Goal: Task Accomplishment & Management: Manage account settings

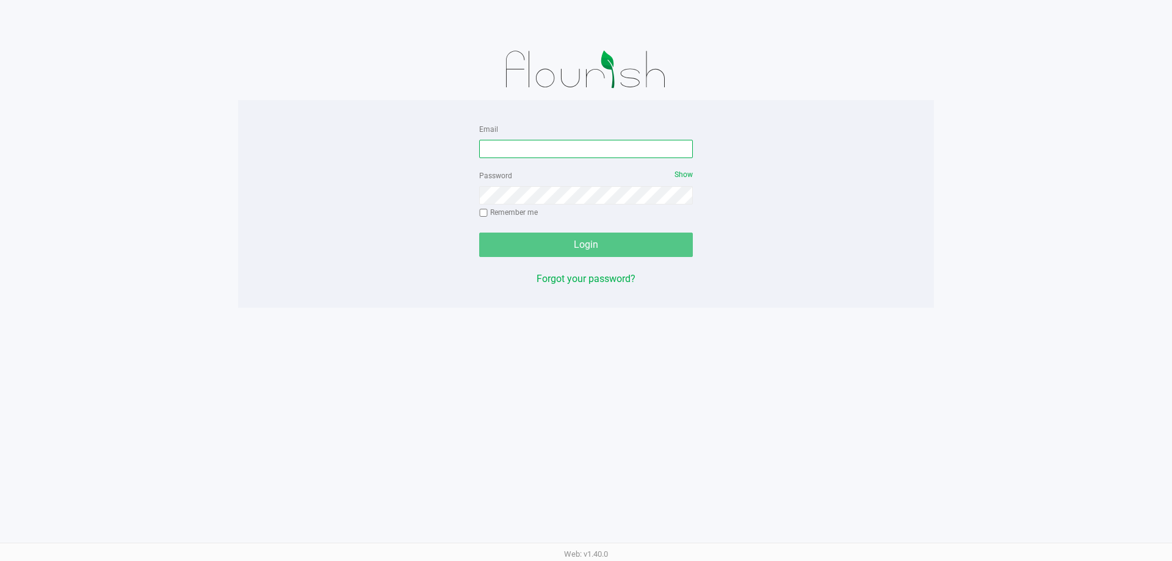
drag, startPoint x: 506, startPoint y: 153, endPoint x: 514, endPoint y: 116, distance: 38.2
click at [506, 153] on input "Email" at bounding box center [586, 149] width 214 height 18
type input "[EMAIL_ADDRESS][DOMAIN_NAME]"
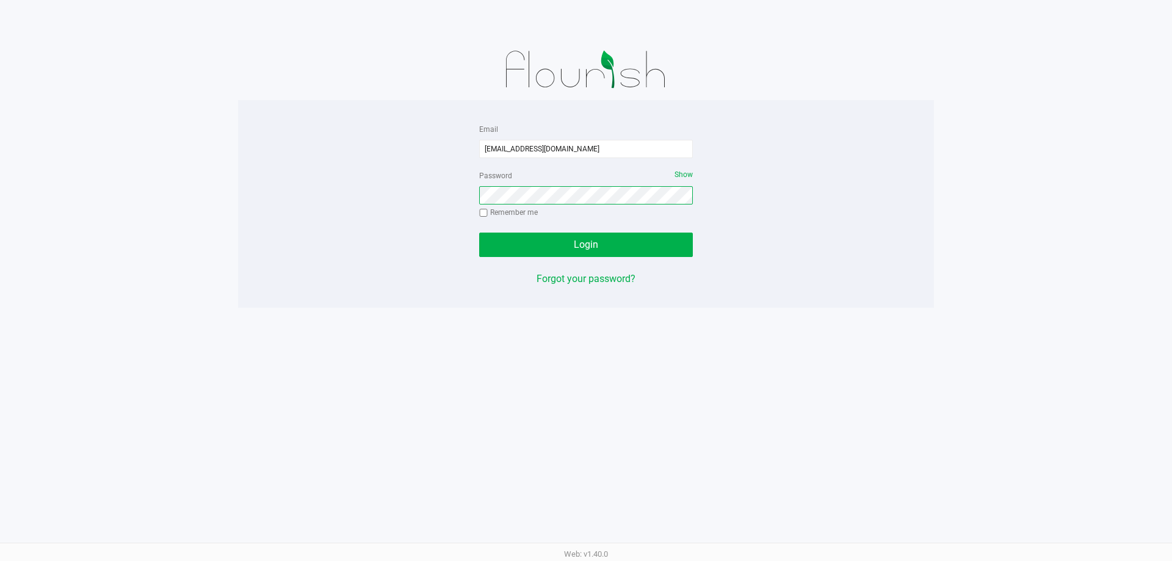
click at [479, 233] on button "Login" at bounding box center [586, 245] width 214 height 24
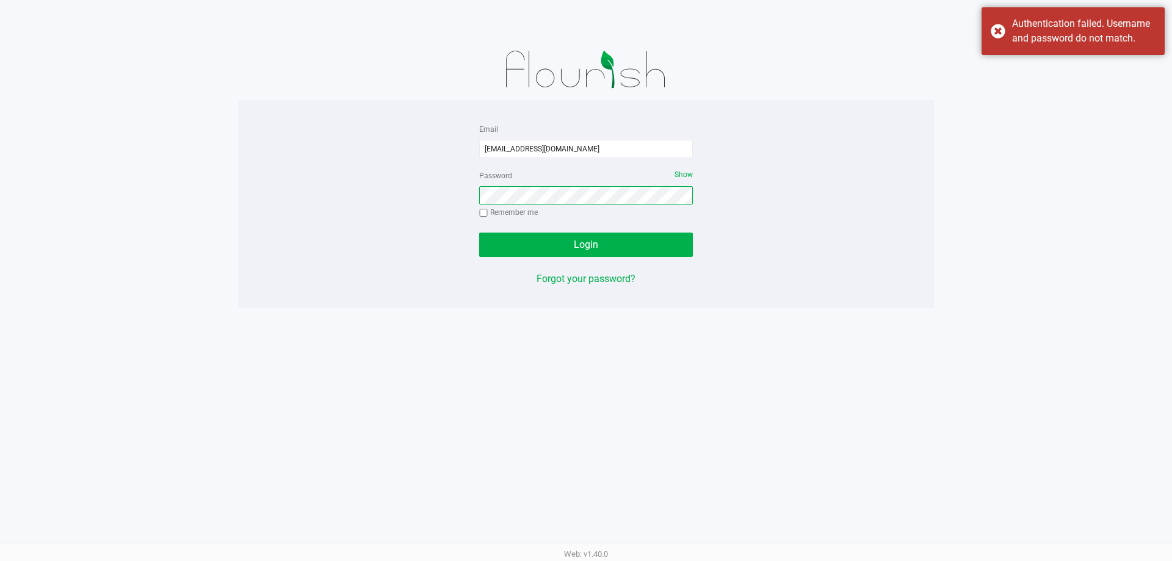
click at [479, 233] on button "Login" at bounding box center [586, 245] width 214 height 24
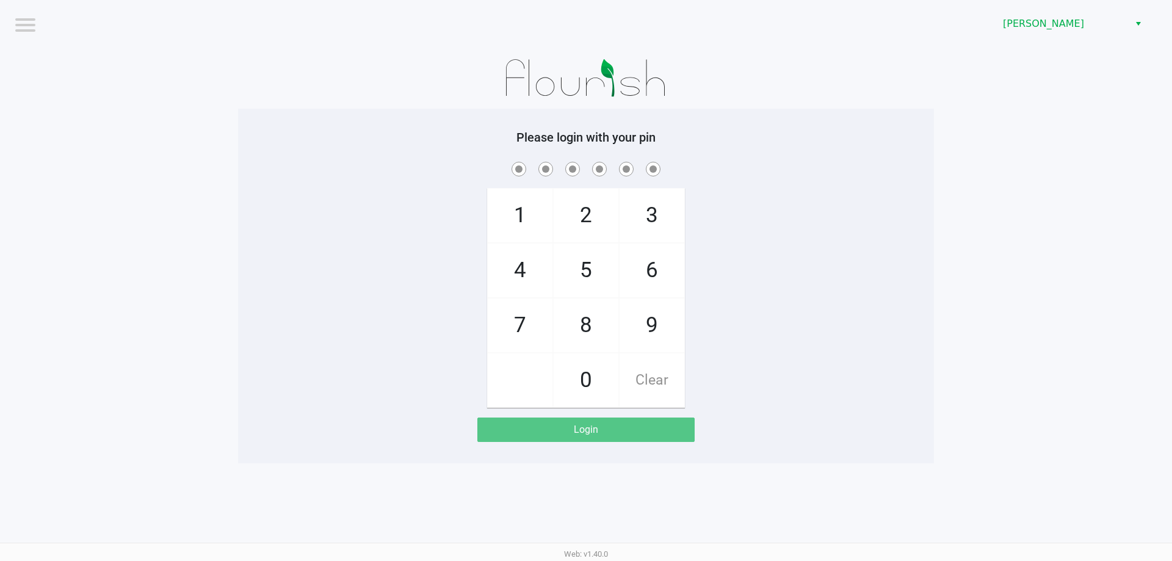
click at [813, 228] on div "1 4 7 2 5 8 0 3 6 9 Clear" at bounding box center [586, 283] width 696 height 248
checkbox input "true"
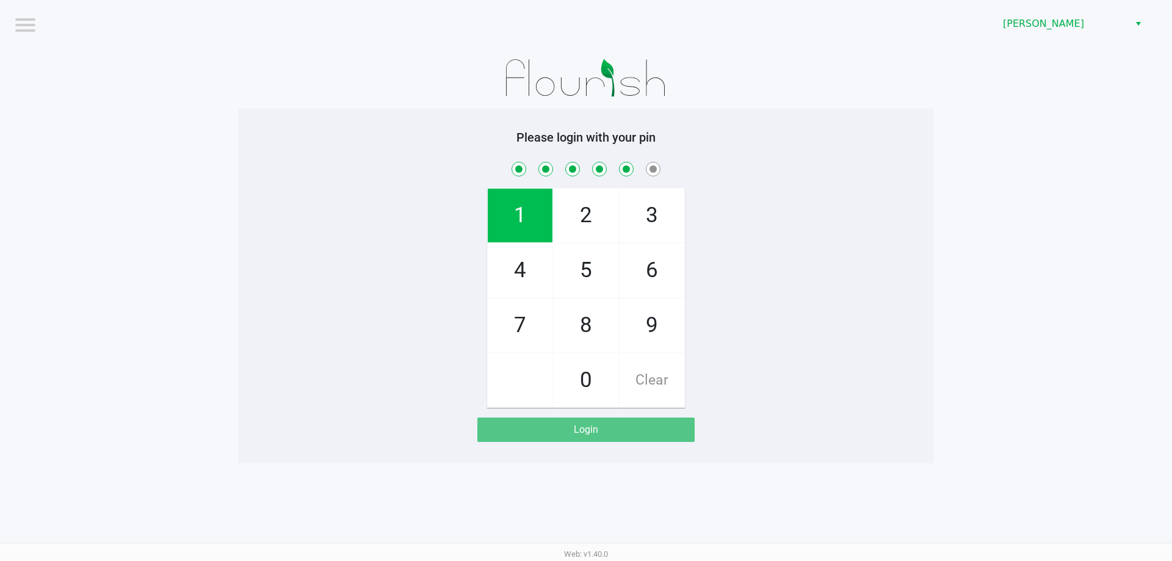
checkbox input "true"
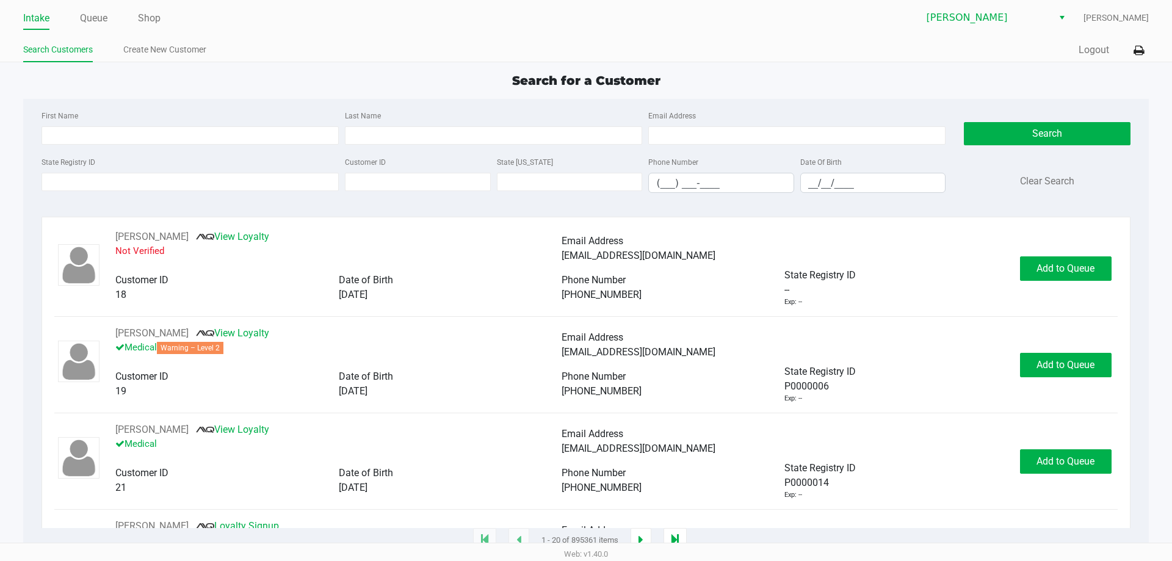
click at [109, 18] on ul "Intake Queue Shop" at bounding box center [304, 19] width 563 height 21
click at [101, 14] on link "Queue" at bounding box center [93, 18] width 27 height 17
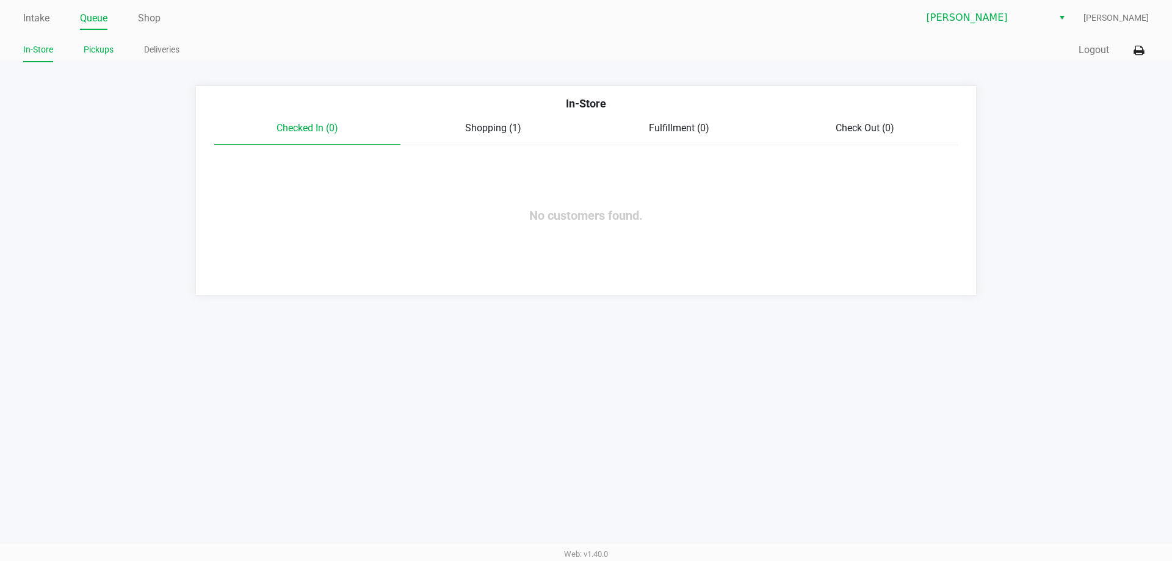
drag, startPoint x: 98, startPoint y: 50, endPoint x: 622, endPoint y: 81, distance: 524.8
click at [101, 50] on link "Pickups" at bounding box center [99, 49] width 30 height 15
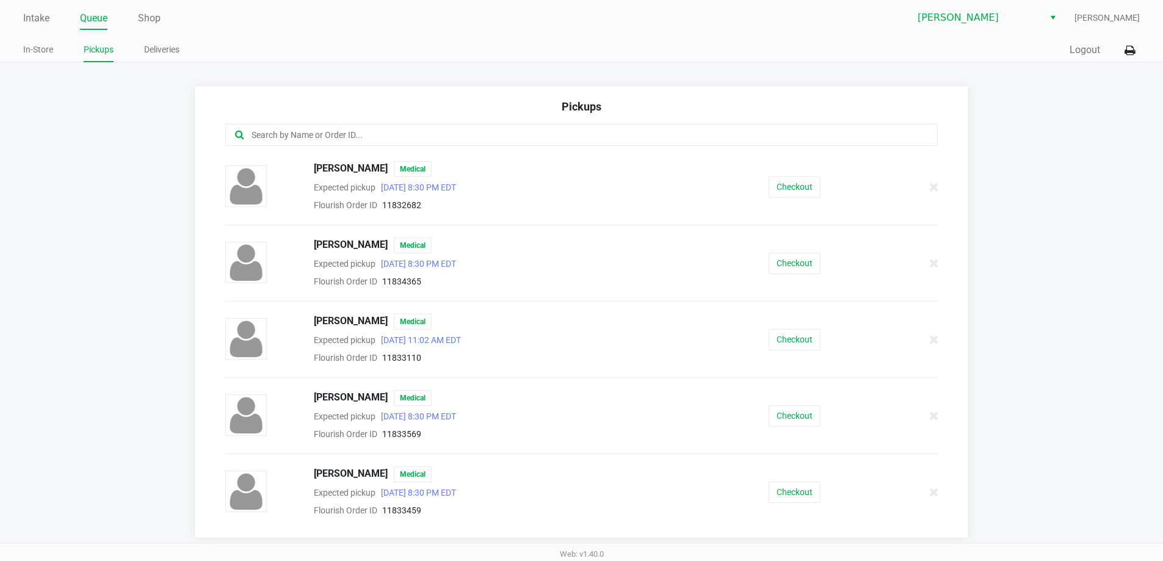
click at [348, 128] on input "text" at bounding box center [562, 135] width 624 height 14
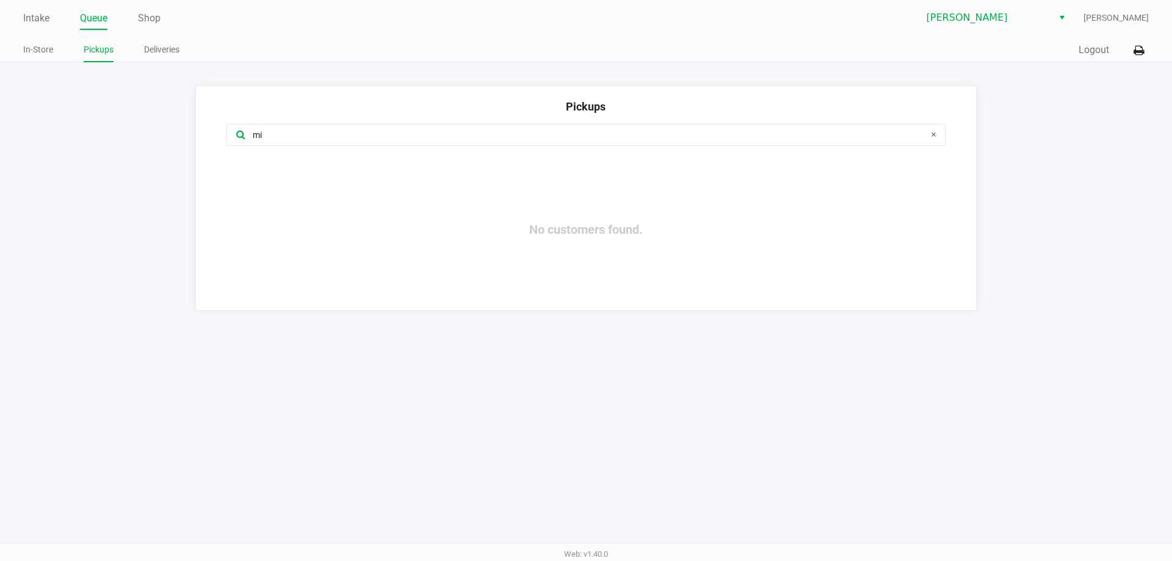
type input "m"
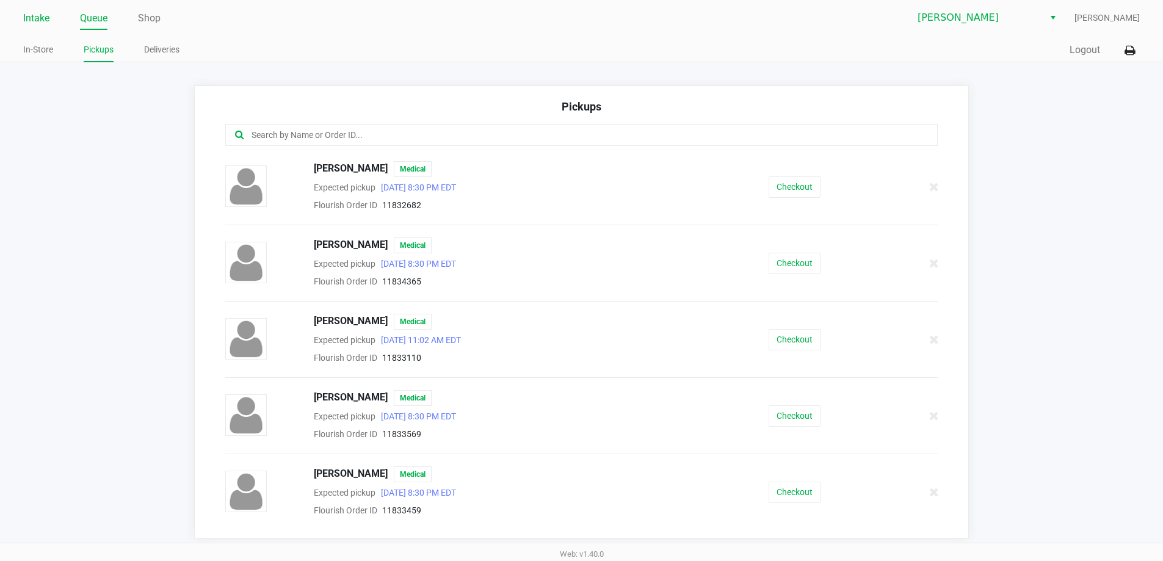
click at [35, 15] on link "Intake" at bounding box center [36, 18] width 26 height 17
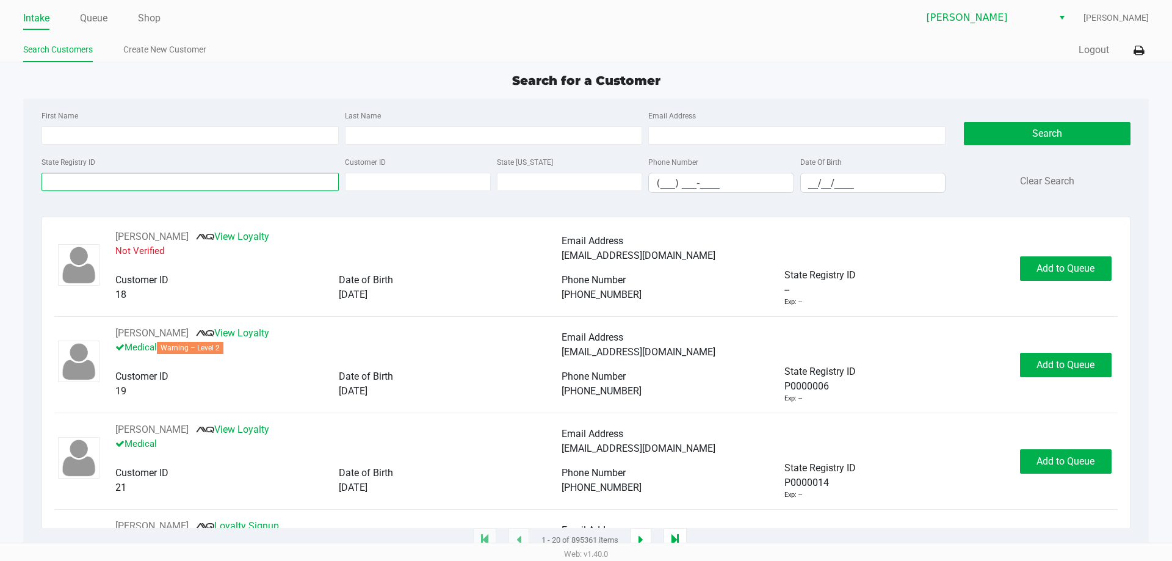
click at [148, 187] on input "State Registry ID" at bounding box center [190, 182] width 297 height 18
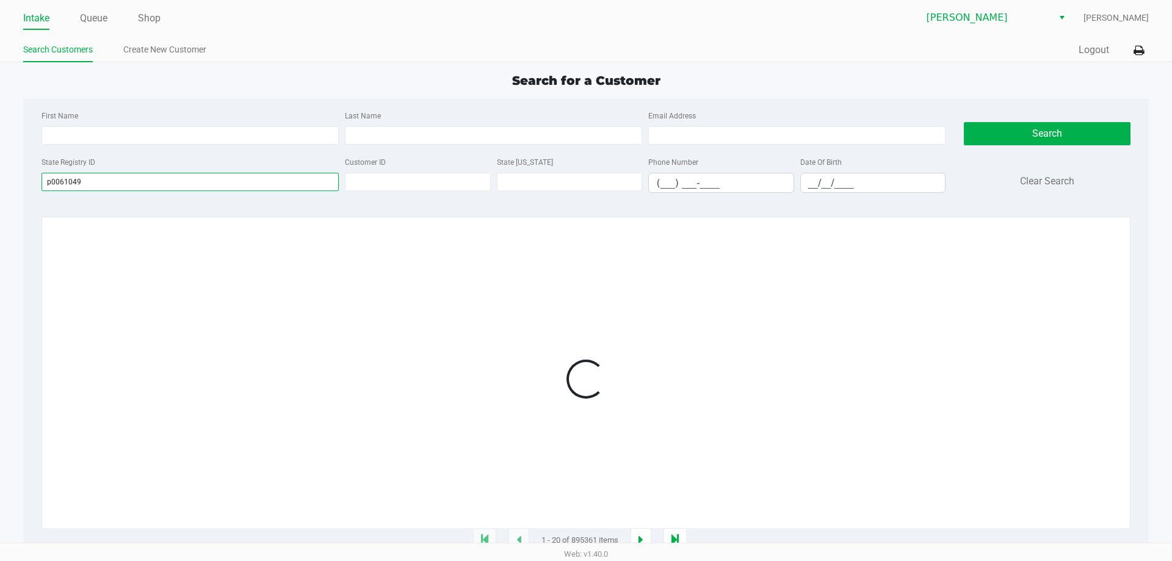
type input "p0061049"
click at [343, 358] on div at bounding box center [585, 379] width 1063 height 299
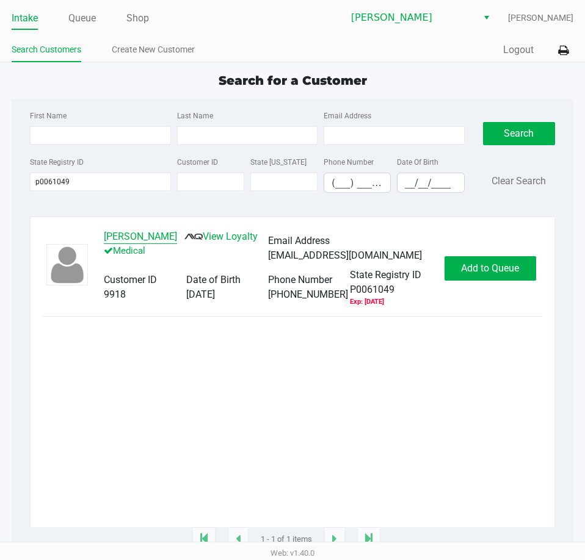
click at [159, 240] on button "[PERSON_NAME]" at bounding box center [140, 237] width 73 height 15
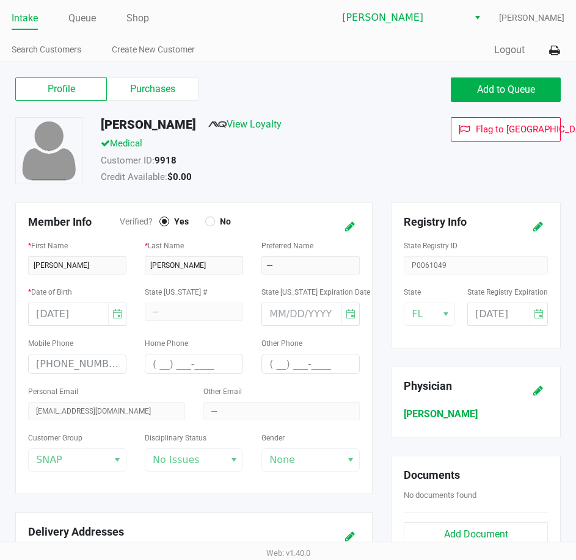
drag, startPoint x: 160, startPoint y: 84, endPoint x: 224, endPoint y: 80, distance: 64.3
click at [160, 84] on label "Purchases" at bounding box center [153, 89] width 92 height 23
click at [0, 0] on 1 "Purchases" at bounding box center [0, 0] width 0 height 0
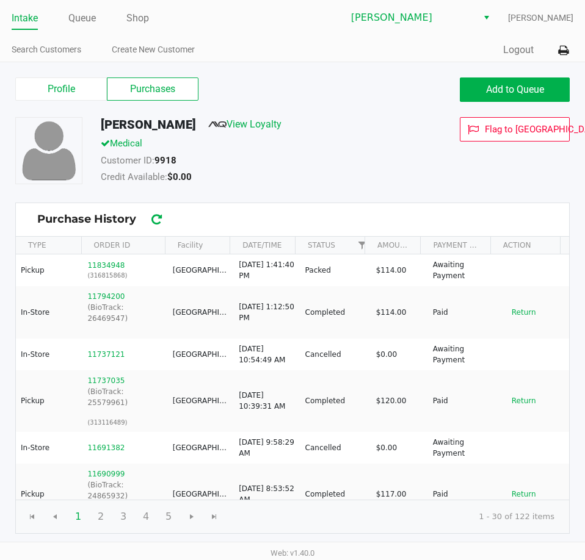
click at [324, 162] on div "Customer ID: 9918" at bounding box center [254, 162] width 325 height 17
click at [357, 166] on div "Customer ID: 9918" at bounding box center [254, 162] width 325 height 17
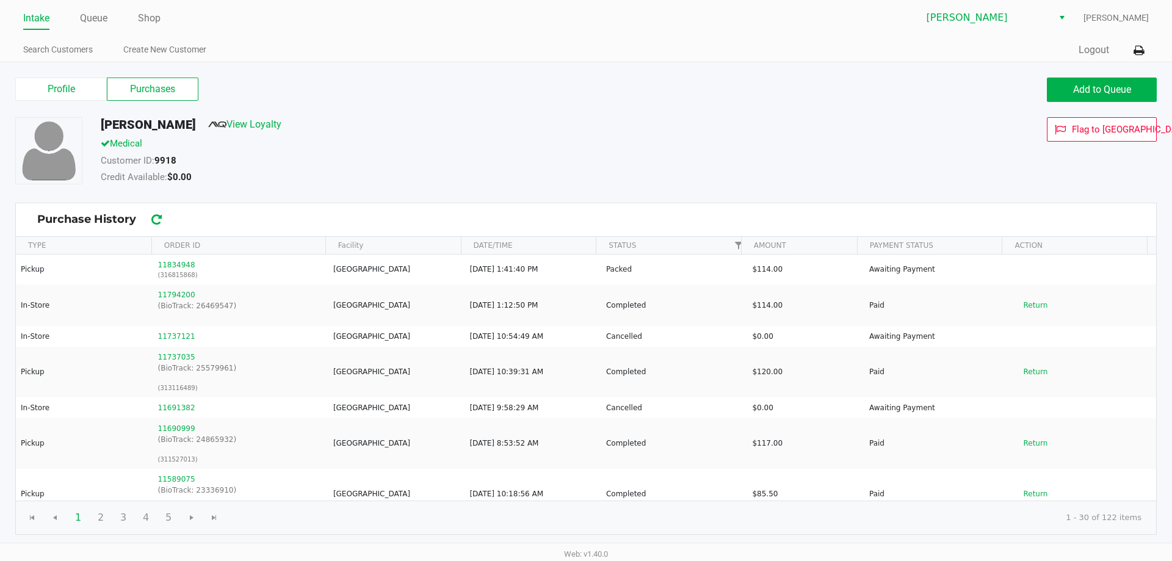
click at [476, 133] on div "[PERSON_NAME] View Loyalty" at bounding box center [450, 127] width 716 height 20
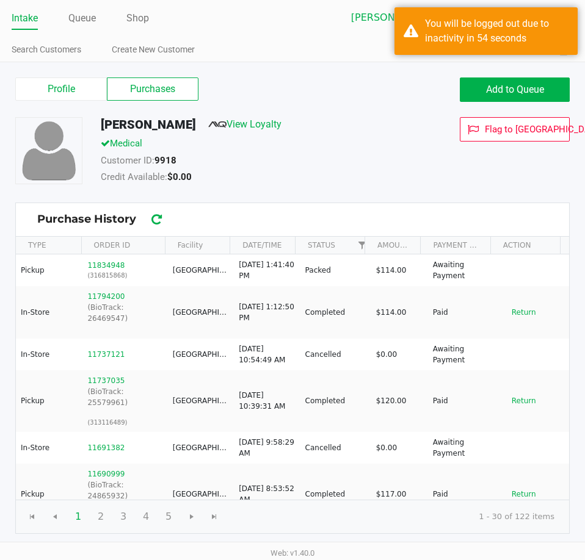
drag, startPoint x: 317, startPoint y: 177, endPoint x: 311, endPoint y: 172, distance: 8.2
click at [316, 174] on div "Credit Available: $0.00" at bounding box center [254, 178] width 325 height 17
click at [22, 18] on link "Intake" at bounding box center [25, 18] width 26 height 17
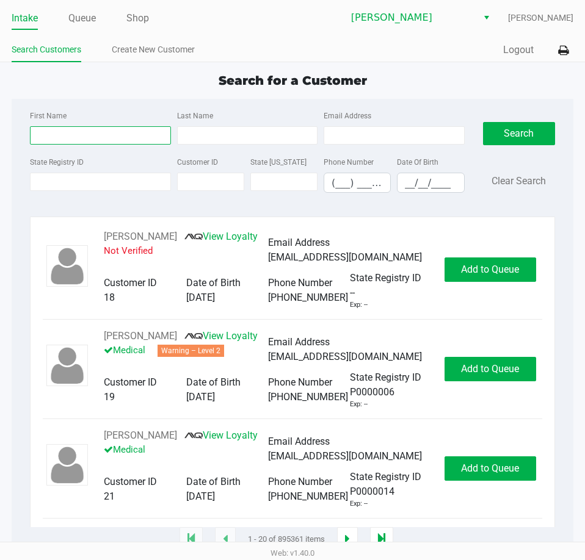
click at [62, 138] on input "First Name" at bounding box center [100, 135] width 140 height 18
type input "ayaz"
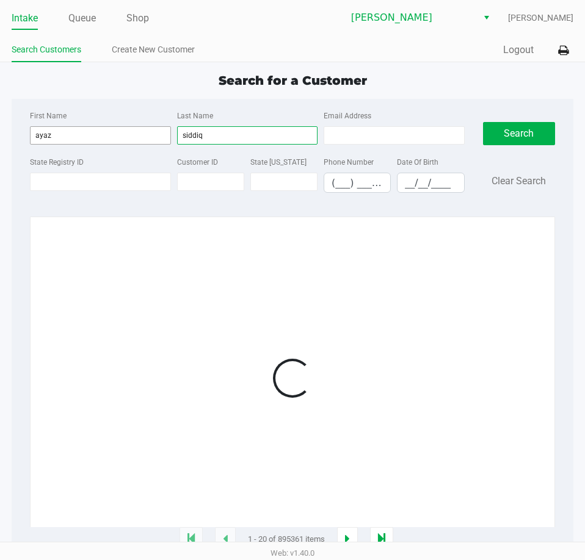
type input "siddiq"
drag, startPoint x: 75, startPoint y: 135, endPoint x: -1, endPoint y: 134, distance: 75.7
click at [0, 134] on html "Intake Queue Shop [PERSON_NAME] [PERSON_NAME] Search Customers Create New Custo…" at bounding box center [292, 280] width 585 height 560
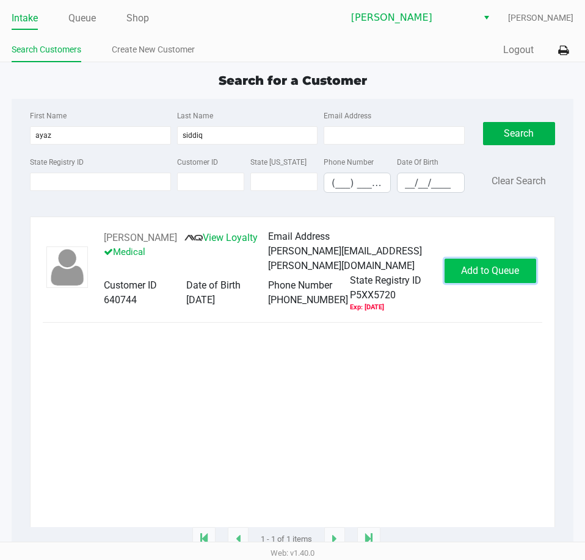
click at [501, 274] on span "Add to Queue" at bounding box center [490, 271] width 58 height 12
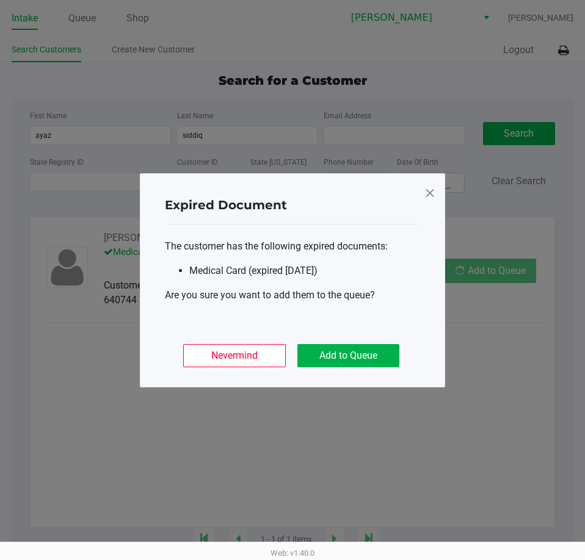
click at [487, 387] on ngb-modal-window "Expired Document The customer has the following expired documents: Medical Card…" at bounding box center [292, 280] width 585 height 560
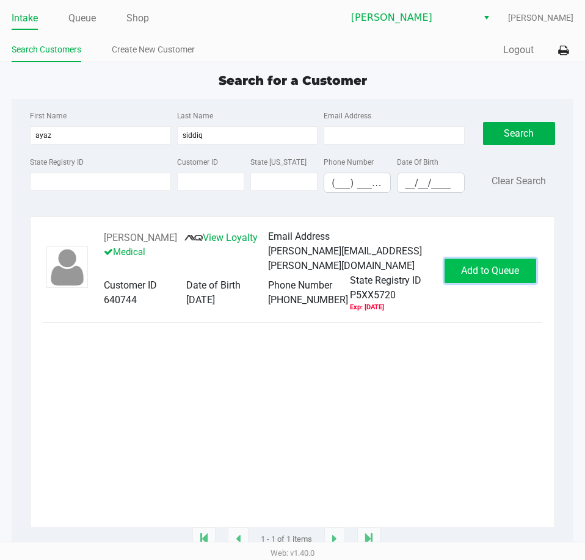
click at [488, 274] on span "Add to Queue" at bounding box center [490, 271] width 58 height 12
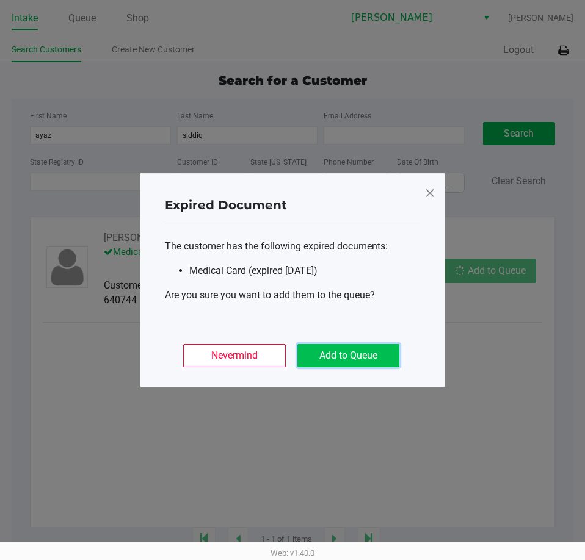
click at [352, 347] on button "Add to Queue" at bounding box center [348, 355] width 102 height 23
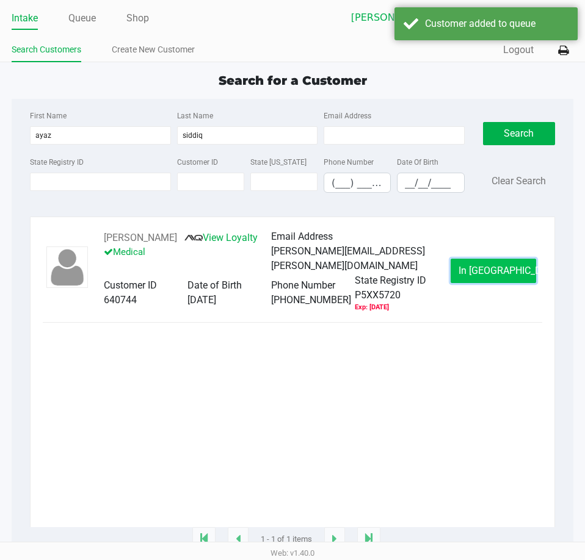
click at [476, 275] on span "In [GEOGRAPHIC_DATA]" at bounding box center [510, 271] width 103 height 12
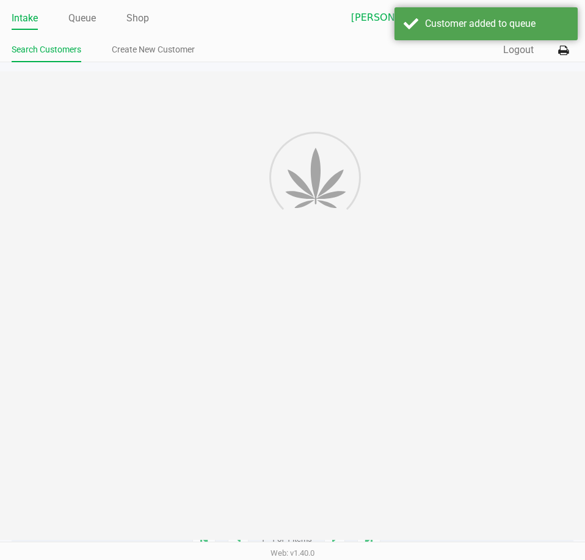
drag, startPoint x: 343, startPoint y: 427, endPoint x: 343, endPoint y: 405, distance: 22.6
click at [343, 424] on div "Intake Queue Shop [PERSON_NAME] [PERSON_NAME] Search Customers Create New Custo…" at bounding box center [292, 280] width 585 height 560
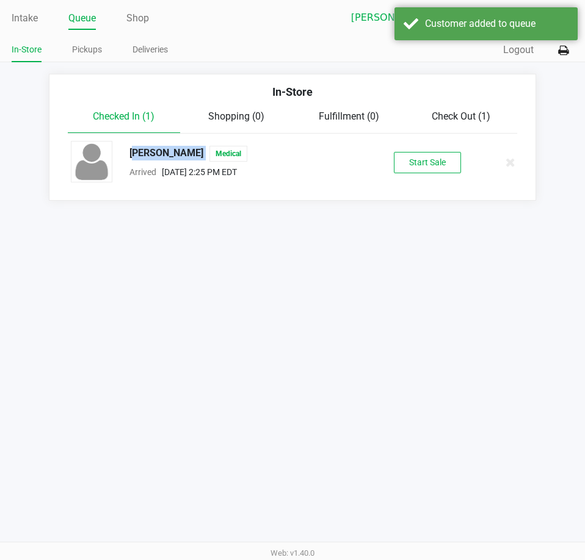
drag, startPoint x: 193, startPoint y: 150, endPoint x: 122, endPoint y: 156, distance: 71.1
click at [122, 156] on div "[PERSON_NAME] Medical" at bounding box center [232, 154] width 224 height 16
copy span "[PERSON_NAME]"
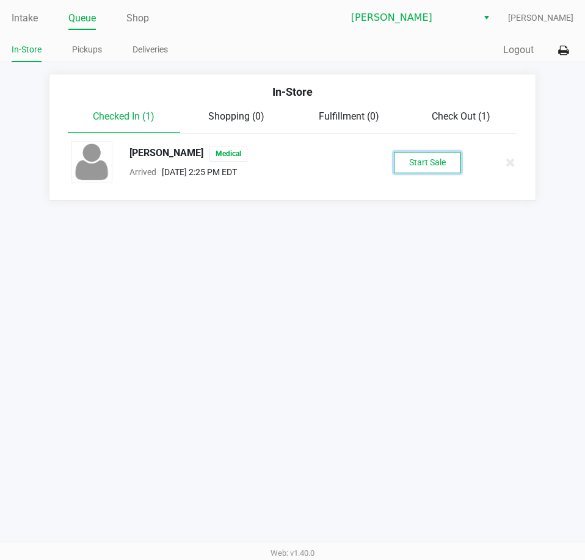
drag, startPoint x: 432, startPoint y: 164, endPoint x: 556, endPoint y: 172, distance: 124.8
click at [432, 164] on button "Start Sale" at bounding box center [427, 162] width 67 height 21
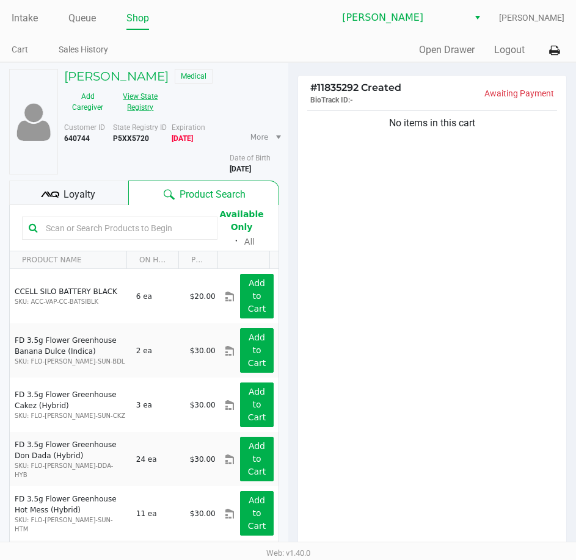
click at [135, 106] on button "View State Registry" at bounding box center [136, 102] width 51 height 31
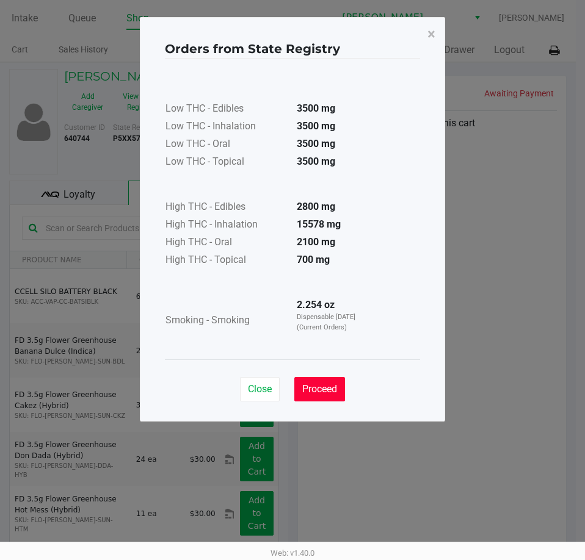
click at [327, 396] on button "Proceed" at bounding box center [319, 389] width 51 height 24
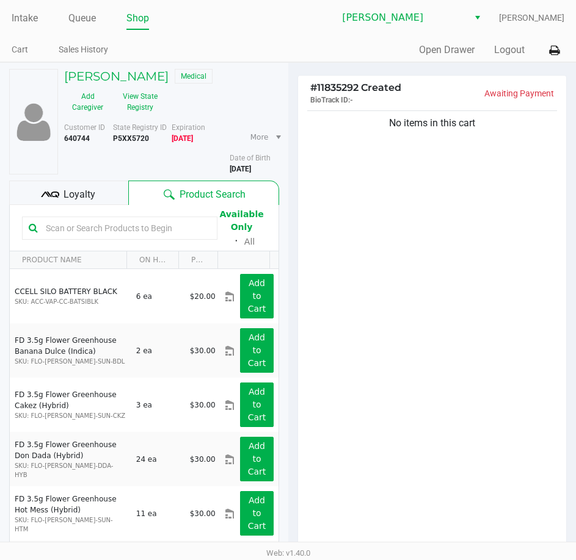
click at [390, 298] on div "Low THC - Edibles 3500 mg Low THC - Inhalation 3500 mg Low THC - Oral 3500 mg L…" at bounding box center [288, 179] width 255 height 272
drag, startPoint x: 439, startPoint y: 229, endPoint x: 440, endPoint y: 150, distance: 79.4
click at [438, 230] on div "No items in this cart" at bounding box center [432, 329] width 269 height 443
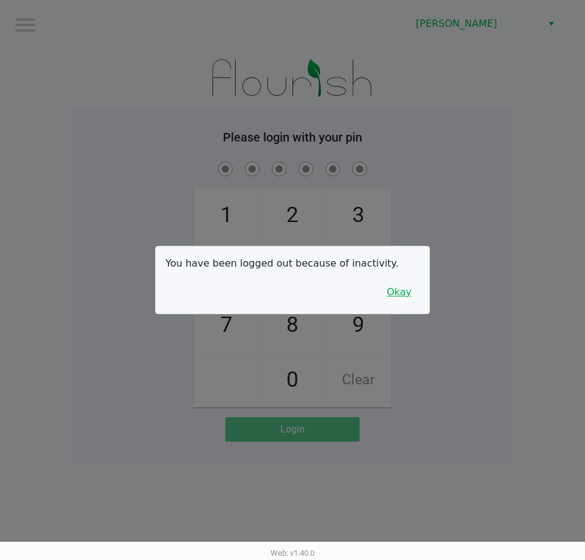
click at [410, 294] on button "Okay" at bounding box center [399, 292] width 41 height 23
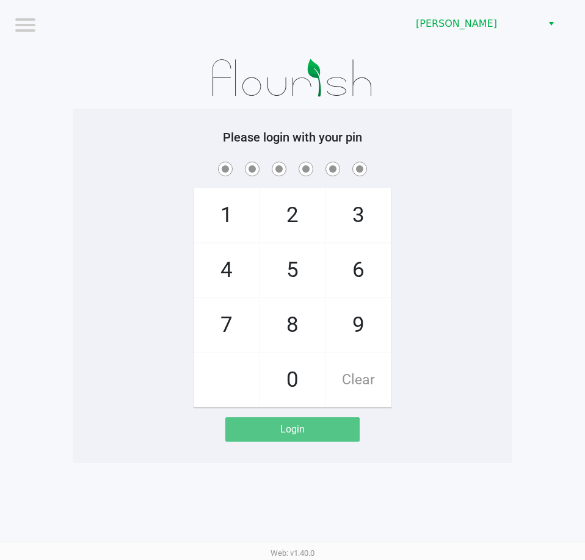
click at [477, 208] on div "1 4 7 2 5 8 0 3 6 9 Clear" at bounding box center [293, 283] width 440 height 248
click at [456, 186] on div "1 4 7 2 5 8 0 3 6 9 Clear" at bounding box center [293, 283] width 440 height 248
checkbox input "true"
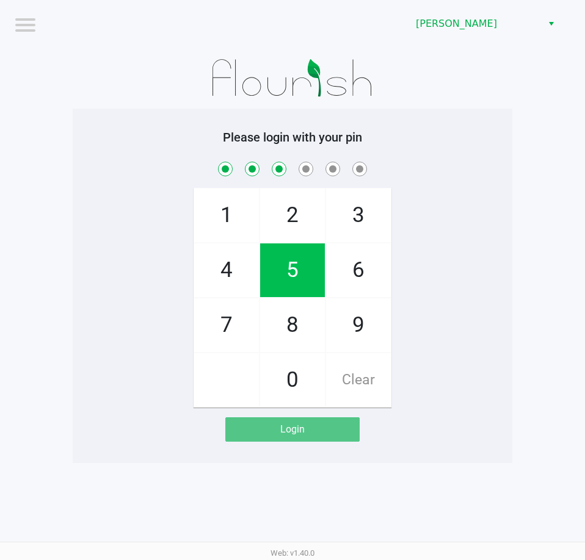
checkbox input "true"
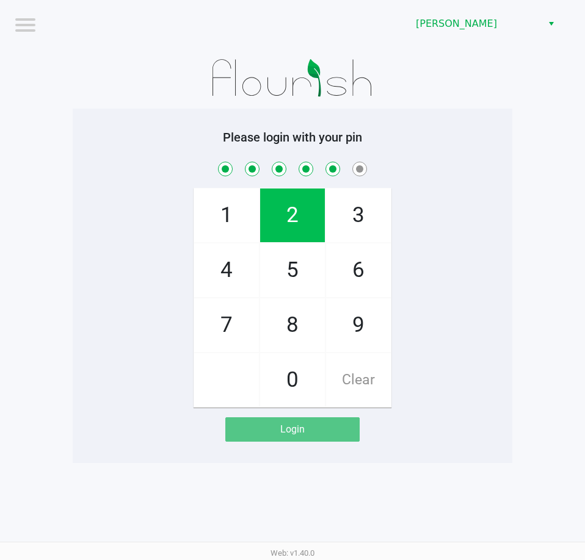
checkbox input "true"
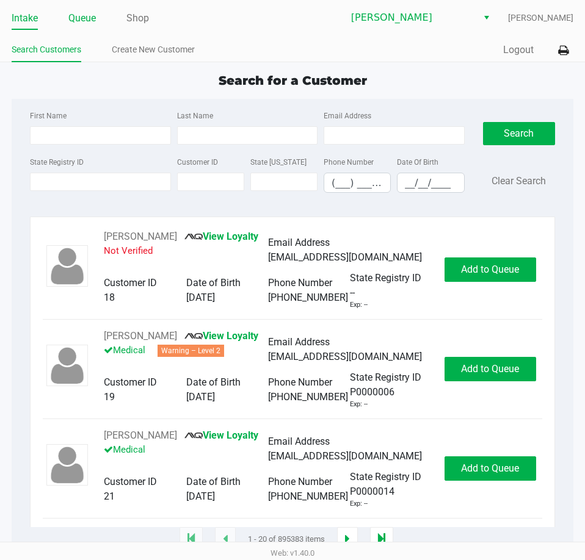
click at [83, 19] on link "Queue" at bounding box center [81, 18] width 27 height 17
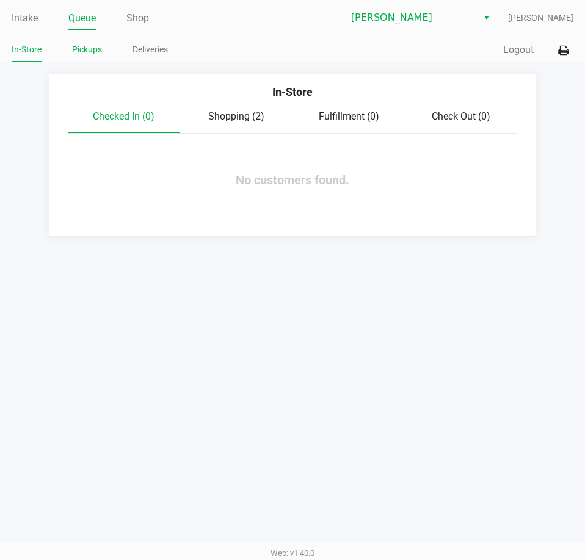
click at [83, 46] on link "Pickups" at bounding box center [87, 49] width 30 height 15
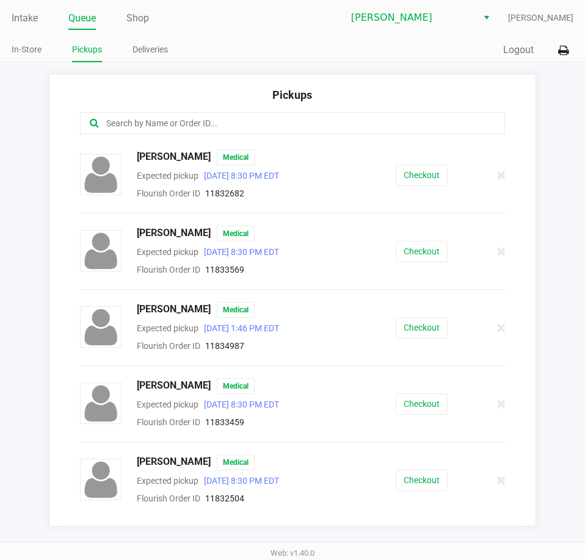
click at [184, 124] on input "text" at bounding box center [287, 124] width 365 height 14
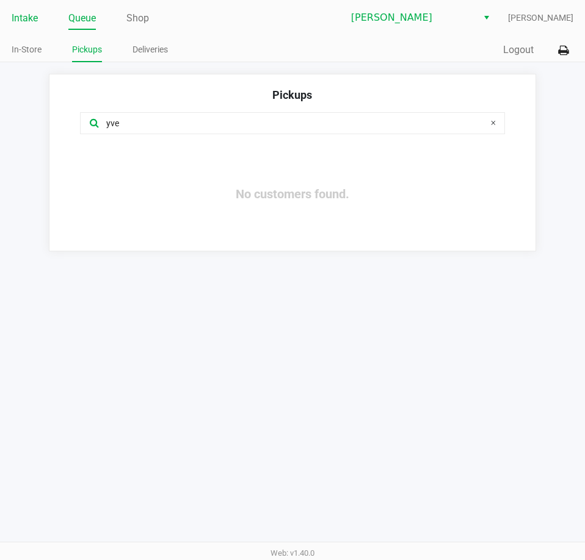
type input "yve"
click at [34, 20] on link "Intake" at bounding box center [25, 18] width 26 height 17
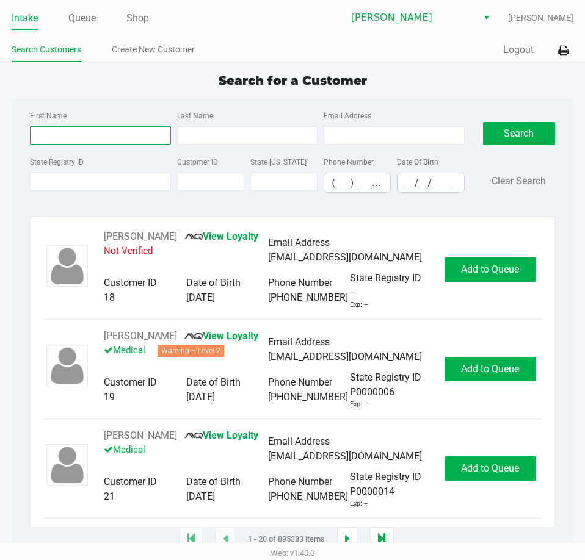
click at [79, 133] on input "First Name" at bounding box center [100, 135] width 140 height 18
type input "yves"
type input "s"
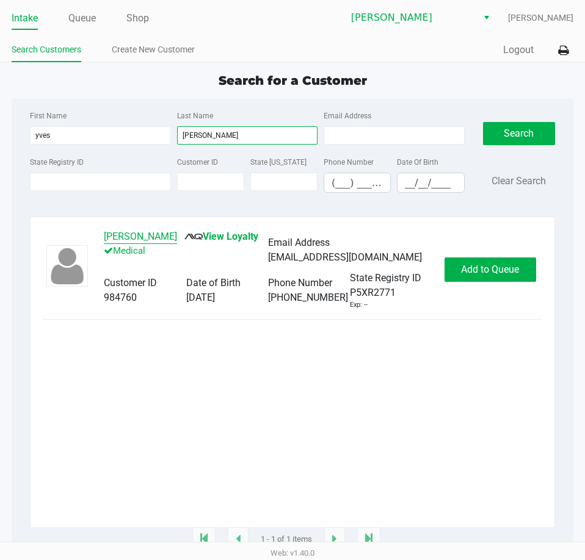
type input "[PERSON_NAME]"
click at [130, 241] on button "[PERSON_NAME]" at bounding box center [140, 237] width 73 height 15
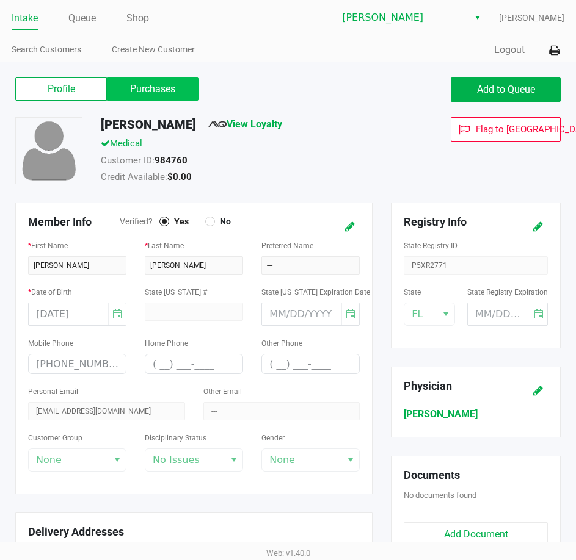
click at [167, 100] on label "Purchases" at bounding box center [153, 89] width 92 height 23
click at [0, 0] on 1 "Purchases" at bounding box center [0, 0] width 0 height 0
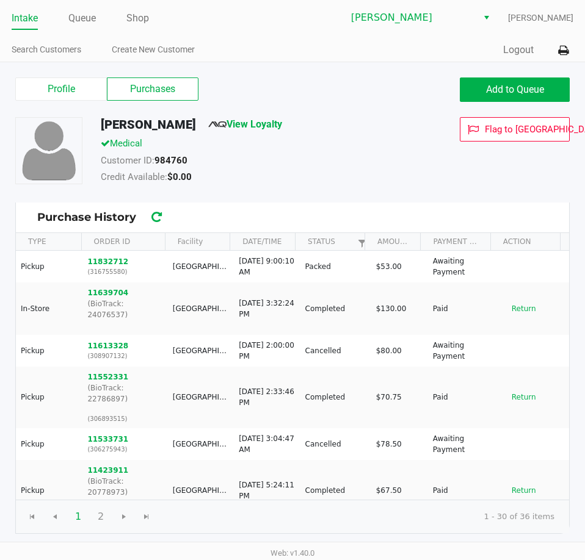
click at [324, 167] on div "Customer ID: 984760" at bounding box center [254, 162] width 325 height 17
drag, startPoint x: 174, startPoint y: 127, endPoint x: 103, endPoint y: 131, distance: 71.6
click at [103, 131] on div "[PERSON_NAME] View Loyalty" at bounding box center [254, 127] width 325 height 20
copy h5 "[PERSON_NAME]"
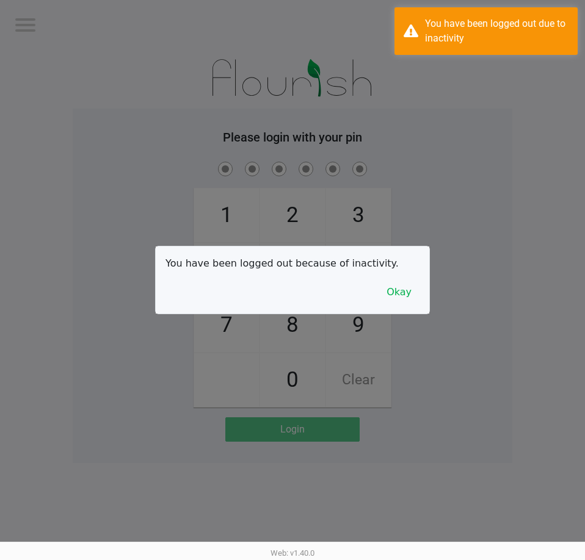
click at [360, 162] on div at bounding box center [292, 280] width 585 height 560
click at [396, 291] on button "Okay" at bounding box center [399, 292] width 41 height 23
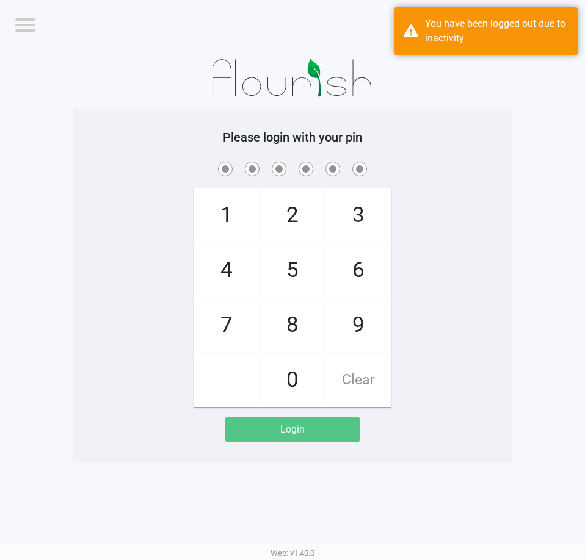
drag, startPoint x: 433, startPoint y: 246, endPoint x: 468, endPoint y: 231, distance: 38.0
click at [435, 241] on div "1 4 7 2 5 8 0 3 6 9 Clear" at bounding box center [293, 283] width 440 height 248
checkbox input "true"
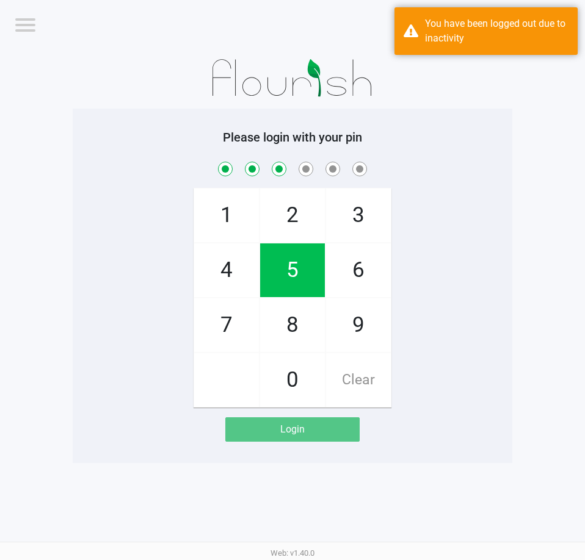
checkbox input "true"
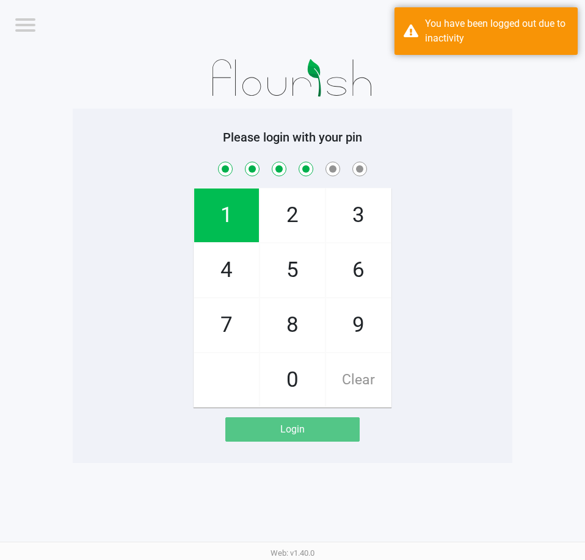
checkbox input "true"
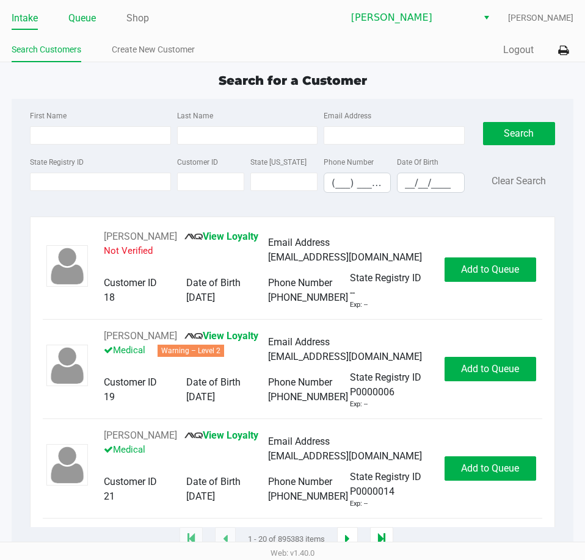
click at [84, 23] on link "Queue" at bounding box center [81, 18] width 27 height 17
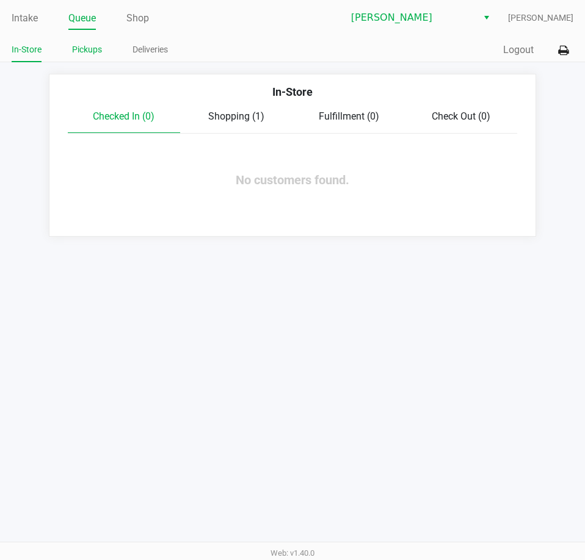
click at [91, 53] on link "Pickups" at bounding box center [87, 49] width 30 height 15
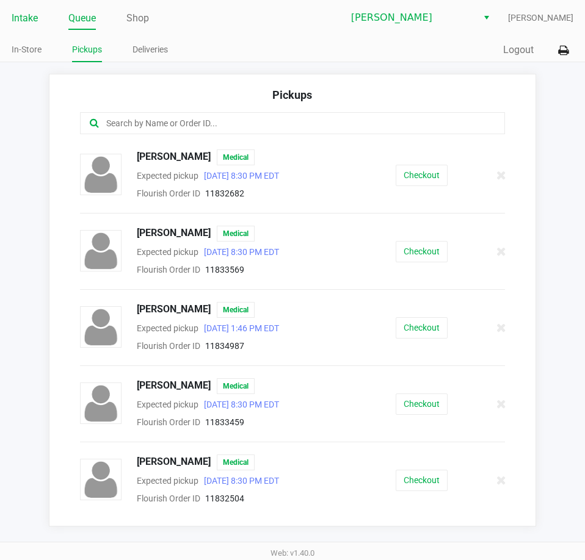
click at [24, 18] on link "Intake" at bounding box center [25, 18] width 26 height 17
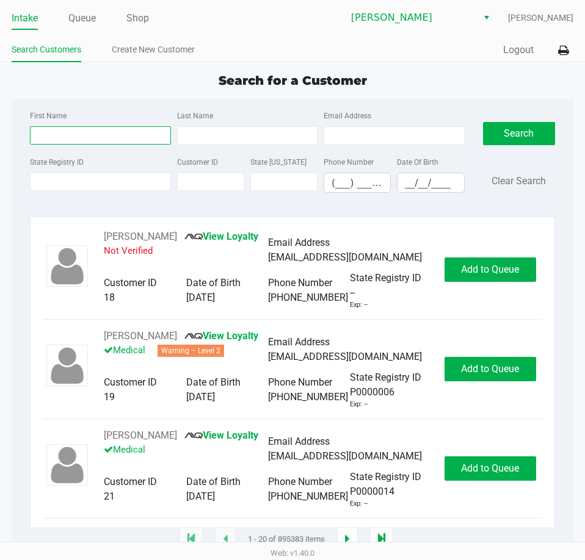
click at [49, 129] on input "First Name" at bounding box center [100, 135] width 140 height 18
type input "nik"
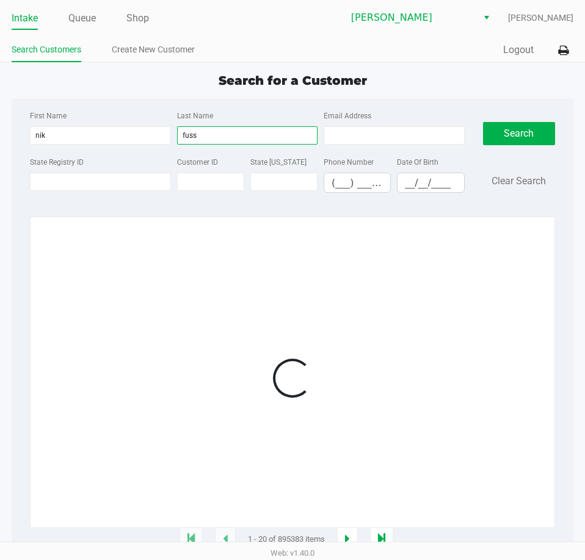
type input "fuss"
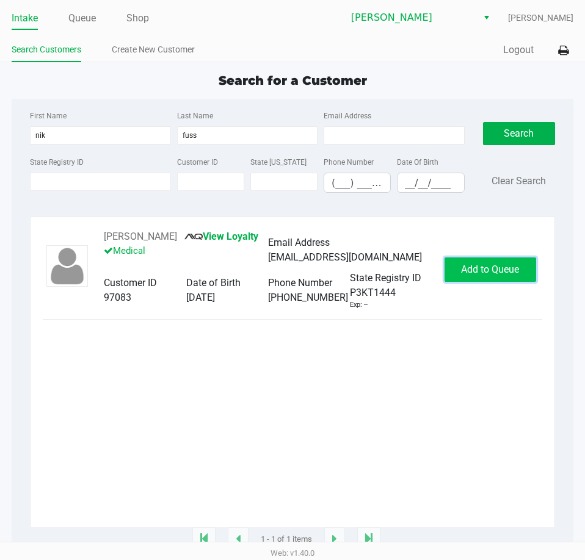
click at [482, 261] on button "Add to Queue" at bounding box center [490, 270] width 92 height 24
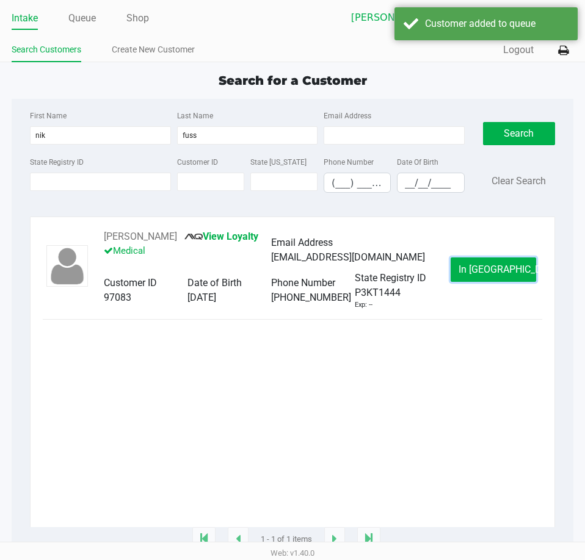
click at [487, 267] on span "In [GEOGRAPHIC_DATA]" at bounding box center [510, 270] width 103 height 12
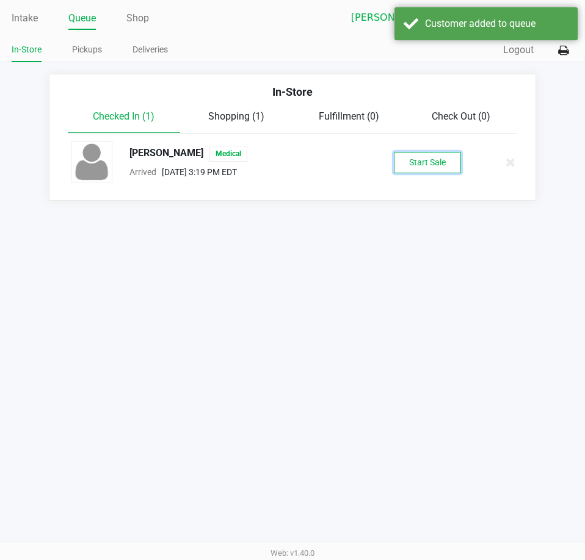
drag, startPoint x: 415, startPoint y: 159, endPoint x: 435, endPoint y: 150, distance: 22.5
click at [418, 158] on button "Start Sale" at bounding box center [427, 162] width 67 height 21
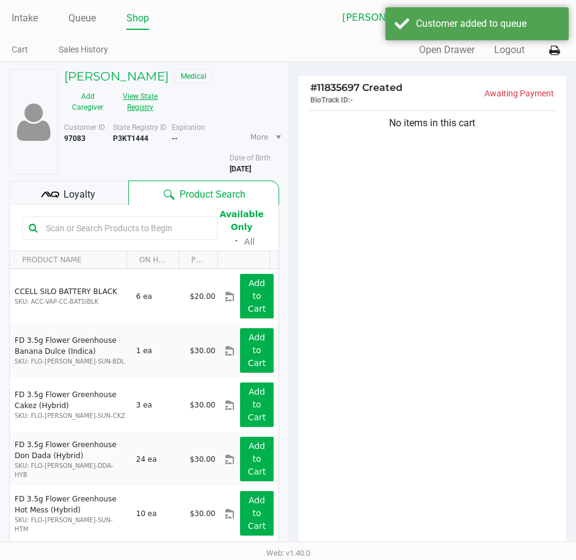
click at [145, 103] on button "View State Registry" at bounding box center [136, 102] width 51 height 31
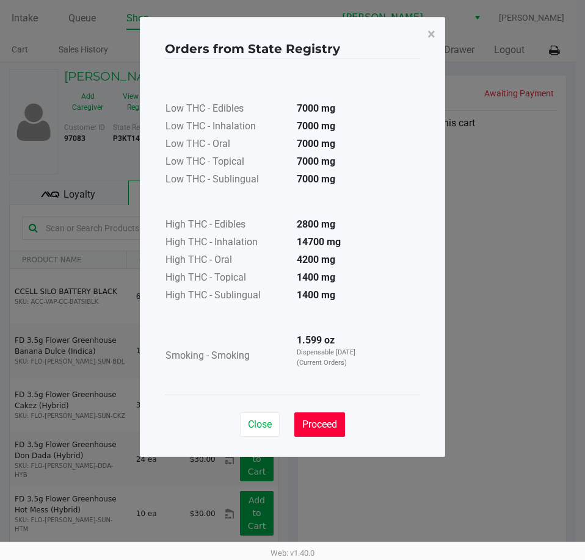
click at [324, 431] on button "Proceed" at bounding box center [319, 425] width 51 height 24
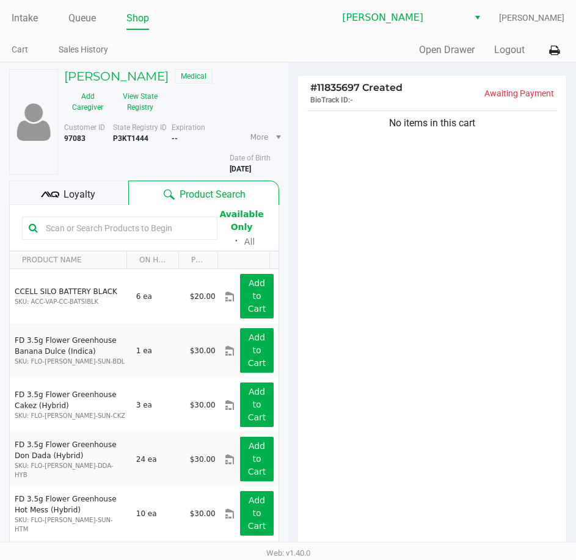
drag, startPoint x: 361, startPoint y: 367, endPoint x: 224, endPoint y: 84, distance: 314.3
click at [361, 363] on div "Low THC - Edibles 7000 mg Low THC - Inhalation 7000 mg Low THC - Oral 7000 mg L…" at bounding box center [288, 196] width 255 height 336
click at [82, 15] on link "Queue" at bounding box center [81, 18] width 27 height 17
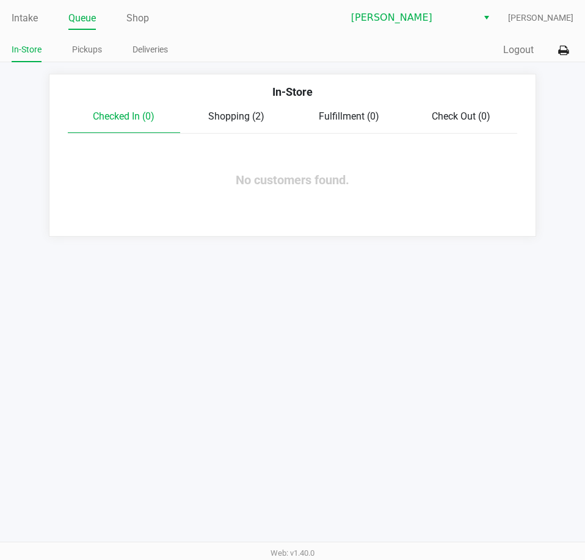
click at [250, 115] on span "Shopping (2)" at bounding box center [236, 117] width 56 height 12
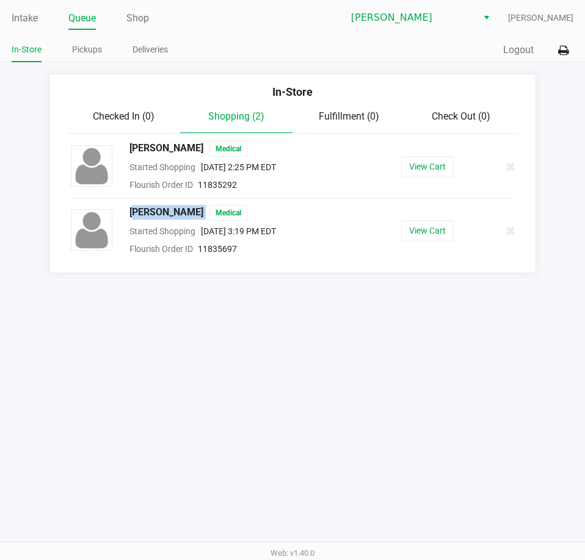
drag, startPoint x: 205, startPoint y: 212, endPoint x: 125, endPoint y: 217, distance: 79.5
click at [125, 217] on div "[PERSON_NAME] Medical" at bounding box center [232, 213] width 224 height 16
copy span "[PERSON_NAME]"
click at [505, 169] on button at bounding box center [510, 166] width 11 height 15
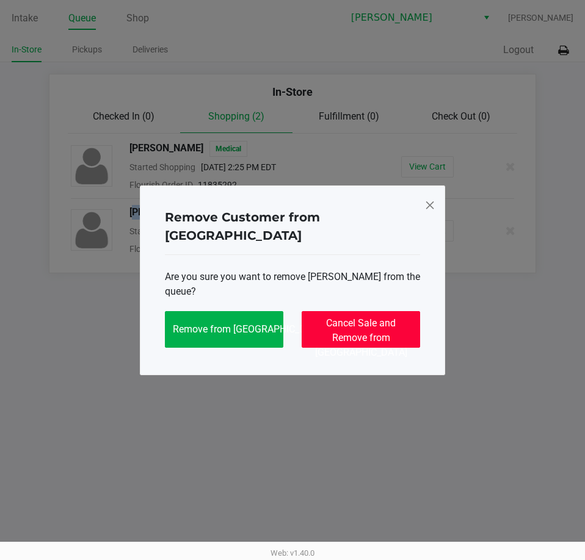
click at [340, 319] on span "Cancel Sale and Remove from [GEOGRAPHIC_DATA]" at bounding box center [361, 337] width 92 height 41
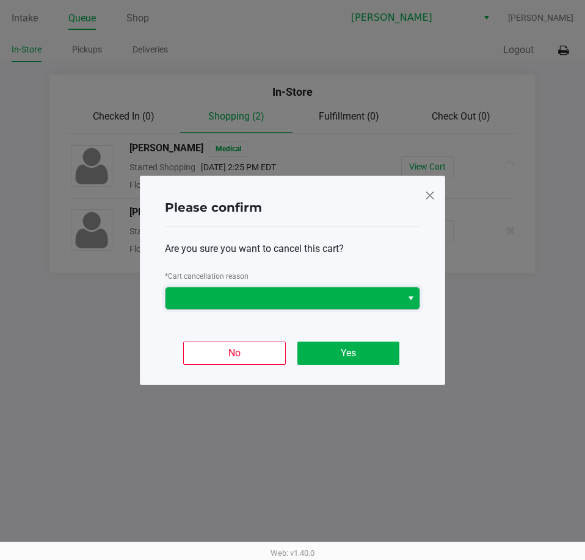
click at [287, 302] on span at bounding box center [284, 298] width 222 height 15
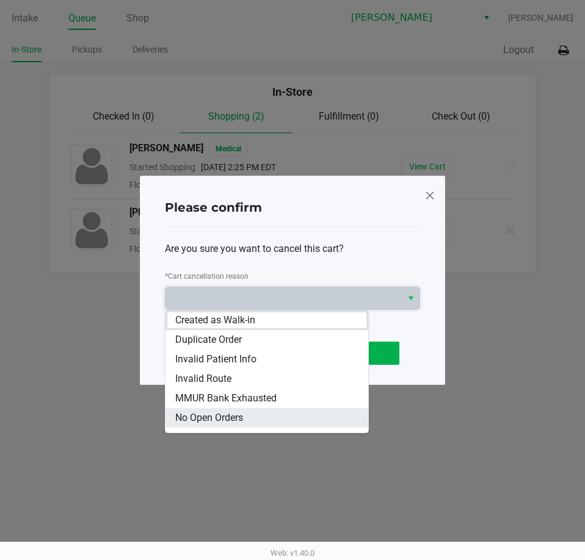
click at [190, 424] on span "No Open Orders" at bounding box center [209, 418] width 68 height 15
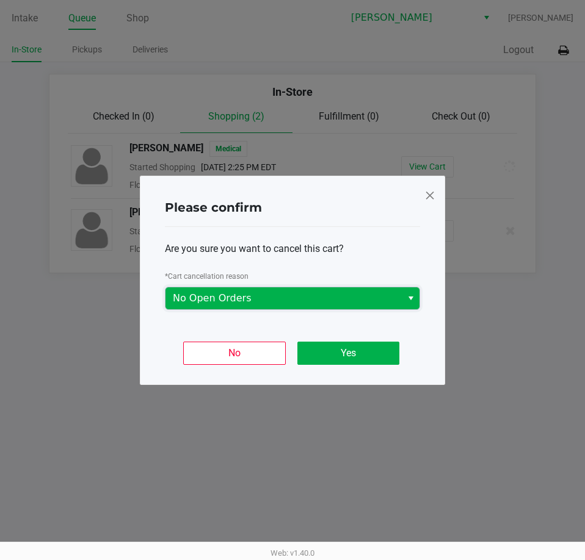
click at [336, 290] on span "No Open Orders" at bounding box center [283, 299] width 236 height 22
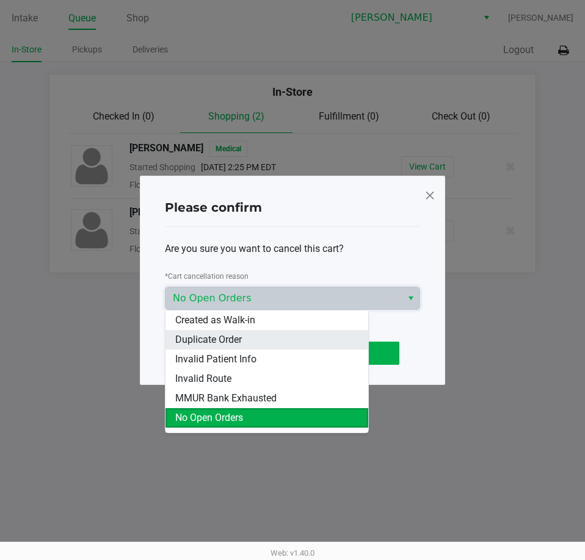
click at [192, 338] on span "Duplicate Order" at bounding box center [208, 340] width 67 height 15
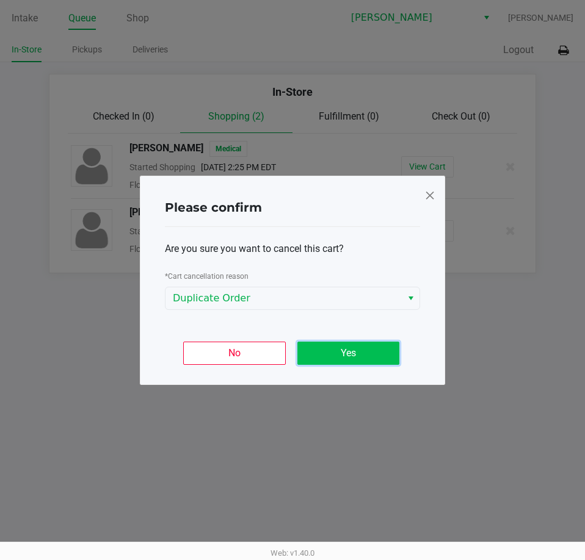
click at [383, 361] on button "Yes" at bounding box center [348, 353] width 102 height 23
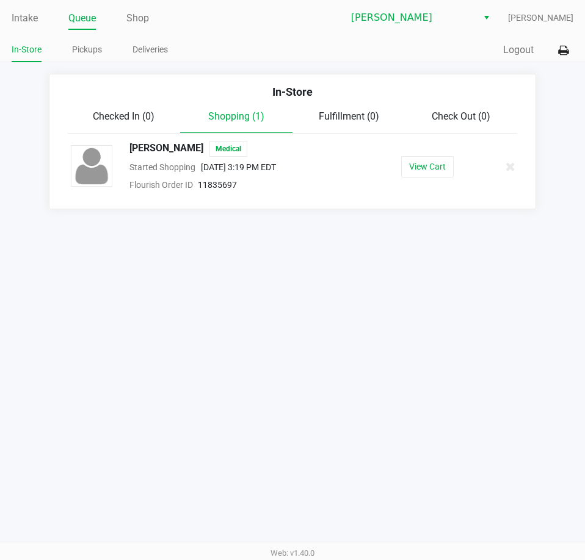
click at [367, 314] on div "Intake Queue Shop [PERSON_NAME] [PERSON_NAME] In-Store Pickups Deliveries Quick…" at bounding box center [292, 280] width 585 height 560
click at [246, 123] on div "Shopping (1)" at bounding box center [236, 121] width 112 height 24
click at [375, 111] on span "Fulfillment (0)" at bounding box center [349, 117] width 60 height 12
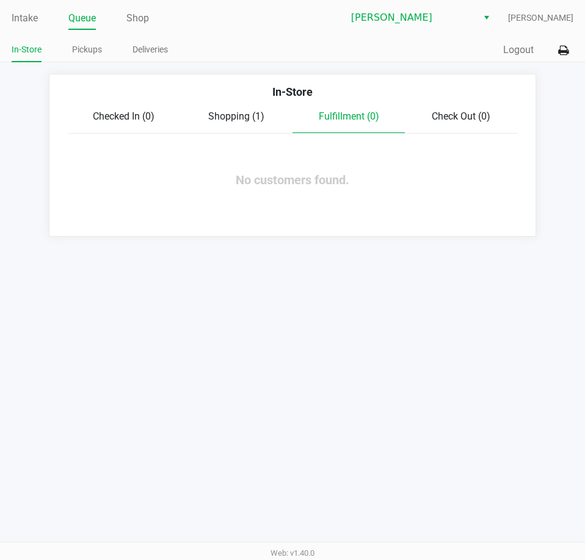
click at [457, 119] on span "Check Out (0)" at bounding box center [461, 117] width 59 height 12
click at [317, 396] on div "Intake Queue Shop [PERSON_NAME] [PERSON_NAME] In-Store Pickups Deliveries Quick…" at bounding box center [292, 280] width 585 height 560
click at [12, 15] on link "Intake" at bounding box center [25, 18] width 26 height 17
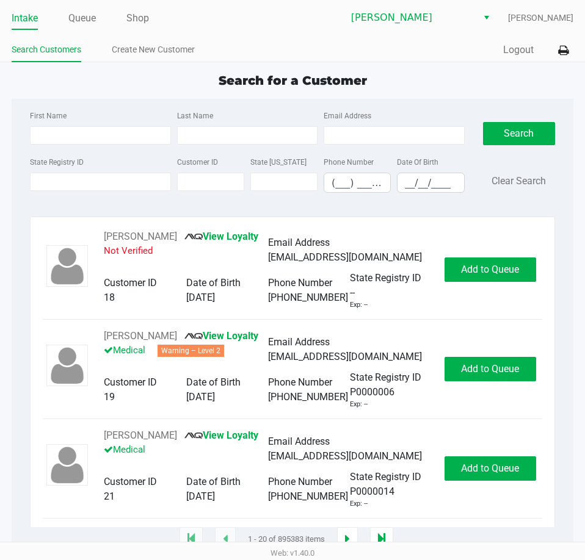
click at [229, 11] on ul "Intake Queue Shop" at bounding box center [152, 19] width 281 height 21
click at [74, 20] on link "Queue" at bounding box center [81, 18] width 27 height 17
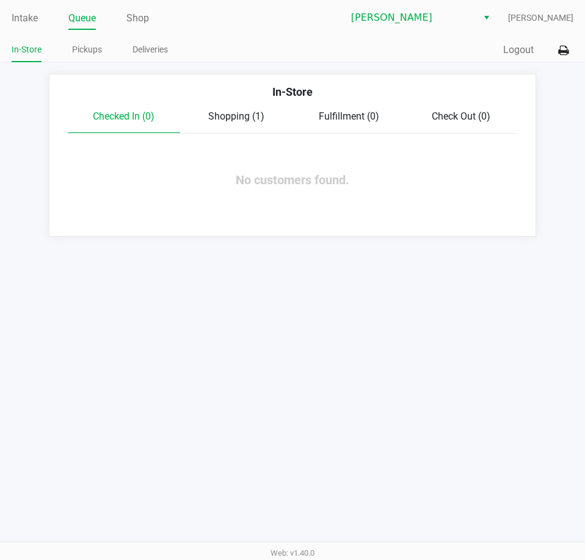
click at [234, 125] on div "Checked In (0) Shopping (1) Fulfillment (0) Check Out (0)" at bounding box center [292, 121] width 449 height 24
click at [234, 118] on span "Shopping (1)" at bounding box center [236, 117] width 56 height 12
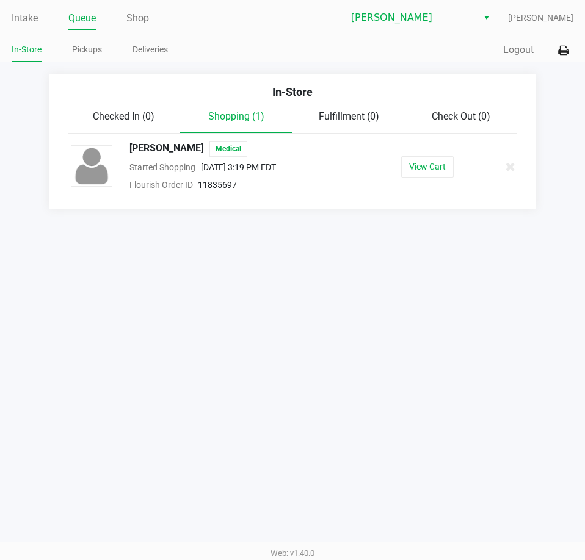
click at [504, 170] on div at bounding box center [504, 166] width 38 height 31
click at [509, 165] on icon at bounding box center [511, 166] width 10 height 9
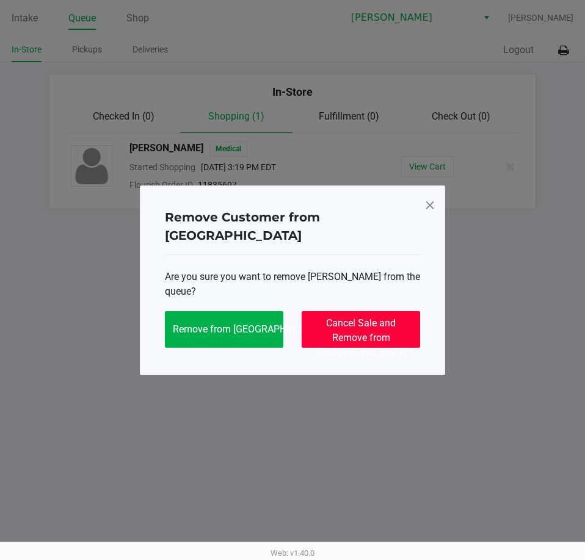
click at [324, 325] on span "Cancel Sale and Remove from [GEOGRAPHIC_DATA]" at bounding box center [361, 337] width 92 height 41
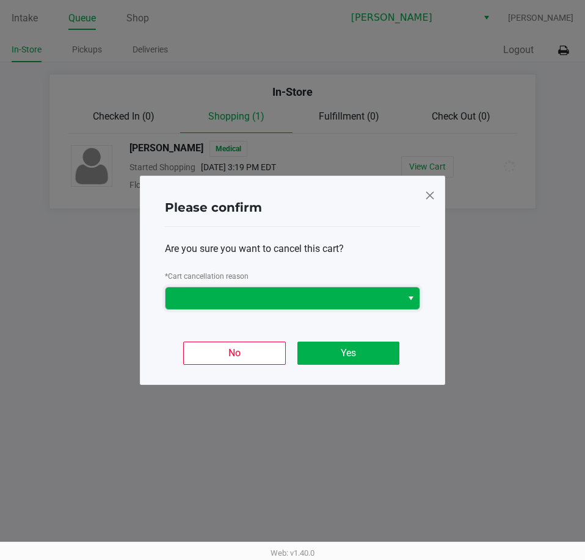
click at [235, 289] on span at bounding box center [283, 299] width 236 height 22
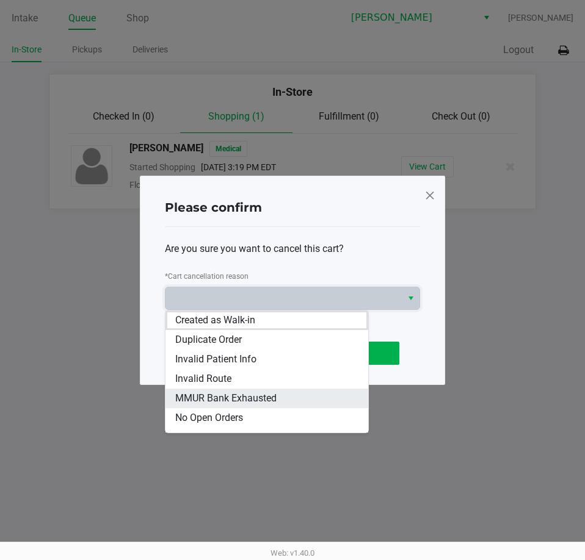
click at [196, 393] on span "MMUR Bank Exhausted" at bounding box center [225, 398] width 101 height 15
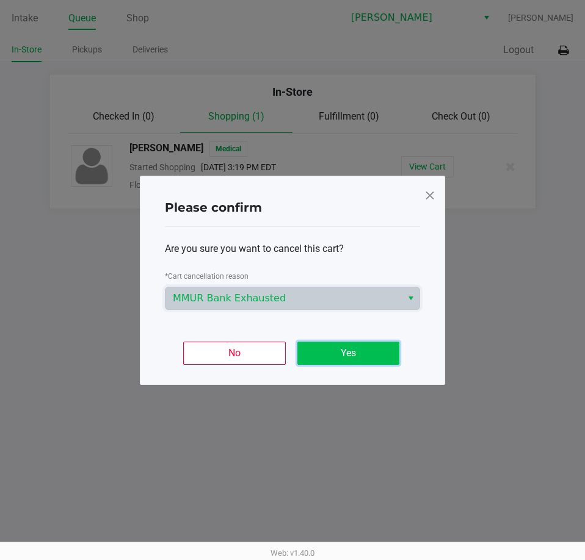
click at [349, 354] on button "Yes" at bounding box center [348, 353] width 102 height 23
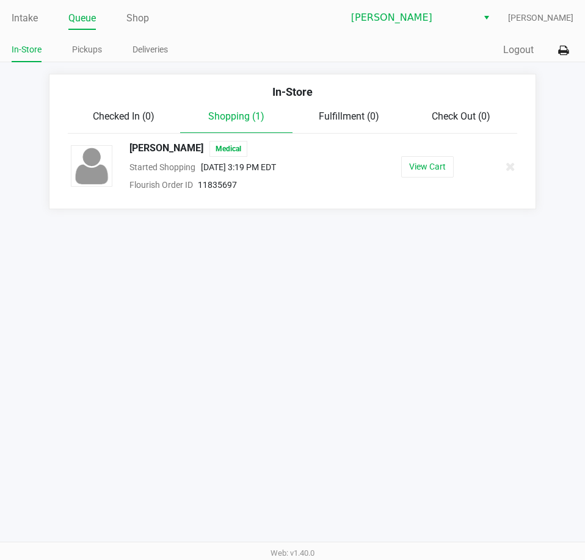
click at [324, 438] on div "Intake Queue Shop [PERSON_NAME] [PERSON_NAME] In-Store Pickups Deliveries Quick…" at bounding box center [292, 280] width 585 height 560
click at [415, 266] on div "Intake Queue Shop [PERSON_NAME] [PERSON_NAME] In-Store Pickups Deliveries Quick…" at bounding box center [292, 280] width 585 height 560
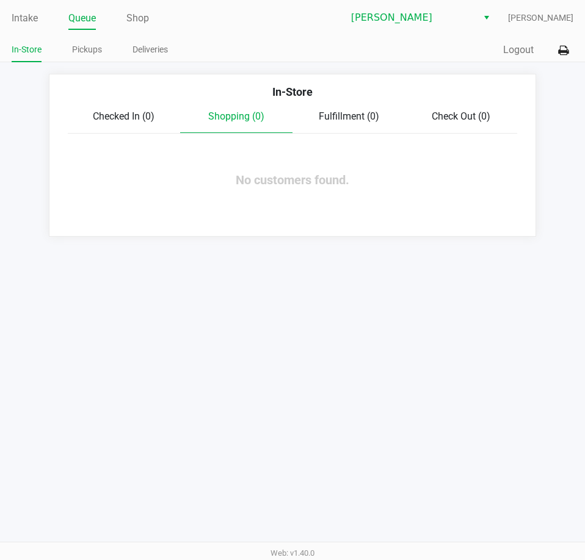
click at [169, 417] on div "Intake Queue Shop [PERSON_NAME] [PERSON_NAME] In-Store Pickups Deliveries Quick…" at bounding box center [292, 280] width 585 height 560
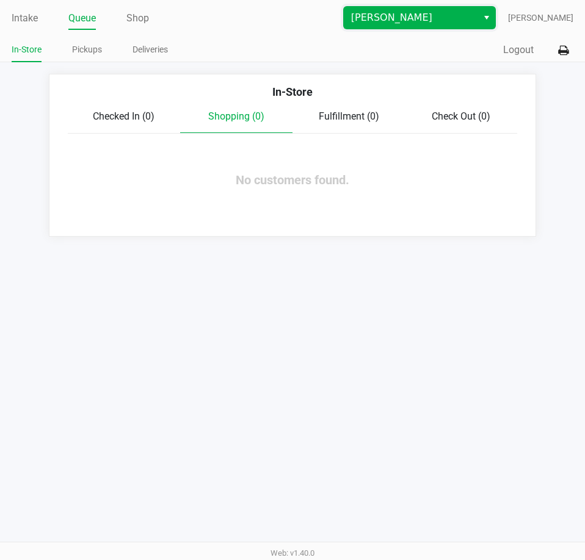
click at [396, 23] on span "[PERSON_NAME]" at bounding box center [410, 17] width 119 height 15
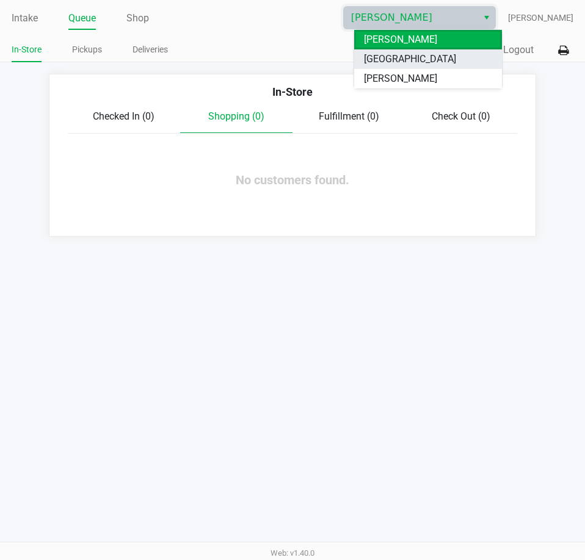
click at [383, 59] on span "[GEOGRAPHIC_DATA]" at bounding box center [410, 59] width 92 height 15
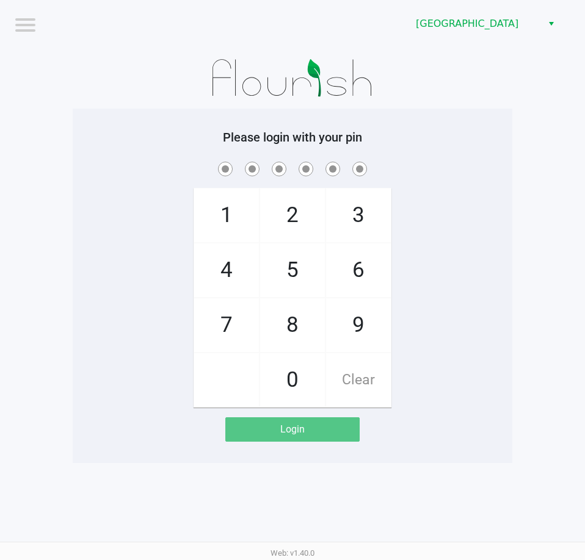
drag, startPoint x: 516, startPoint y: 206, endPoint x: 534, endPoint y: 183, distance: 29.2
click at [517, 206] on app-pos-login-wrapper "Logout Lakeland WC Please login with your pin 1 4 7 2 5 8 0 3 6 9 Clear Login" at bounding box center [292, 231] width 585 height 463
checkbox input "true"
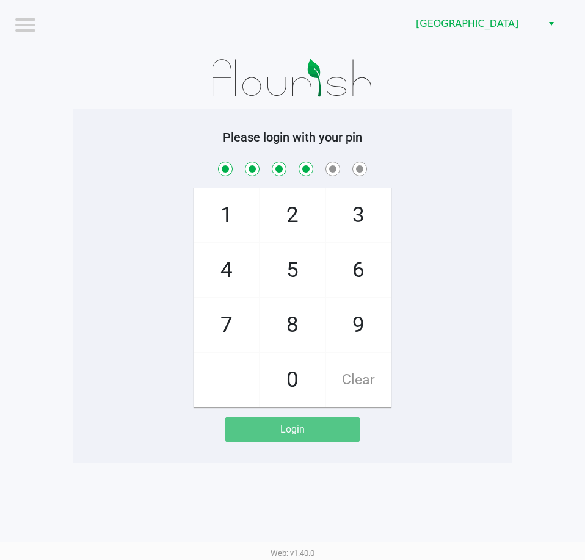
checkbox input "true"
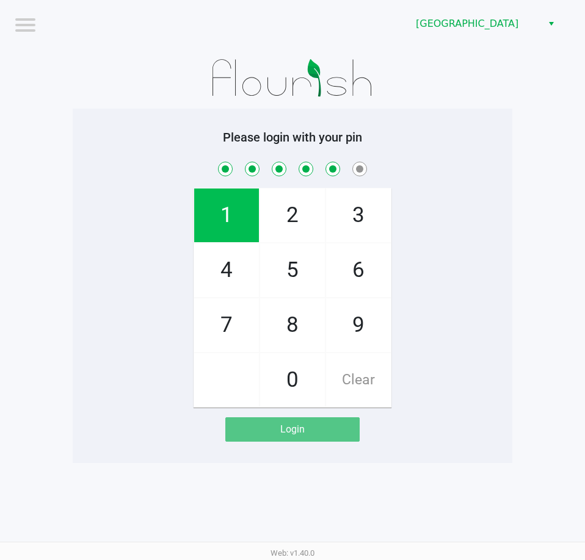
checkbox input "true"
click at [357, 373] on span "Clear" at bounding box center [358, 381] width 65 height 54
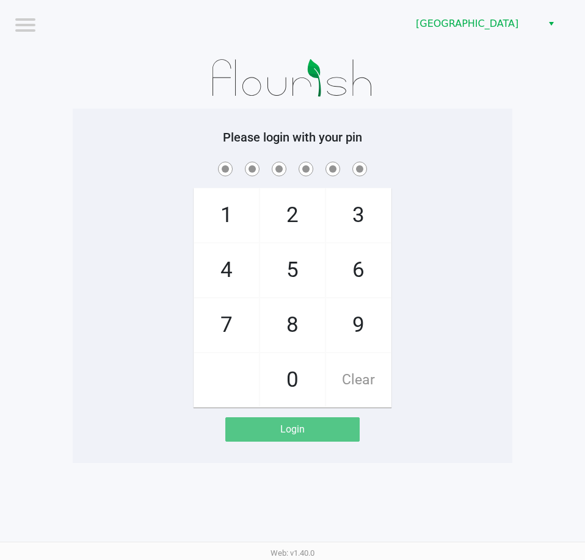
checkbox input "false"
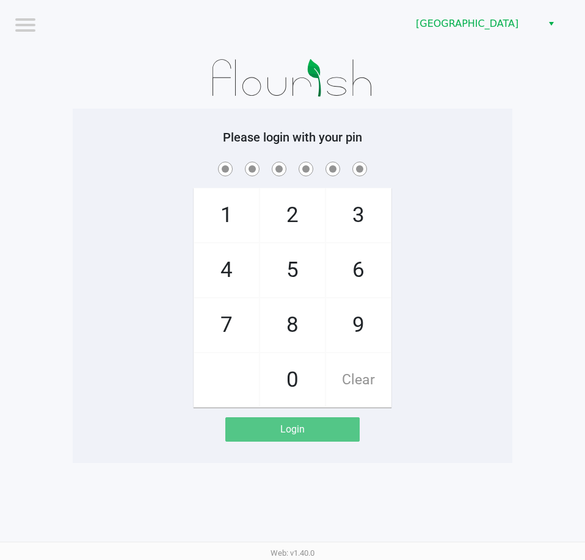
drag, startPoint x: 508, startPoint y: 223, endPoint x: 512, endPoint y: 218, distance: 6.6
click at [509, 223] on div "1 4 7 2 5 8 0 3 6 9 Clear" at bounding box center [293, 283] width 440 height 248
checkbox input "true"
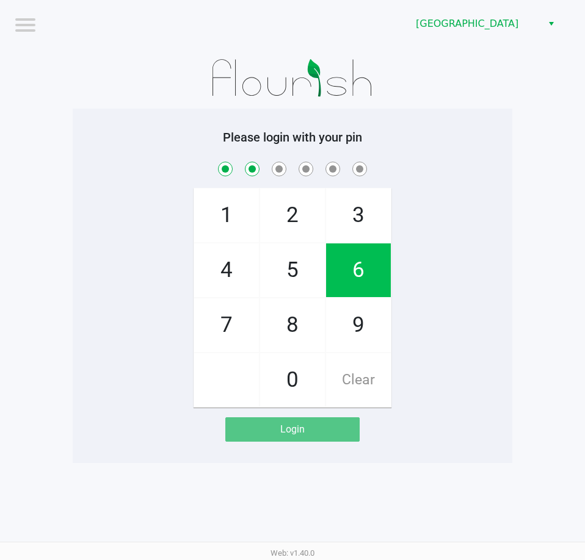
checkbox input "true"
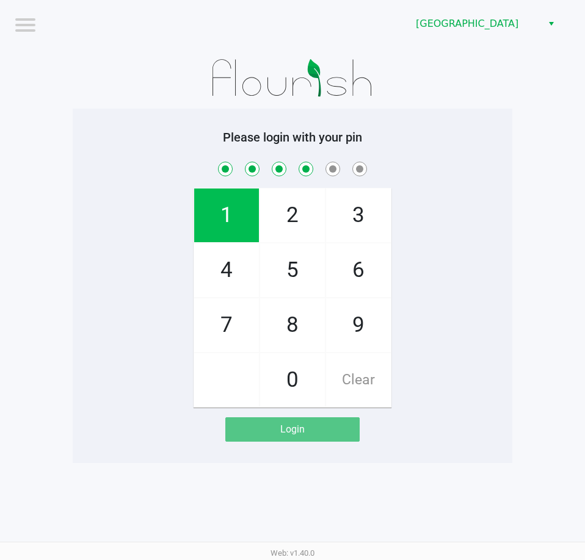
checkbox input "true"
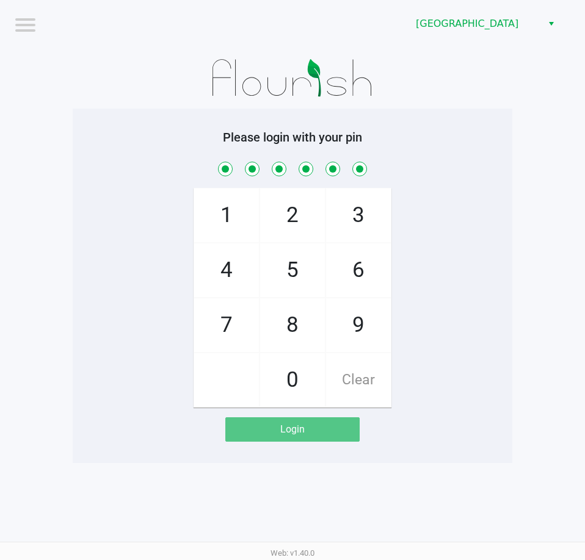
checkbox input "true"
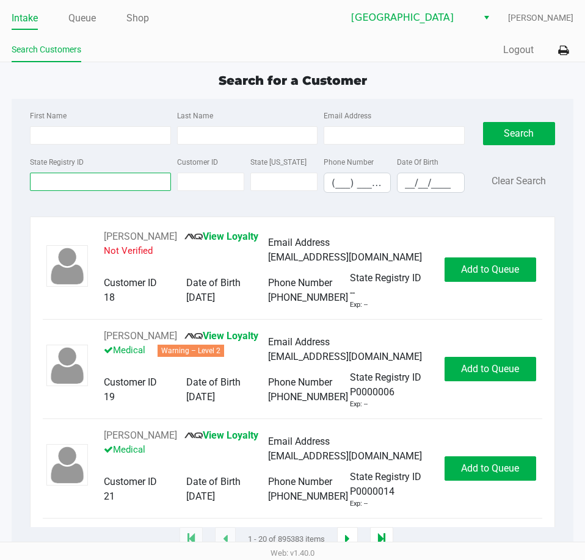
click at [91, 181] on input "State Registry ID" at bounding box center [100, 182] width 140 height 18
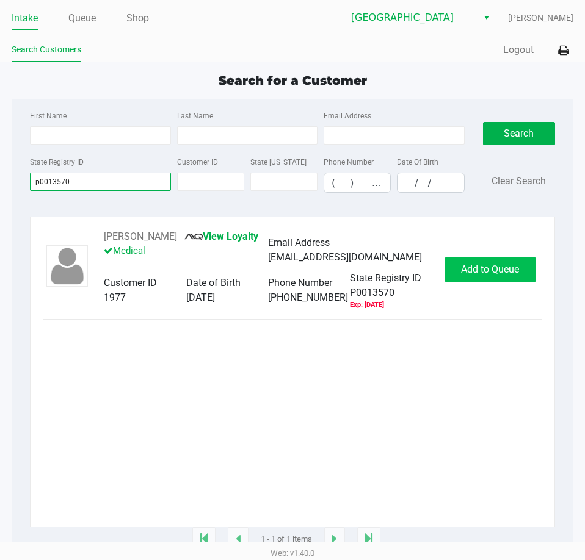
type input "p0013570"
click at [481, 272] on button "Add to Queue" at bounding box center [490, 270] width 92 height 24
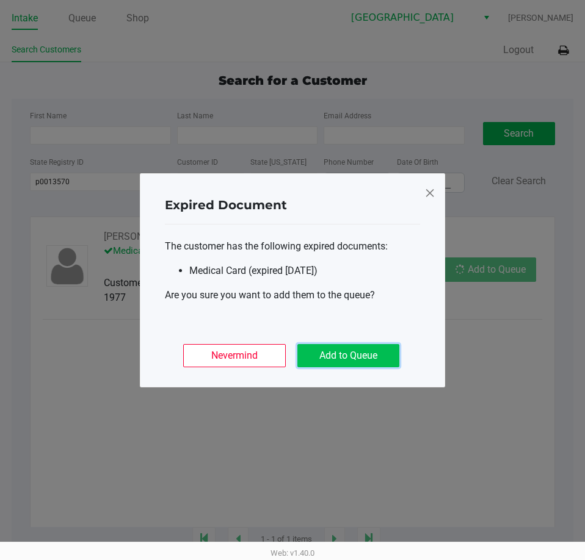
click at [368, 360] on button "Add to Queue" at bounding box center [348, 355] width 102 height 23
drag, startPoint x: 374, startPoint y: 391, endPoint x: 411, endPoint y: 330, distance: 71.7
click at [382, 378] on ngb-modal-window "Expired Document The customer has the following expired documents: Medical Card…" at bounding box center [292, 280] width 585 height 560
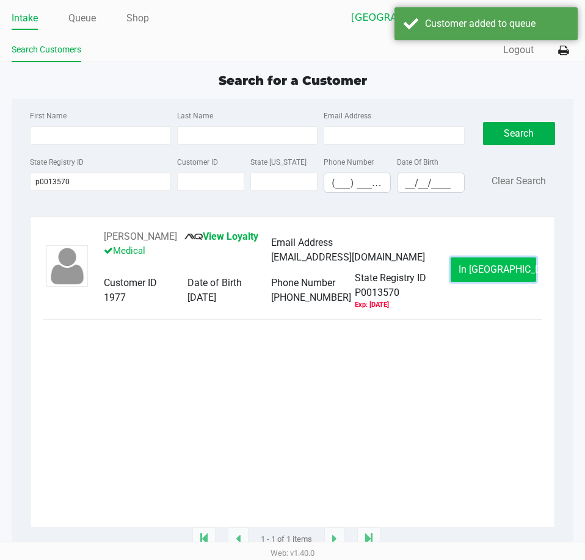
click at [484, 275] on span "In [GEOGRAPHIC_DATA]" at bounding box center [510, 270] width 103 height 12
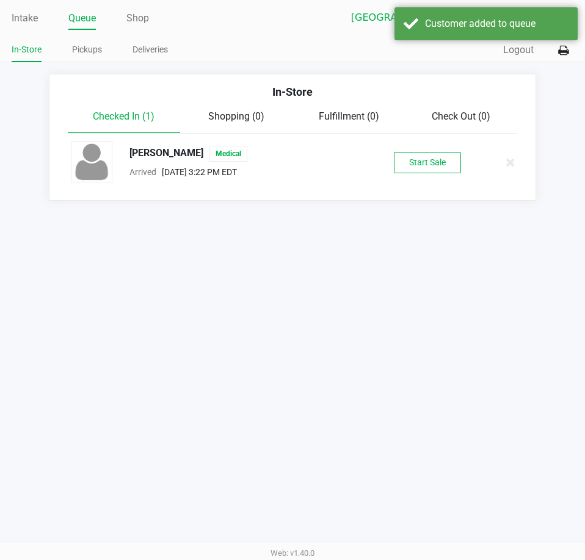
drag, startPoint x: 421, startPoint y: 377, endPoint x: 413, endPoint y: 345, distance: 32.7
click at [418, 363] on div "Intake Queue Shop Lakeland WC [PERSON_NAME] In-Store Pickups Deliveries Quick S…" at bounding box center [292, 280] width 585 height 560
click at [410, 165] on button "Start Sale" at bounding box center [427, 162] width 67 height 21
click at [396, 364] on div "Intake Queue Shop Lakeland WC [PERSON_NAME] In-Store Pickups Deliveries Quick S…" at bounding box center [292, 280] width 585 height 560
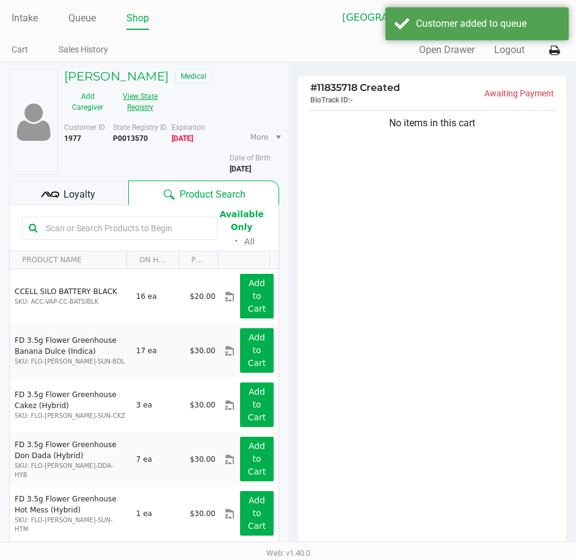
click at [139, 106] on button "View State Registry" at bounding box center [136, 102] width 51 height 31
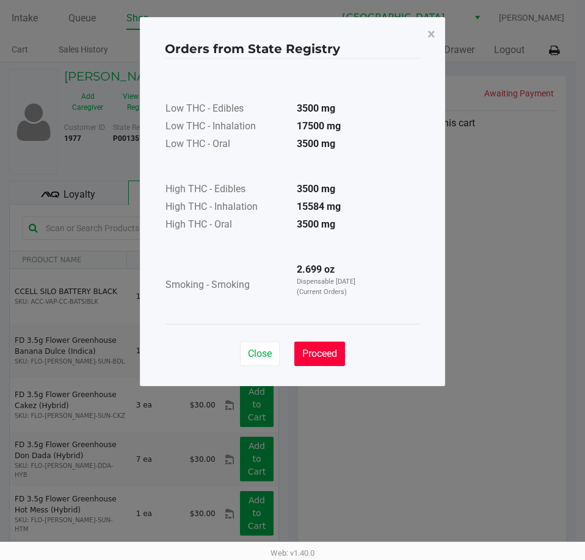
click at [328, 362] on button "Proceed" at bounding box center [319, 354] width 51 height 24
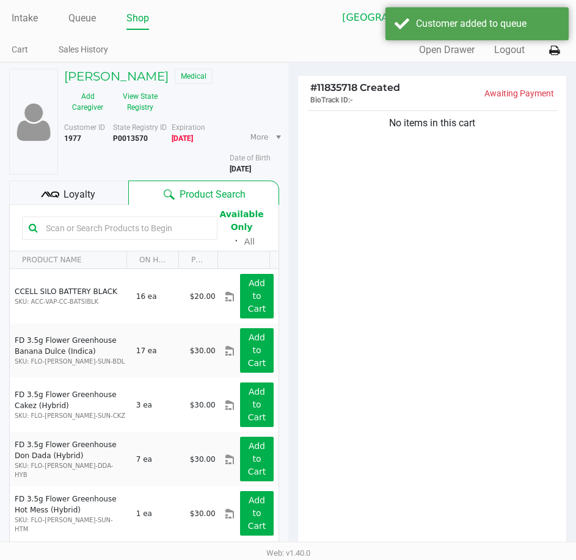
drag, startPoint x: 388, startPoint y: 292, endPoint x: 390, endPoint y: 275, distance: 17.2
click at [390, 279] on div "Low THC - Edibles 3500 mg Low THC - Inhalation 17500 mg Low THC - Oral 3500 mg …" at bounding box center [288, 161] width 255 height 236
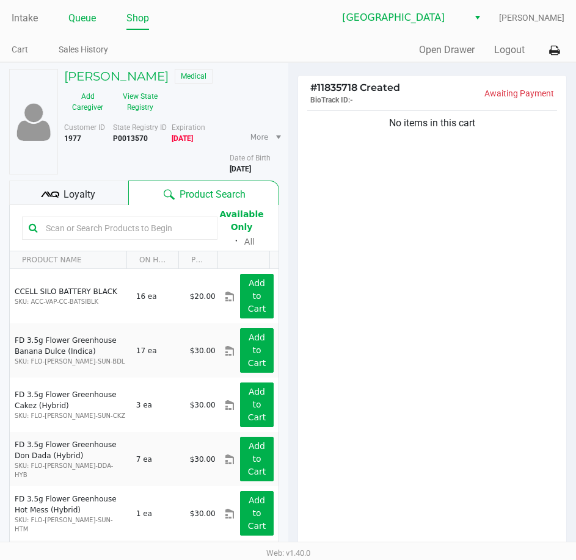
click at [85, 23] on link "Queue" at bounding box center [81, 18] width 27 height 17
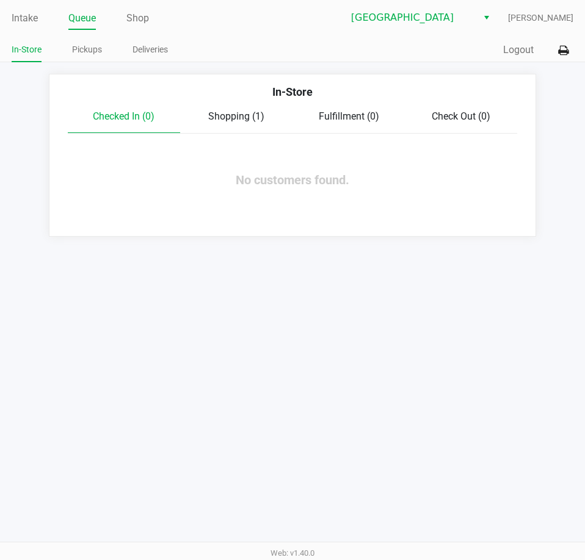
click at [238, 122] on span "Shopping (1)" at bounding box center [236, 117] width 56 height 12
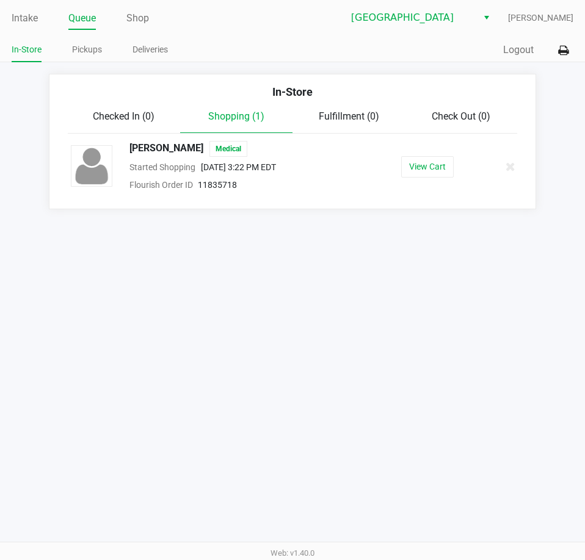
drag, startPoint x: 220, startPoint y: 148, endPoint x: 123, endPoint y: 148, distance: 96.5
click at [123, 148] on div "[PERSON_NAME] Medical" at bounding box center [232, 149] width 224 height 16
copy span "[PERSON_NAME]"
click at [283, 317] on div "Intake Queue Shop Lakeland WC [PERSON_NAME] In-Store Pickups Deliveries Quick S…" at bounding box center [292, 280] width 585 height 560
click at [363, 261] on div "Intake Queue Shop Lakeland WC [PERSON_NAME] In-Store Pickups Deliveries Quick S…" at bounding box center [292, 280] width 585 height 560
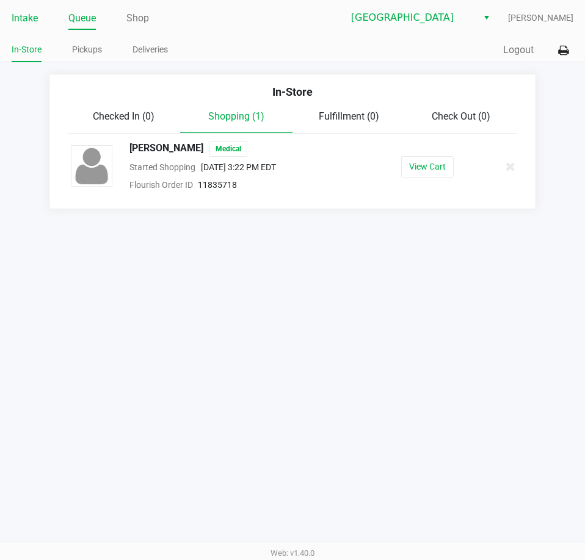
click at [32, 21] on link "Intake" at bounding box center [25, 18] width 26 height 17
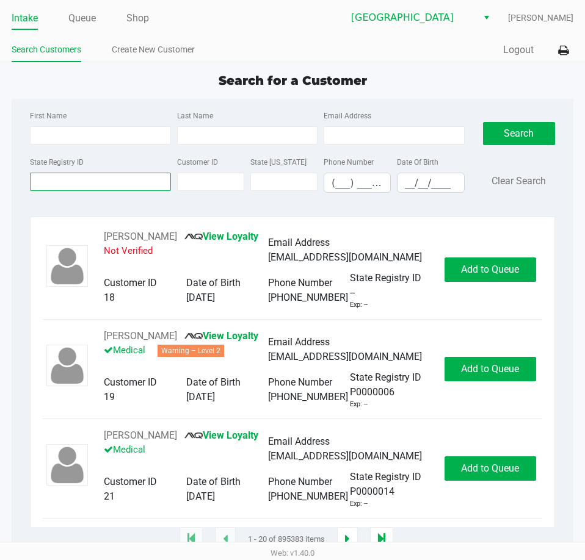
click at [74, 177] on input "State Registry ID" at bounding box center [100, 182] width 140 height 18
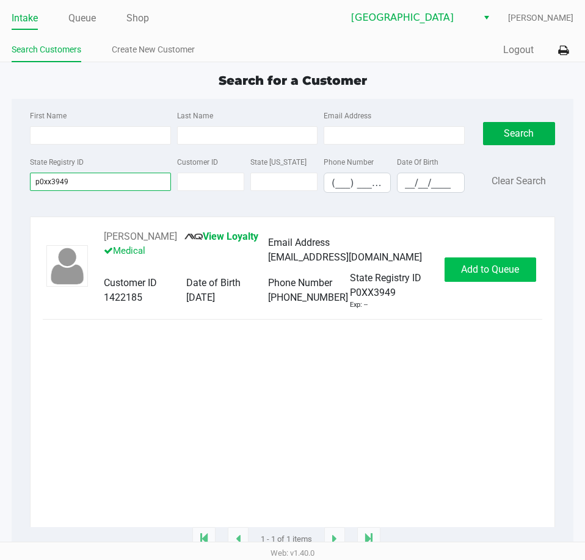
type input "p0xx3949"
click at [478, 275] on span "Add to Queue" at bounding box center [490, 270] width 58 height 12
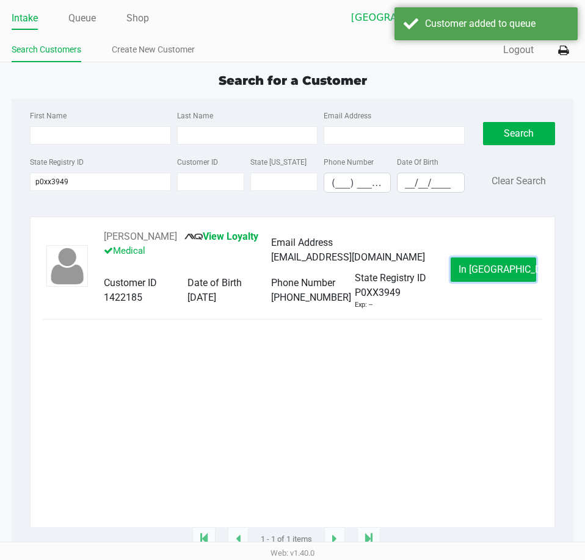
click at [466, 273] on button "In [GEOGRAPHIC_DATA]" at bounding box center [493, 270] width 85 height 24
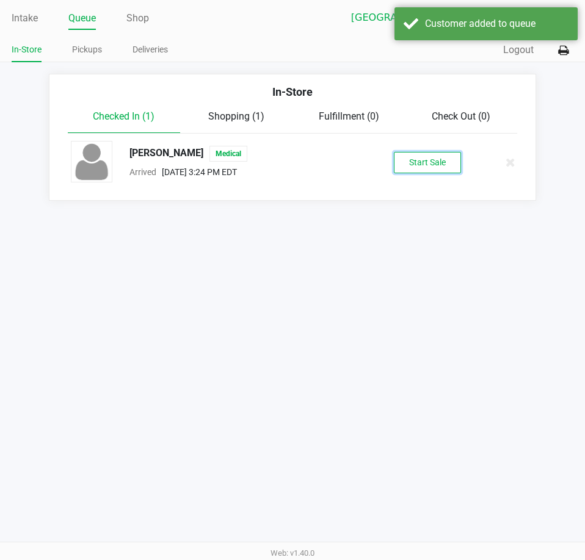
drag, startPoint x: 421, startPoint y: 159, endPoint x: 375, endPoint y: 225, distance: 80.3
click at [421, 159] on button "Start Sale" at bounding box center [427, 162] width 67 height 21
click at [263, 379] on div "Intake Queue Shop Lakeland WC [PERSON_NAME] In-Store Pickups Deliveries Quick S…" at bounding box center [292, 280] width 585 height 560
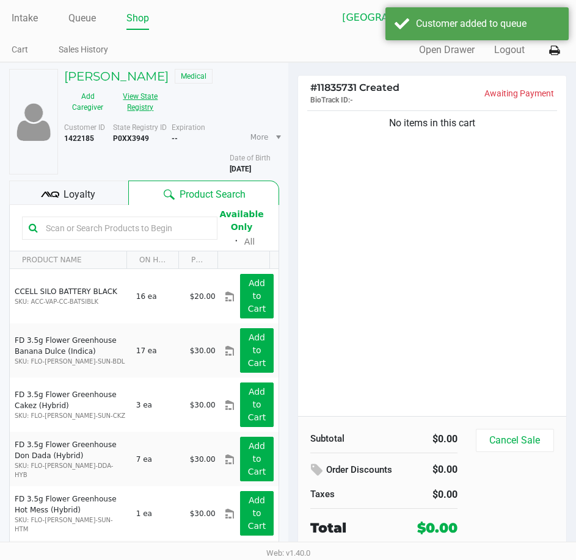
click at [146, 104] on button "View State Registry" at bounding box center [136, 102] width 51 height 31
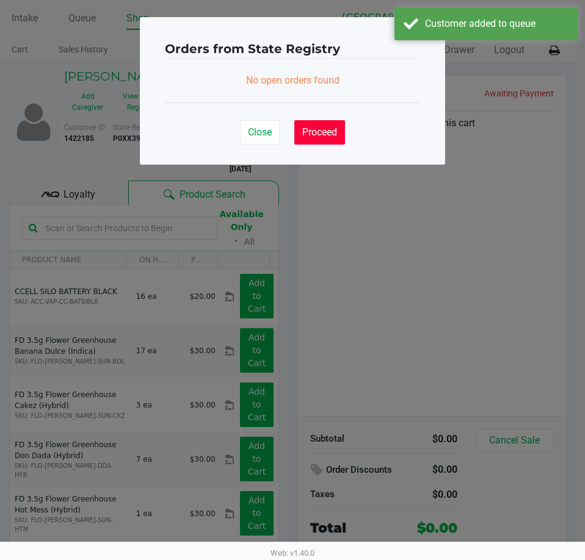
click at [331, 136] on span "Proceed" at bounding box center [319, 132] width 35 height 12
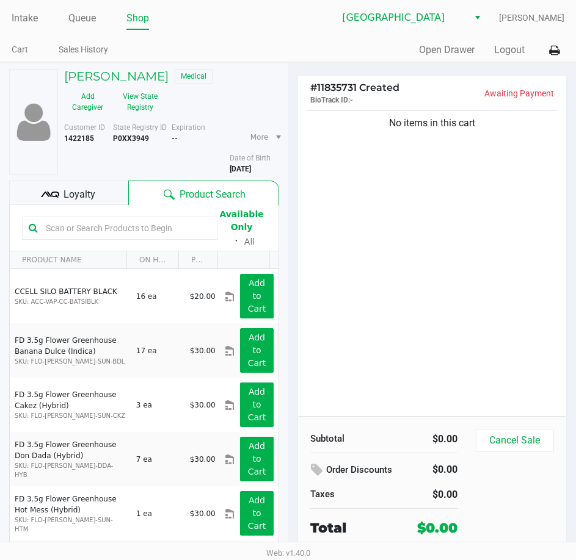
click at [383, 220] on ngb-modal-window "Orders from State Registry × No open orders found Close Proceed" at bounding box center [288, 280] width 576 height 560
drag, startPoint x: 422, startPoint y: 354, endPoint x: 264, endPoint y: 222, distance: 205.4
click at [416, 346] on div "No items in this cart" at bounding box center [432, 262] width 269 height 308
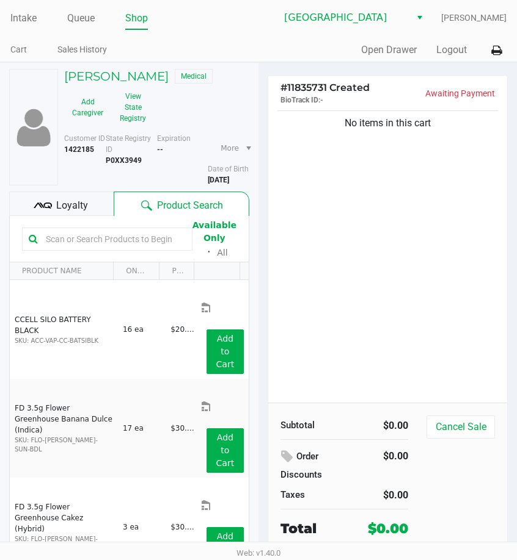
click at [123, 165] on b "P0XX3949" at bounding box center [124, 160] width 36 height 9
drag, startPoint x: 250, startPoint y: 197, endPoint x: 206, endPoint y: 198, distance: 43.4
click at [206, 186] on div "Customer ID 1422185 State Registry ID P0XX3949 Expiration -- More Date of Birth…" at bounding box center [156, 159] width 203 height 53
click at [183, 186] on div "Expiration --" at bounding box center [182, 159] width 51 height 53
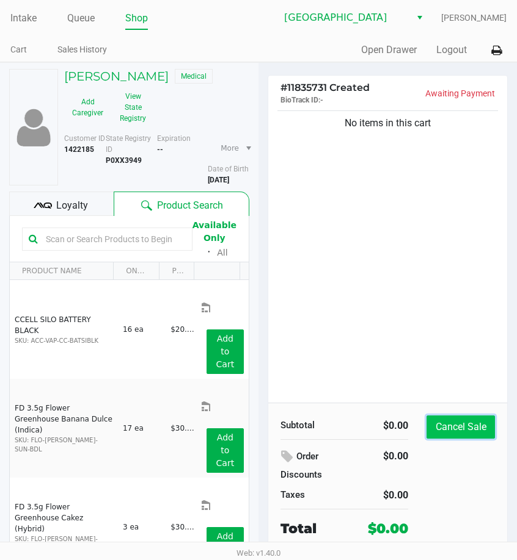
click at [449, 424] on button "Cancel Sale" at bounding box center [460, 427] width 68 height 23
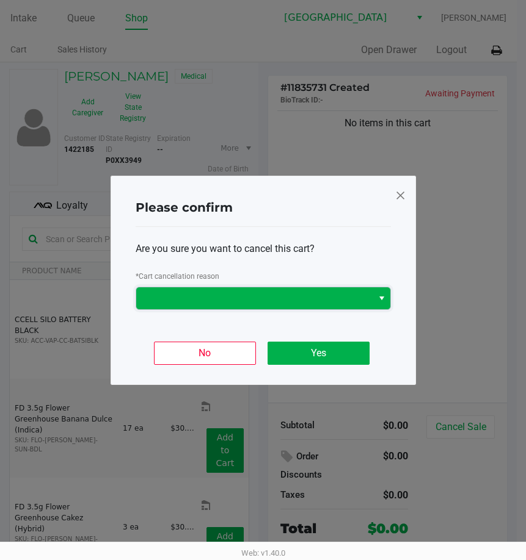
click at [200, 303] on span at bounding box center [254, 298] width 222 height 15
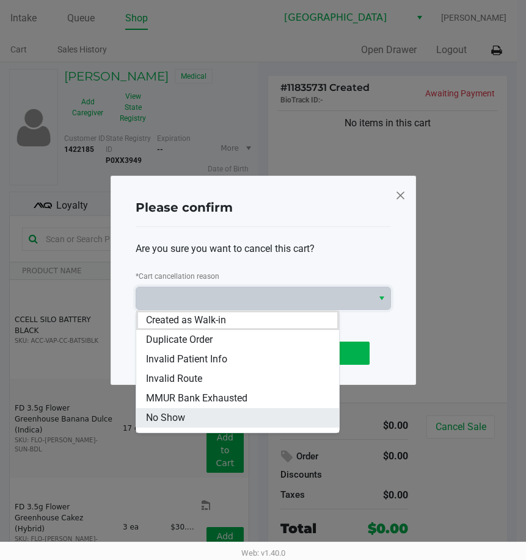
click at [161, 416] on span "No Show" at bounding box center [165, 418] width 39 height 15
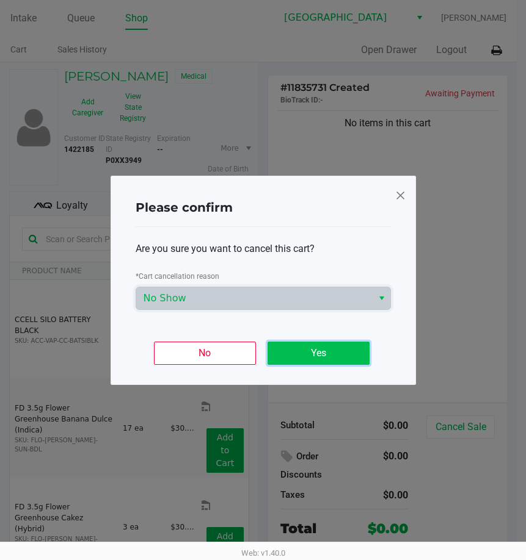
click at [330, 348] on button "Yes" at bounding box center [318, 353] width 102 height 23
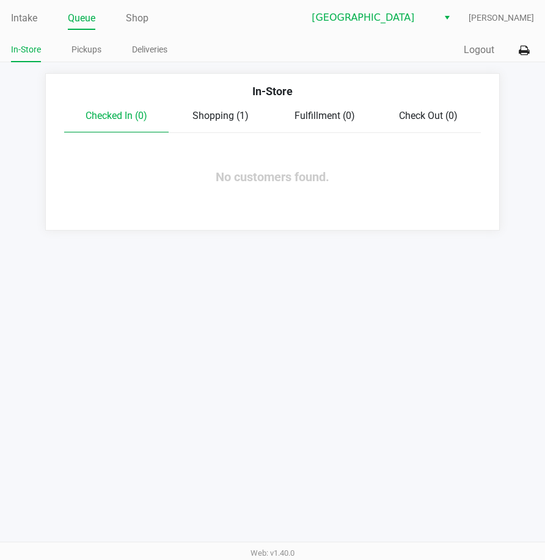
drag, startPoint x: 216, startPoint y: 336, endPoint x: 208, endPoint y: 301, distance: 35.8
click at [216, 334] on div "Intake Queue Shop Lakeland WC [PERSON_NAME] In-Store Pickups Deliveries Quick S…" at bounding box center [272, 280] width 545 height 560
drag, startPoint x: 31, startPoint y: 16, endPoint x: 64, endPoint y: 27, distance: 34.8
click at [31, 16] on link "Intake" at bounding box center [24, 18] width 26 height 17
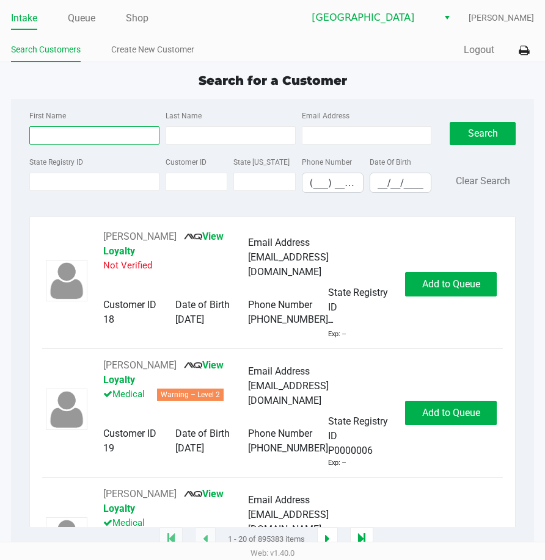
click at [87, 142] on input "First Name" at bounding box center [94, 135] width 130 height 18
type input "[PERSON_NAME]"
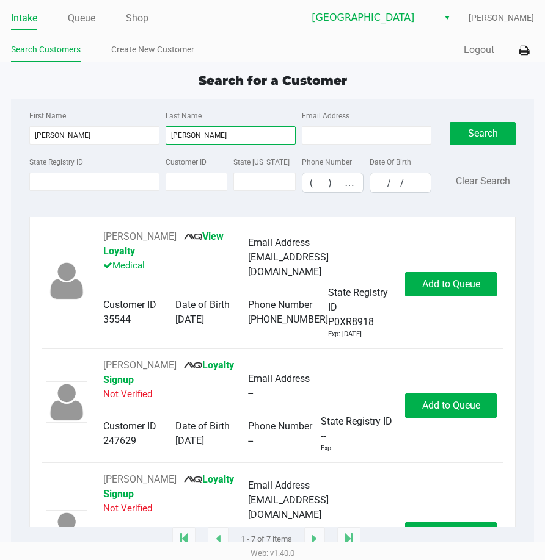
type input "[PERSON_NAME]"
click at [85, 102] on div "First Name [PERSON_NAME] Last Name [PERSON_NAME] Email Address State Registry I…" at bounding box center [272, 155] width 504 height 113
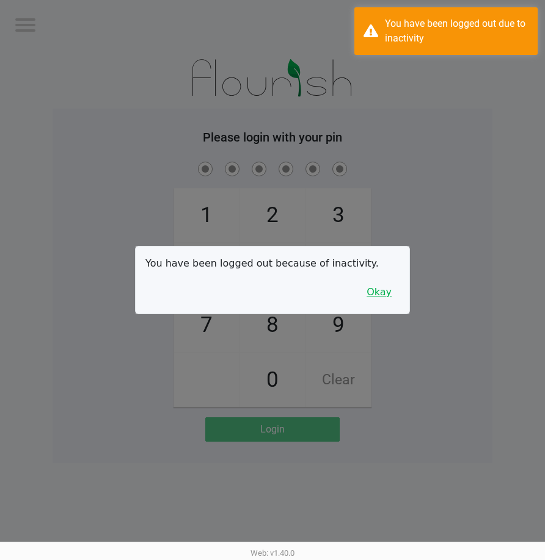
drag, startPoint x: 393, startPoint y: 298, endPoint x: 417, endPoint y: 282, distance: 28.6
click at [396, 295] on button "Okay" at bounding box center [378, 292] width 41 height 23
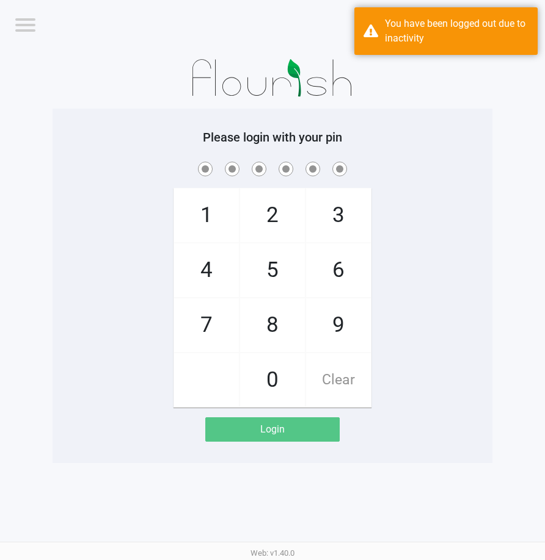
drag, startPoint x: 417, startPoint y: 282, endPoint x: 441, endPoint y: 253, distance: 37.7
click at [422, 269] on div "1 4 7 2 5 8 0 3 6 9 Clear" at bounding box center [273, 283] width 440 height 248
checkbox input "true"
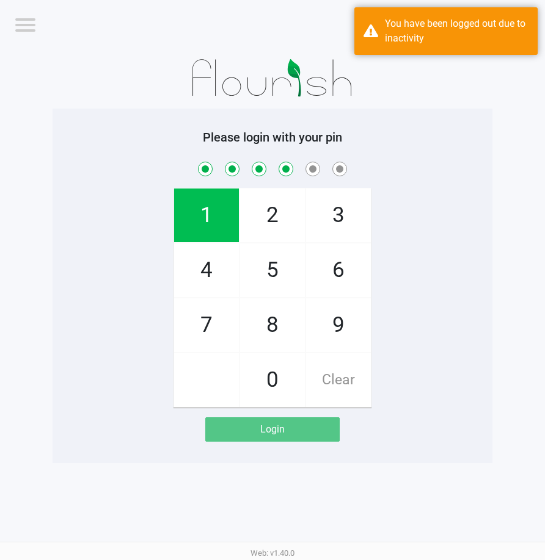
checkbox input "true"
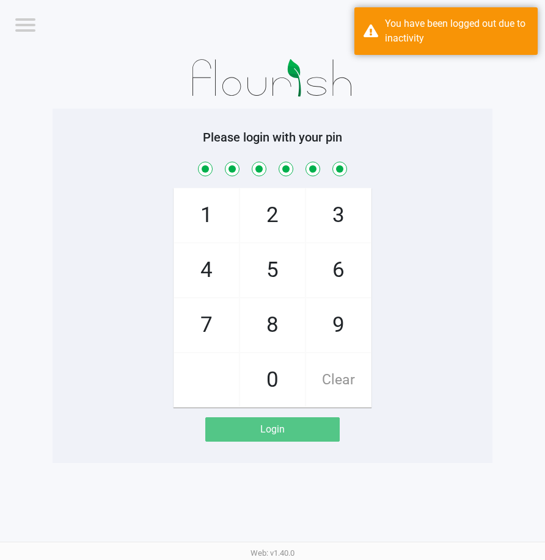
checkbox input "true"
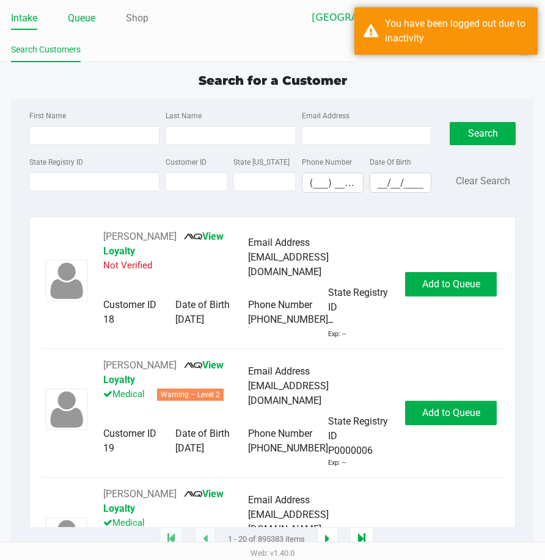
click at [83, 25] on link "Queue" at bounding box center [81, 18] width 27 height 17
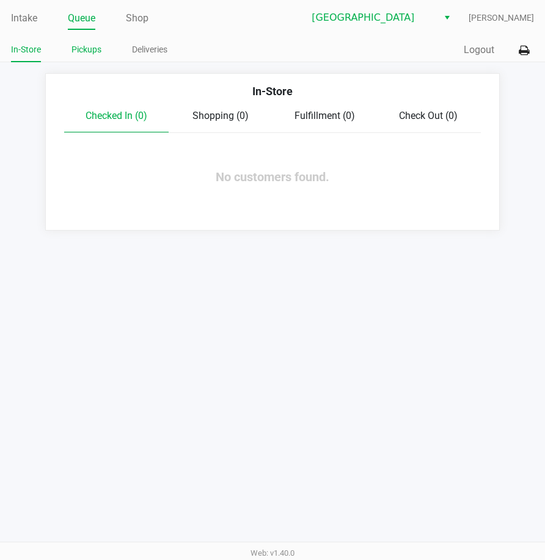
click at [95, 45] on link "Pickups" at bounding box center [86, 49] width 30 height 15
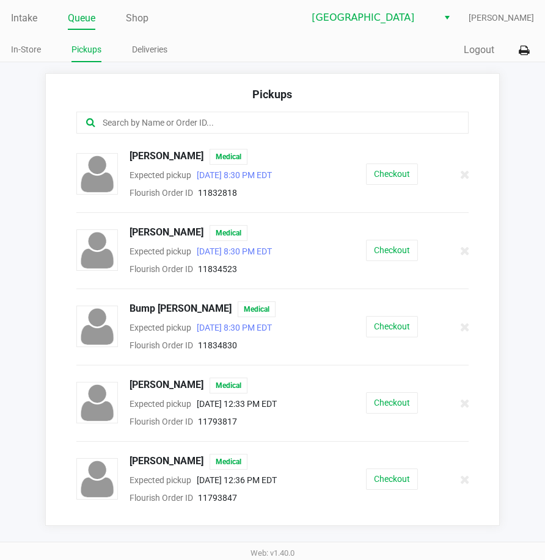
click at [192, 120] on input "text" at bounding box center [268, 123] width 335 height 14
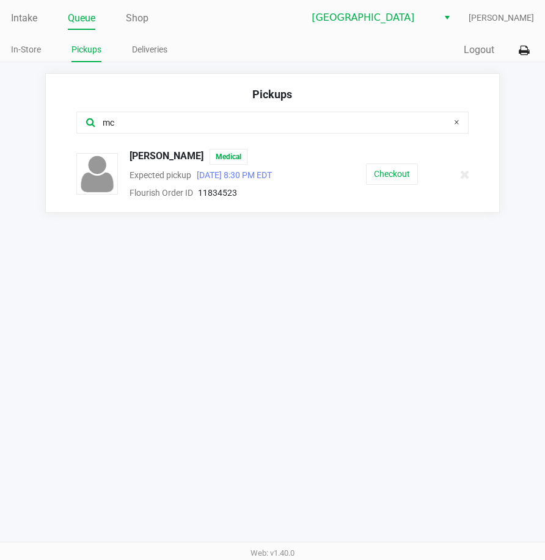
type input "mc"
drag, startPoint x: 194, startPoint y: 156, endPoint x: 131, endPoint y: 157, distance: 62.3
click at [131, 157] on div "[PERSON_NAME] Medical" at bounding box center [219, 157] width 198 height 16
copy span "[PERSON_NAME]"
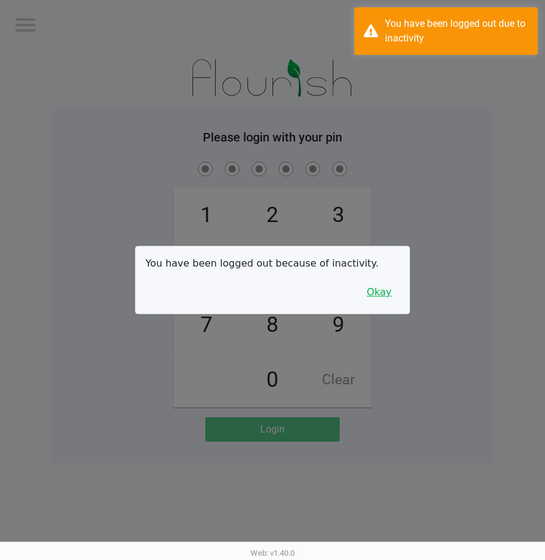
drag, startPoint x: 379, startPoint y: 293, endPoint x: 426, endPoint y: 242, distance: 69.1
click at [379, 292] on button "Okay" at bounding box center [378, 292] width 41 height 23
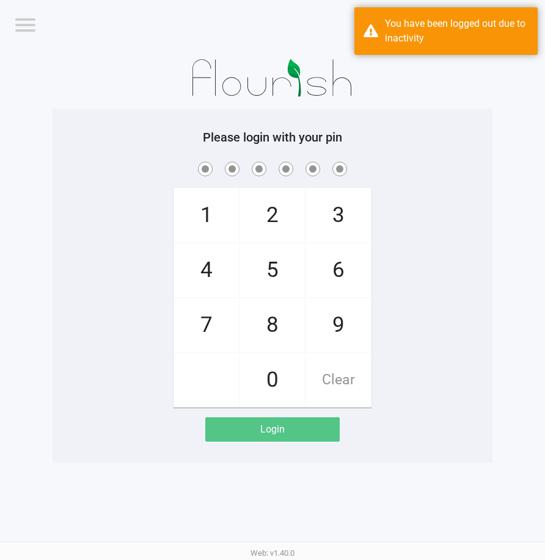
drag, startPoint x: 427, startPoint y: 242, endPoint x: 532, endPoint y: 215, distance: 109.1
click at [434, 239] on div "1 4 7 2 5 8 0 3 6 9 Clear" at bounding box center [273, 283] width 440 height 248
checkbox input "true"
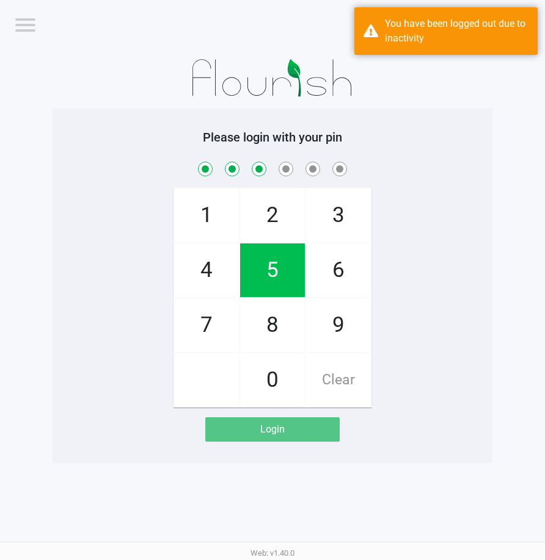
checkbox input "true"
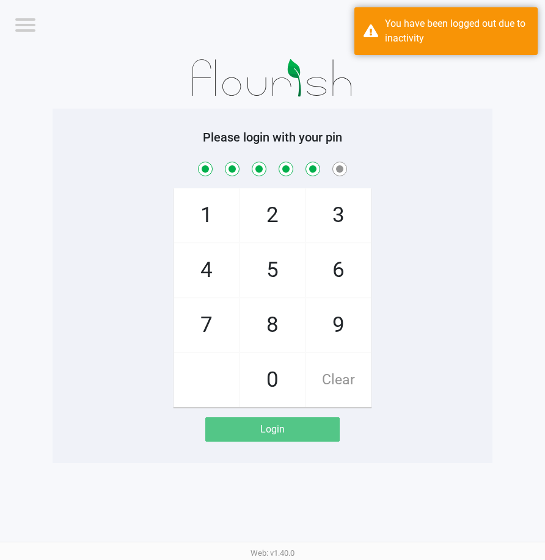
checkbox input "true"
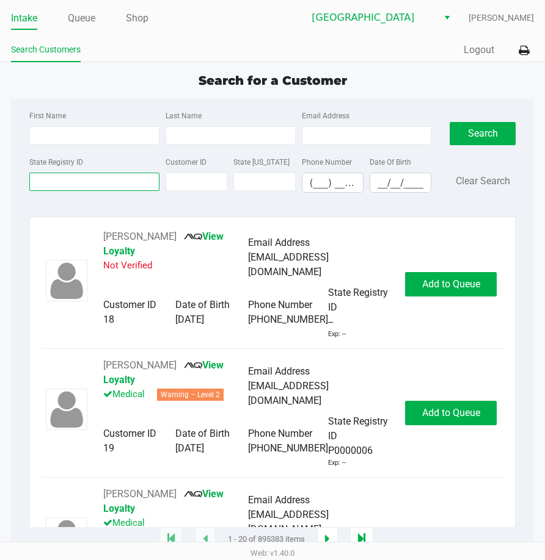
click at [53, 179] on input "State Registry ID" at bounding box center [94, 182] width 130 height 18
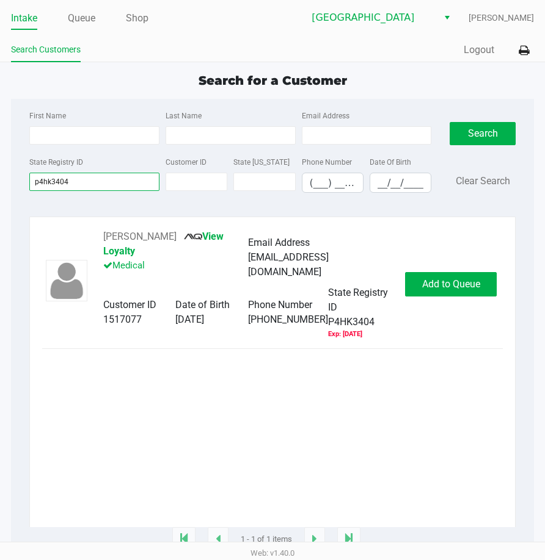
type input "p4hk3404"
click at [444, 281] on span "Add to Queue" at bounding box center [451, 284] width 58 height 12
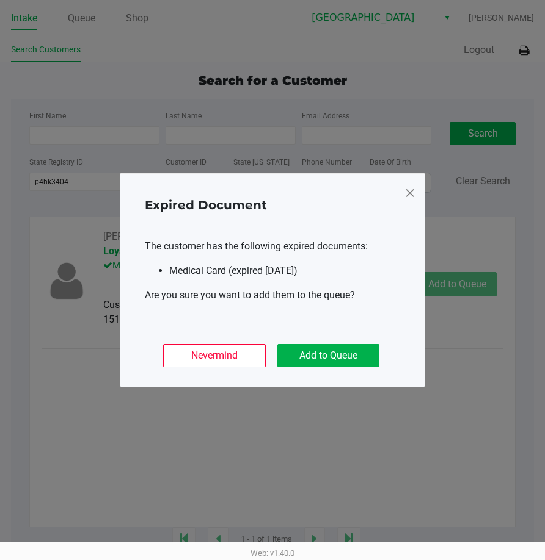
click at [413, 188] on span at bounding box center [409, 193] width 11 height 20
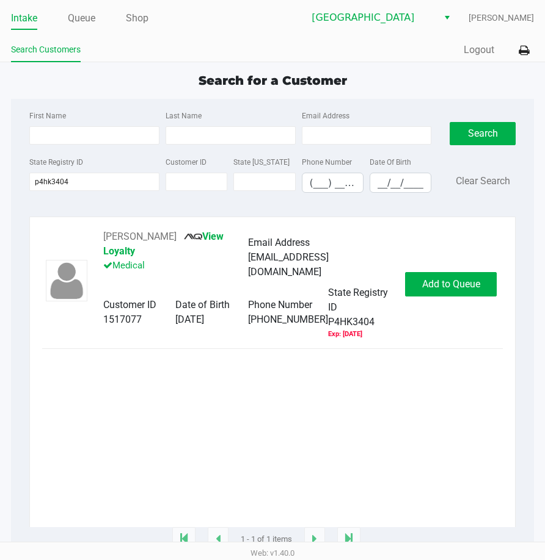
click at [466, 257] on div "[PERSON_NAME] View Loyalty Medical Email Address [EMAIL_ADDRESS][DOMAIN_NAME] C…" at bounding box center [272, 285] width 460 height 110
click at [453, 278] on span "Add to Queue" at bounding box center [451, 284] width 58 height 12
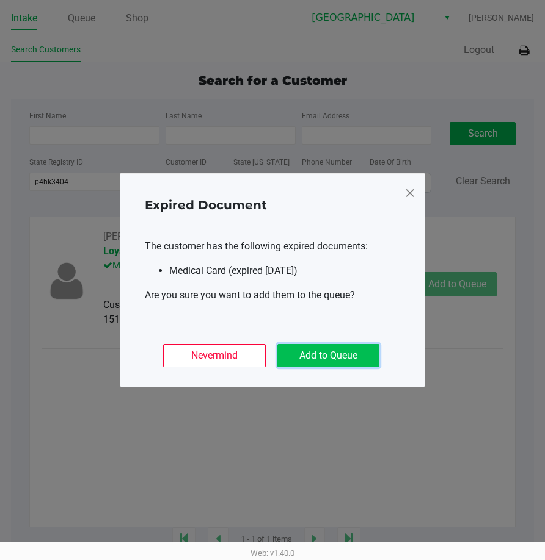
click at [333, 347] on button "Add to Queue" at bounding box center [328, 355] width 102 height 23
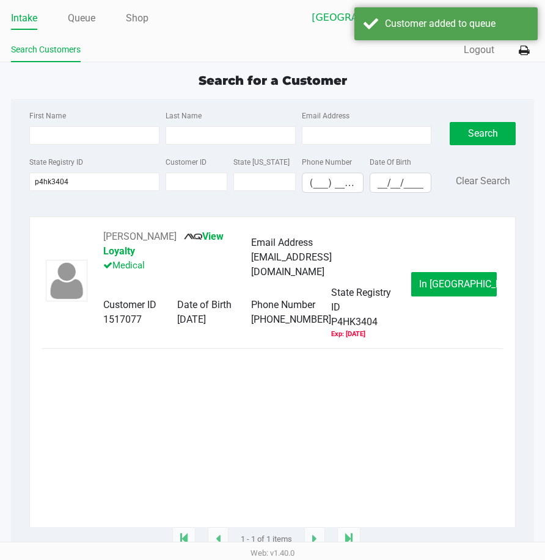
click at [278, 421] on ngb-modal-window "Expired Document The customer has the following expired documents: Medical Card…" at bounding box center [272, 280] width 545 height 560
click at [454, 272] on button "In [GEOGRAPHIC_DATA]" at bounding box center [453, 284] width 85 height 24
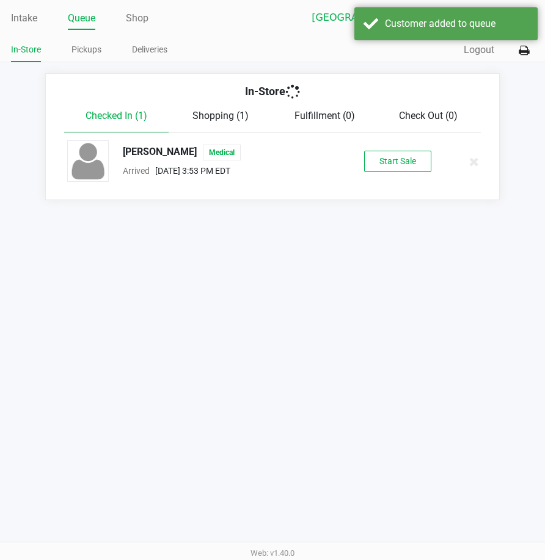
drag, startPoint x: 352, startPoint y: 397, endPoint x: 393, endPoint y: 197, distance: 203.9
click at [351, 396] on div "Intake Queue Shop Lakeland WC [PERSON_NAME] In-Store Pickups Deliveries Quick S…" at bounding box center [272, 280] width 545 height 560
click at [399, 164] on button "Start Sale" at bounding box center [397, 161] width 67 height 21
click at [241, 327] on div "Intake Queue Shop Lakeland WC [PERSON_NAME] In-Store Pickups Deliveries Quick S…" at bounding box center [272, 280] width 545 height 560
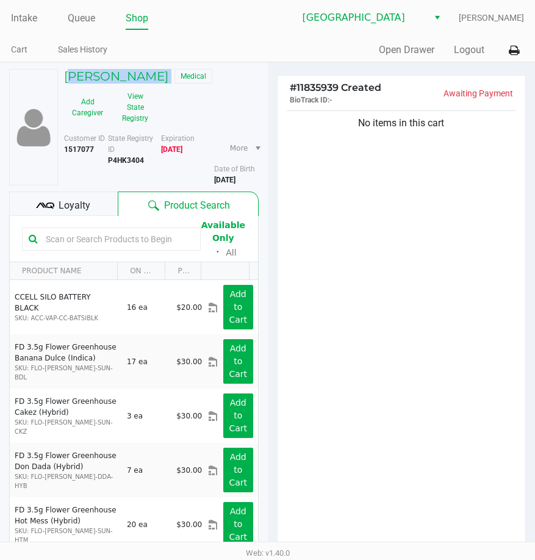
drag, startPoint x: 183, startPoint y: 74, endPoint x: 62, endPoint y: 80, distance: 121.0
click at [62, 80] on div "[PERSON_NAME] Medical" at bounding box center [161, 78] width 213 height 18
click at [85, 13] on link "Queue" at bounding box center [81, 18] width 27 height 17
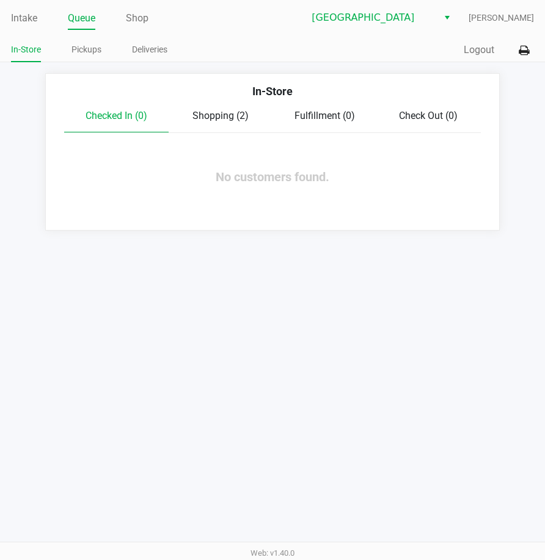
click at [221, 118] on span "Shopping (2)" at bounding box center [220, 116] width 56 height 12
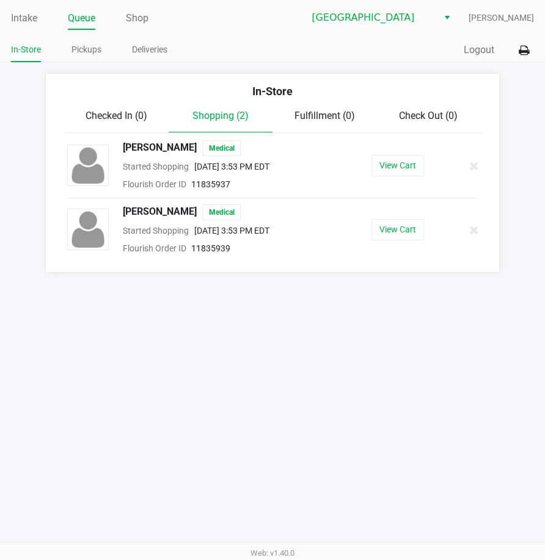
drag, startPoint x: 205, startPoint y: 208, endPoint x: 122, endPoint y: 211, distance: 83.7
click at [122, 211] on div "[PERSON_NAME] Medical" at bounding box center [217, 213] width 207 height 16
copy span "[PERSON_NAME]"
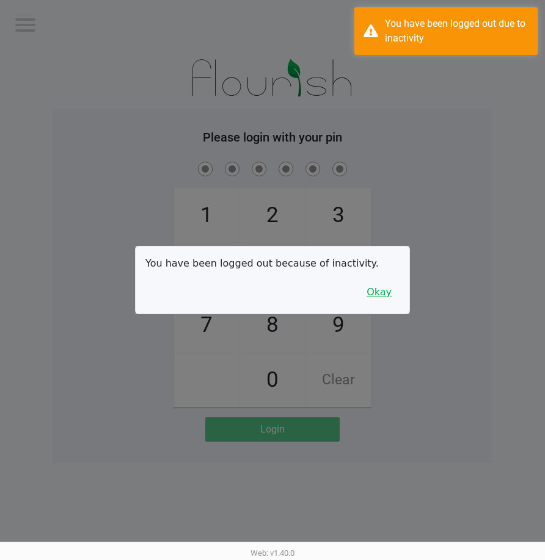
drag, startPoint x: 383, startPoint y: 289, endPoint x: 415, endPoint y: 272, distance: 36.3
click at [383, 289] on button "Okay" at bounding box center [378, 292] width 41 height 23
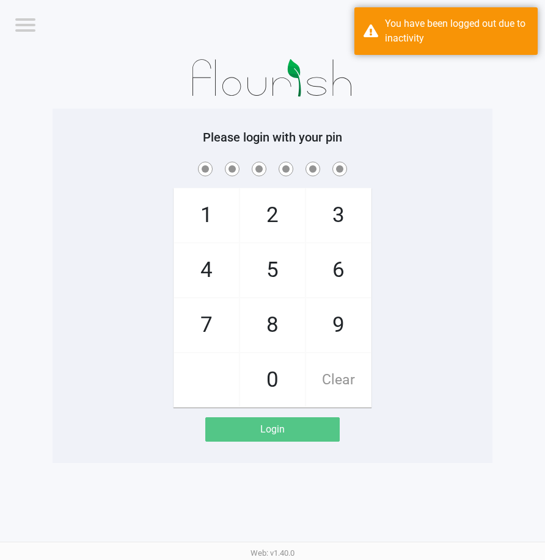
click at [415, 272] on div "1 4 7 2 5 8 0 3 6 9 Clear" at bounding box center [273, 283] width 440 height 248
checkbox input "true"
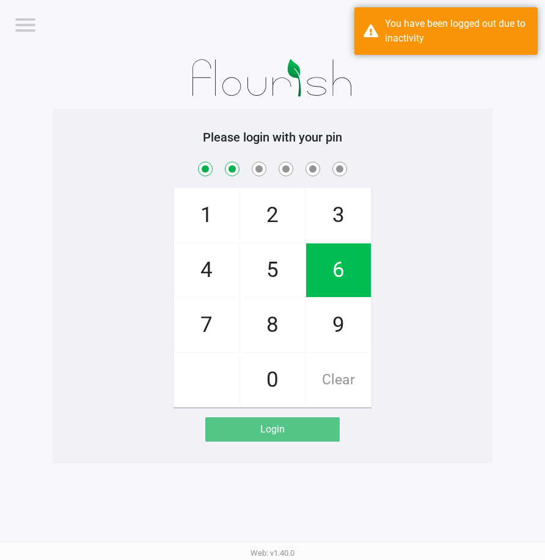
checkbox input "true"
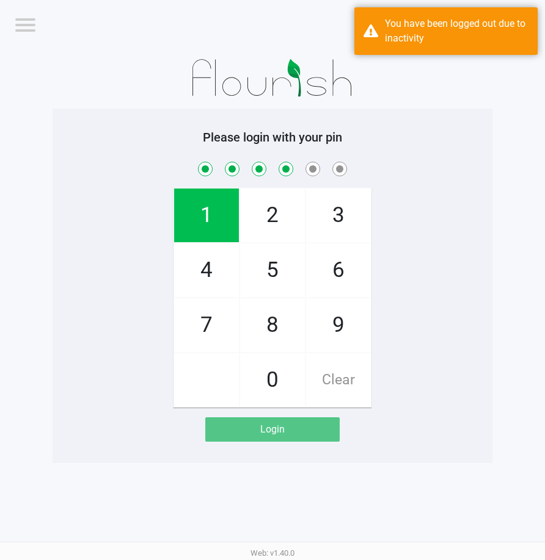
checkbox input "true"
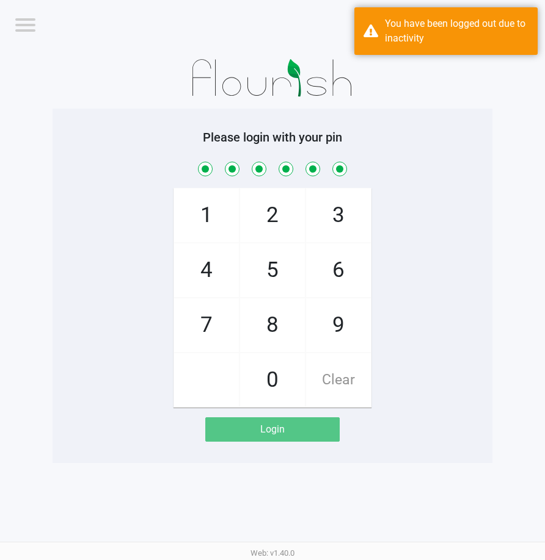
checkbox input "true"
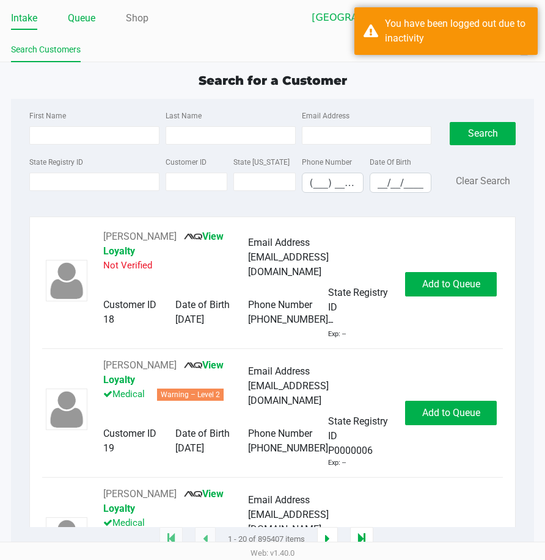
click at [78, 24] on link "Queue" at bounding box center [81, 18] width 27 height 17
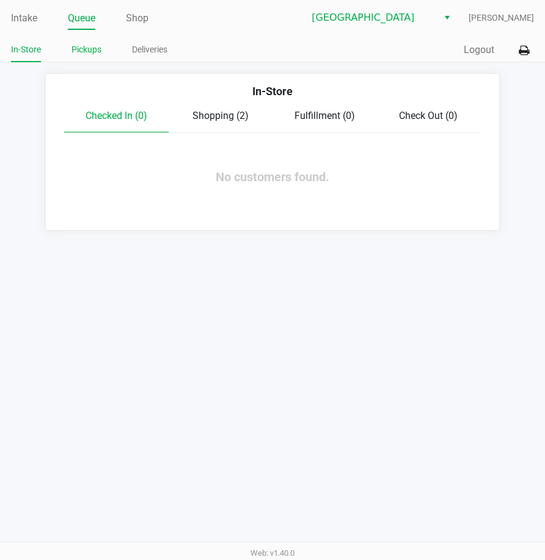
click at [88, 46] on link "Pickups" at bounding box center [86, 49] width 30 height 15
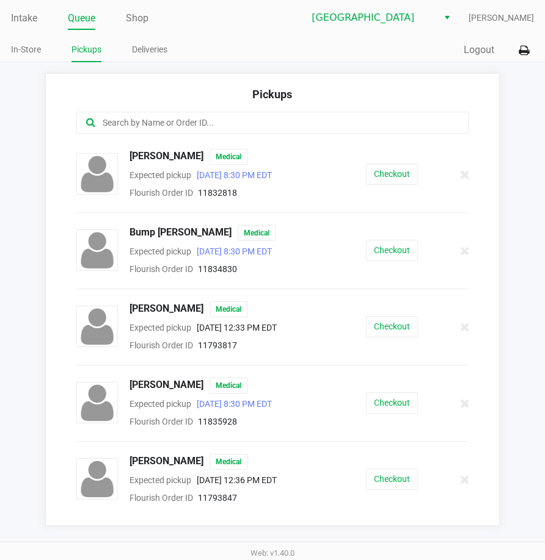
click at [164, 120] on input "text" at bounding box center [268, 123] width 335 height 14
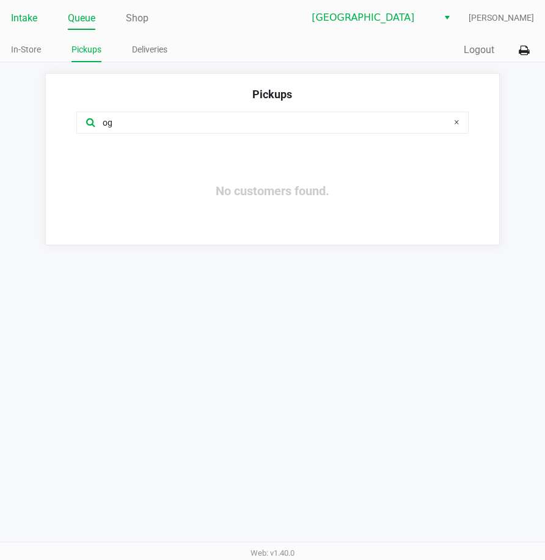
type input "og"
drag, startPoint x: 27, startPoint y: 18, endPoint x: 31, endPoint y: 38, distance: 21.1
click at [25, 23] on link "Intake" at bounding box center [24, 18] width 26 height 17
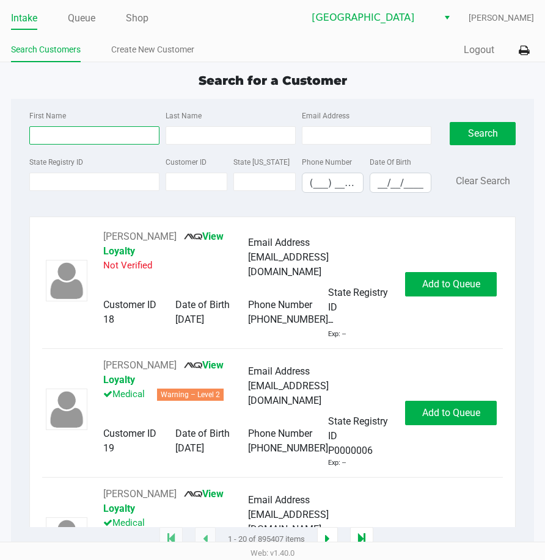
click at [54, 129] on input "First Name" at bounding box center [94, 135] width 130 height 18
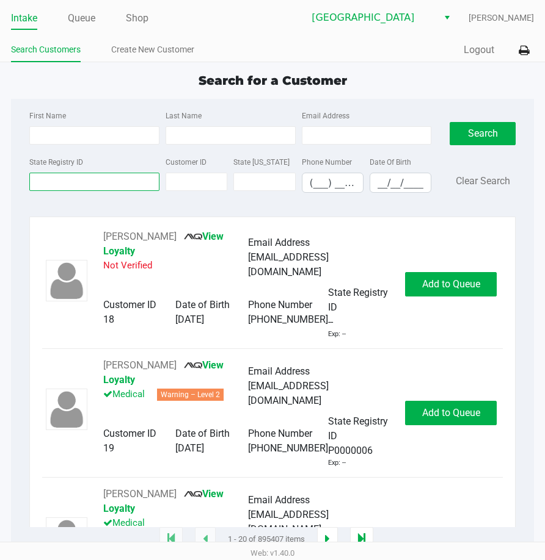
click at [63, 183] on input "State Registry ID" at bounding box center [94, 182] width 130 height 18
type input "p"
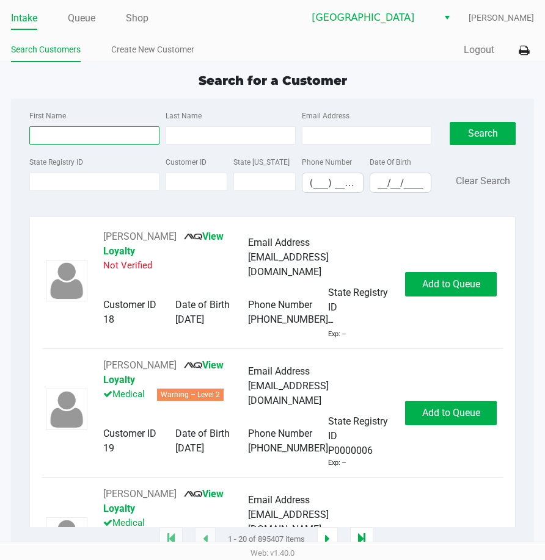
click at [71, 136] on input "First Name" at bounding box center [94, 135] width 130 height 18
type input "mich"
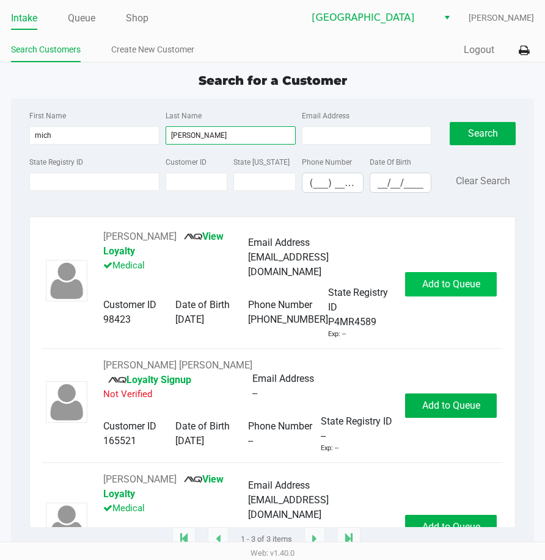
type input "[PERSON_NAME]"
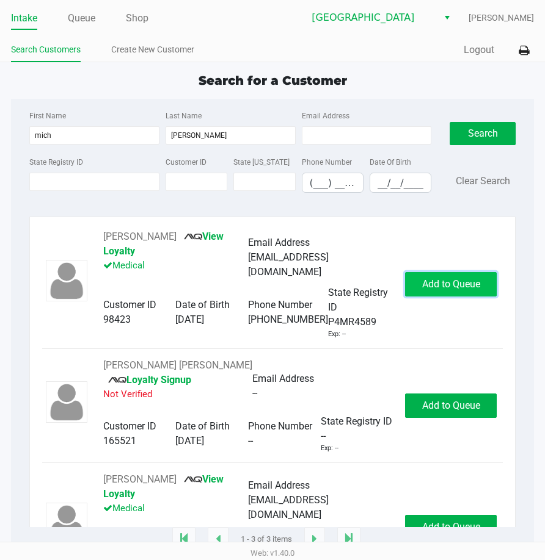
drag, startPoint x: 419, startPoint y: 283, endPoint x: 409, endPoint y: 284, distance: 10.4
click at [422, 283] on span "Add to Queue" at bounding box center [451, 284] width 58 height 12
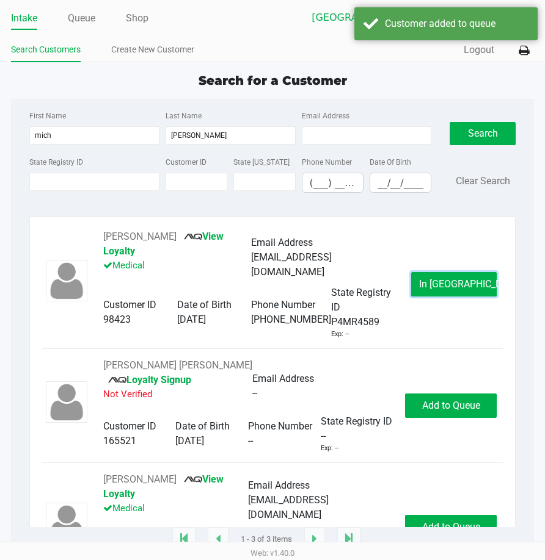
click at [459, 294] on button "In [GEOGRAPHIC_DATA]" at bounding box center [453, 284] width 85 height 24
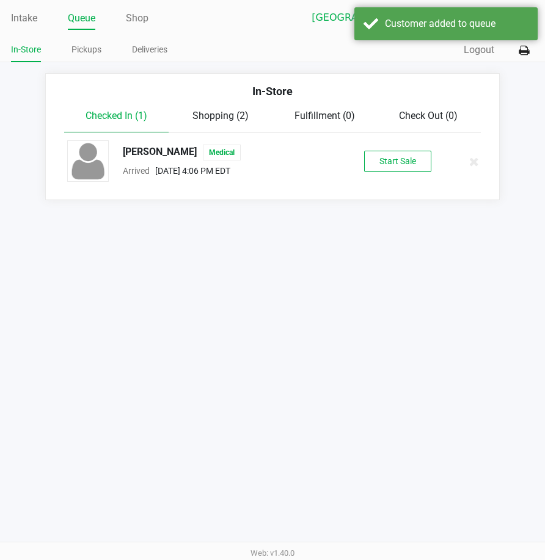
click at [384, 150] on div "[PERSON_NAME] Medical Arrived [DATE] 4:06 PM EDT Start Sale" at bounding box center [272, 161] width 428 height 43
click at [408, 158] on button "Start Sale" at bounding box center [397, 161] width 67 height 21
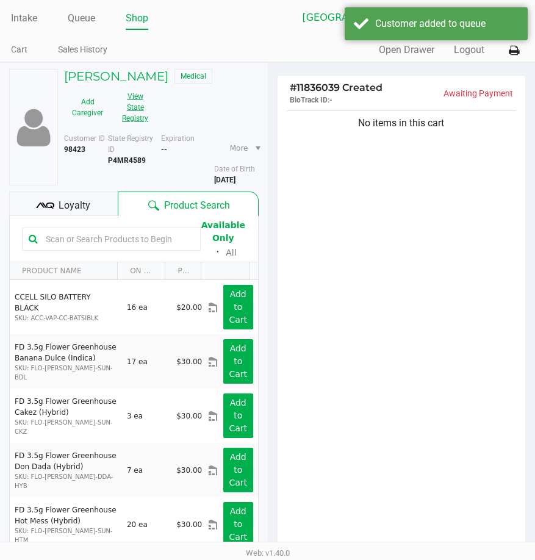
click at [130, 112] on button "View State Registry" at bounding box center [131, 108] width 41 height 42
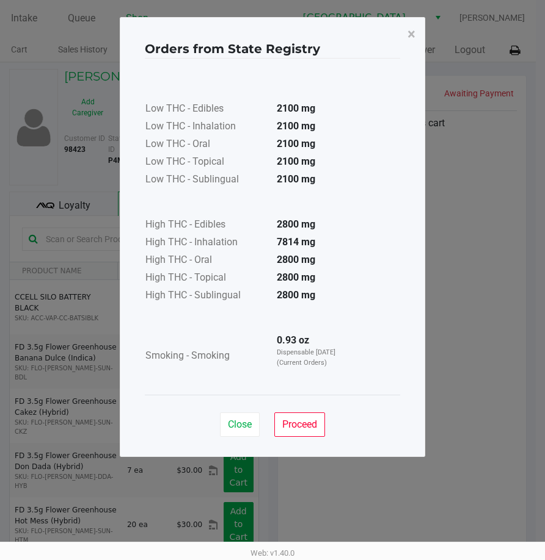
click at [304, 409] on div "Close Proceed" at bounding box center [272, 419] width 255 height 49
click at [308, 428] on span "Proceed" at bounding box center [299, 425] width 35 height 12
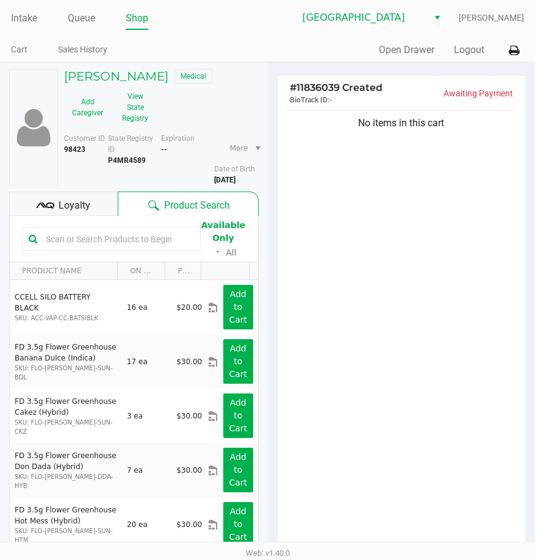
drag, startPoint x: 382, startPoint y: 313, endPoint x: 233, endPoint y: 127, distance: 238.5
click at [366, 285] on div "Low THC - Edibles 2100 mg Low THC - Inhalation 2100 mg Low THC - Oral 2100 mg L…" at bounding box center [267, 196] width 255 height 307
click at [151, 79] on h5 "[PERSON_NAME]" at bounding box center [116, 76] width 104 height 15
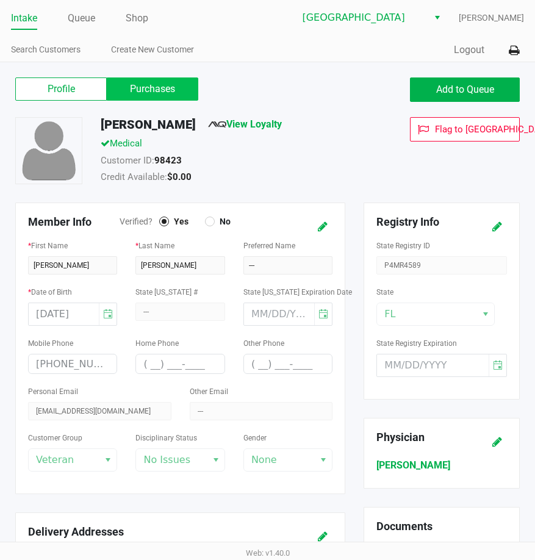
click at [145, 87] on label "Purchases" at bounding box center [153, 89] width 92 height 23
click at [0, 0] on 1 "Purchases" at bounding box center [0, 0] width 0 height 0
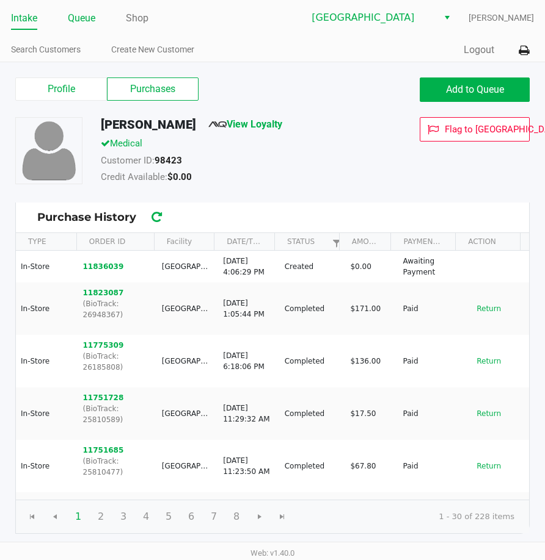
click at [85, 19] on link "Queue" at bounding box center [81, 18] width 27 height 17
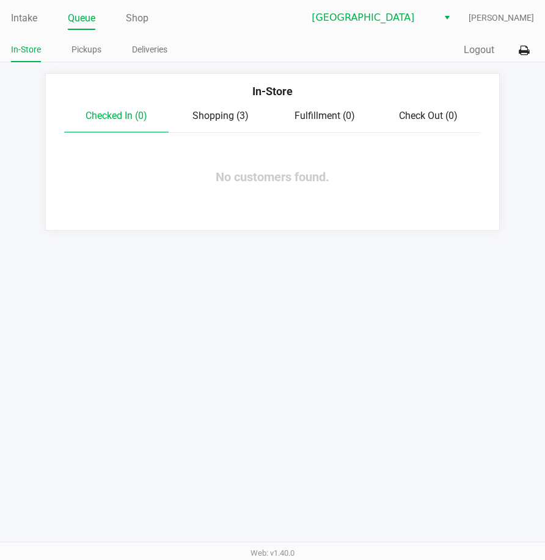
click at [210, 118] on span "Shopping (3)" at bounding box center [220, 116] width 56 height 12
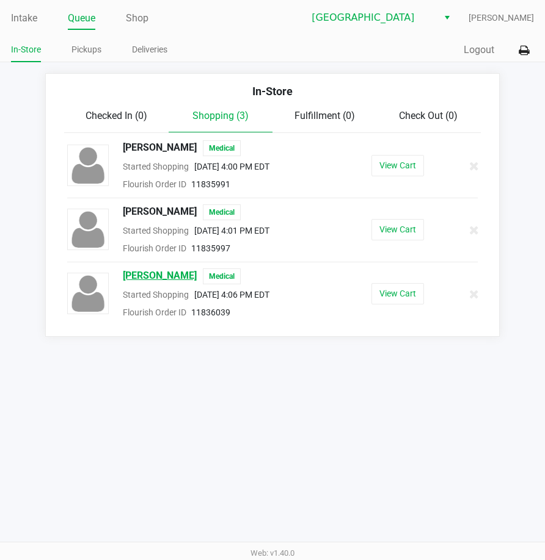
drag, startPoint x: 212, startPoint y: 278, endPoint x: 122, endPoint y: 272, distance: 90.0
click at [122, 272] on div "[PERSON_NAME] Medical" at bounding box center [217, 277] width 207 height 16
copy span "[PERSON_NAME]"
click at [389, 287] on button "View Cart" at bounding box center [397, 293] width 53 height 21
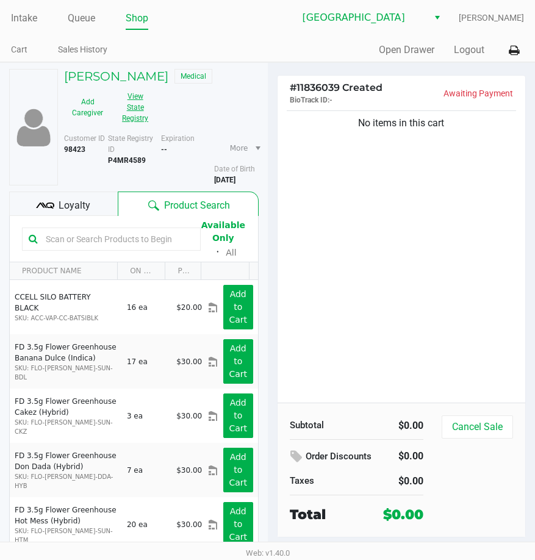
click at [140, 103] on button "View State Registry" at bounding box center [131, 108] width 41 height 42
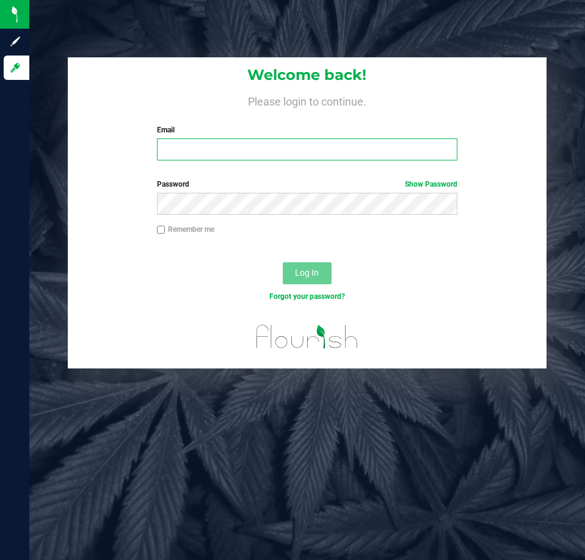
click at [180, 140] on input "Email" at bounding box center [307, 150] width 300 height 22
type input "[EMAIL_ADDRESS][DOMAIN_NAME]"
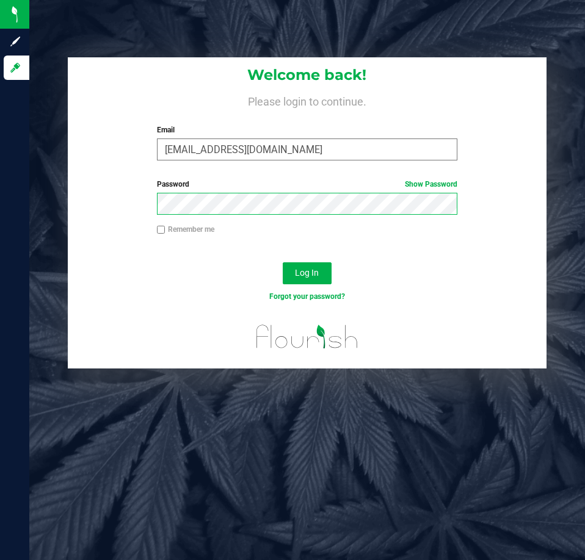
click at [283, 263] on button "Log In" at bounding box center [307, 274] width 49 height 22
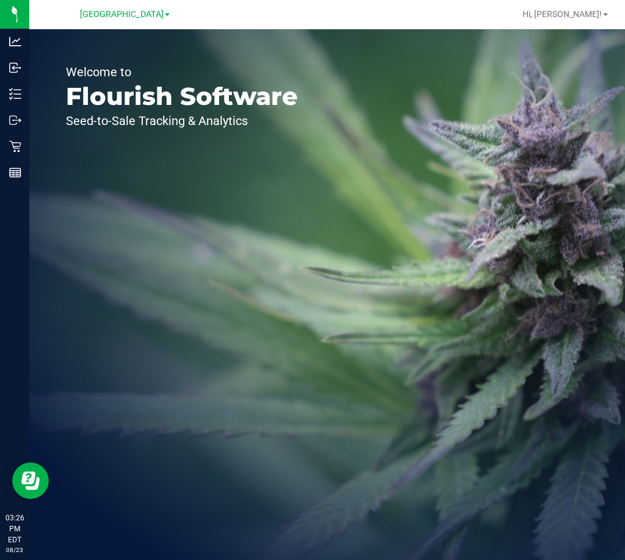
click at [296, 253] on div "Welcome to Flourish Software Seed-to-Sale Tracking & Analytics" at bounding box center [181, 294] width 305 height 531
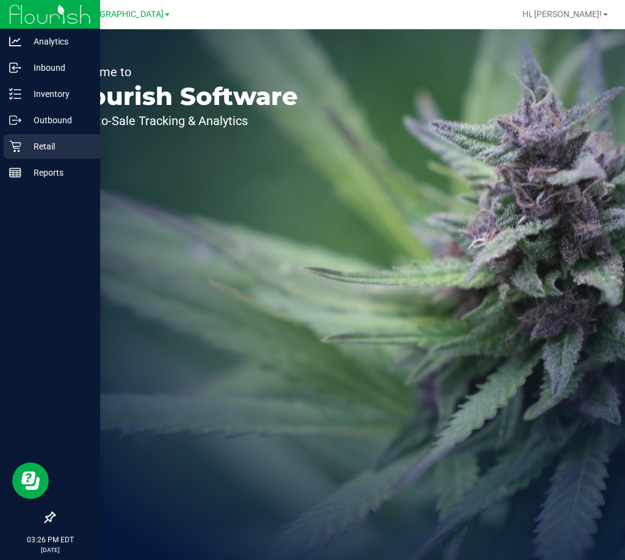
click at [18, 139] on div "Retail" at bounding box center [52, 146] width 96 height 24
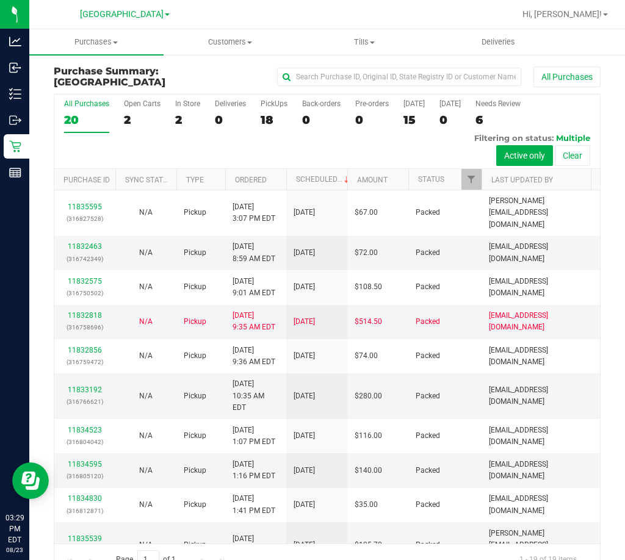
click at [285, 148] on div "All Purchases 20 Open Carts 2 In Store 2 Deliveries 0 PickUps 18 Back-orders 0 …" at bounding box center [327, 132] width 546 height 74
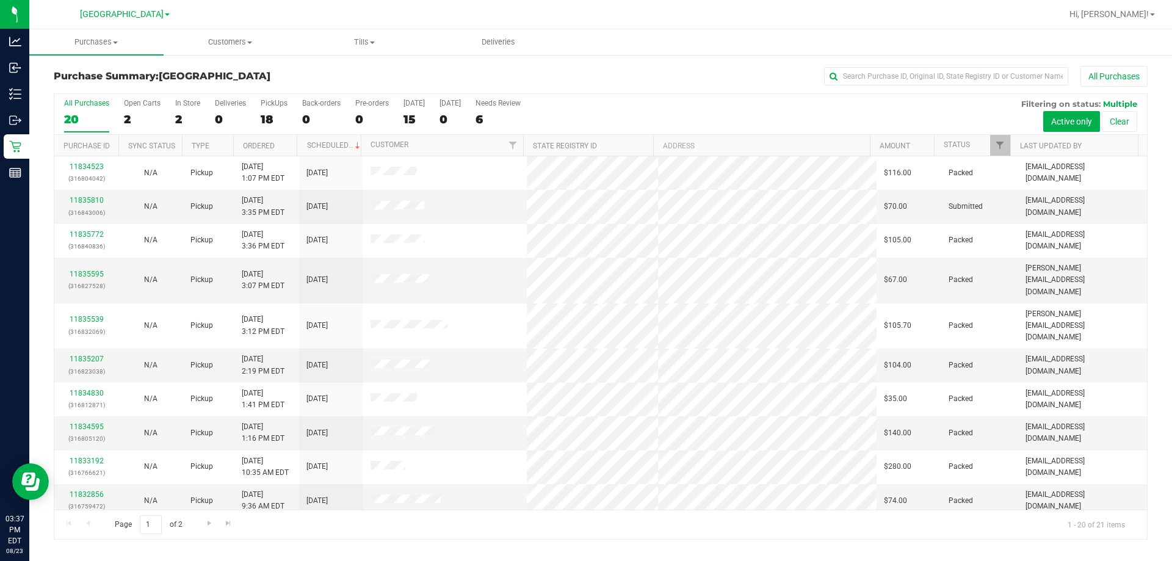
click at [584, 70] on div "All Purchases" at bounding box center [783, 76] width 730 height 21
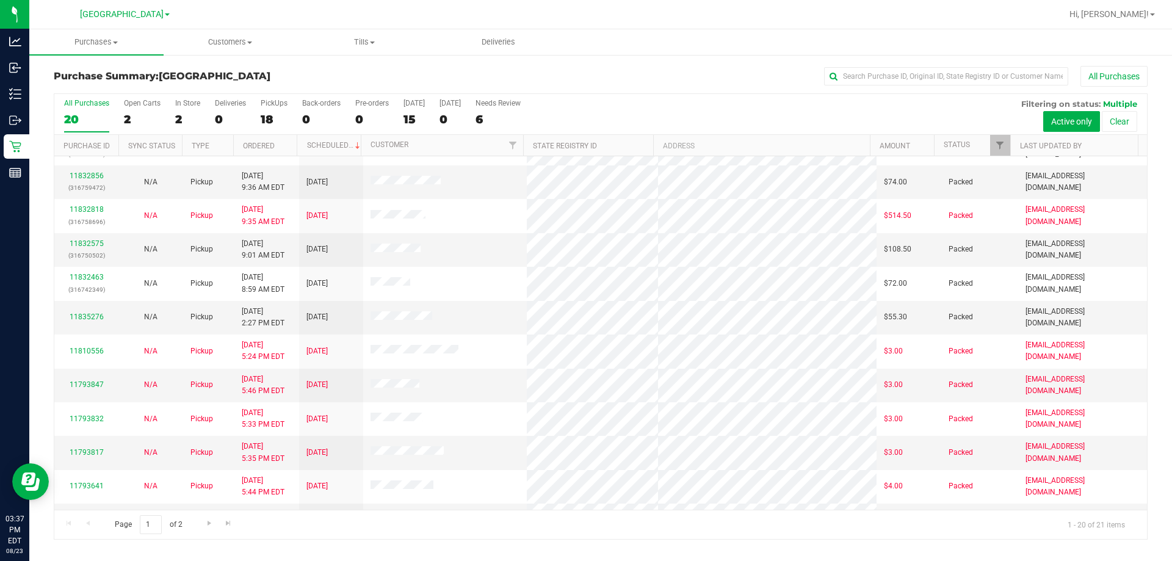
scroll to position [322, 0]
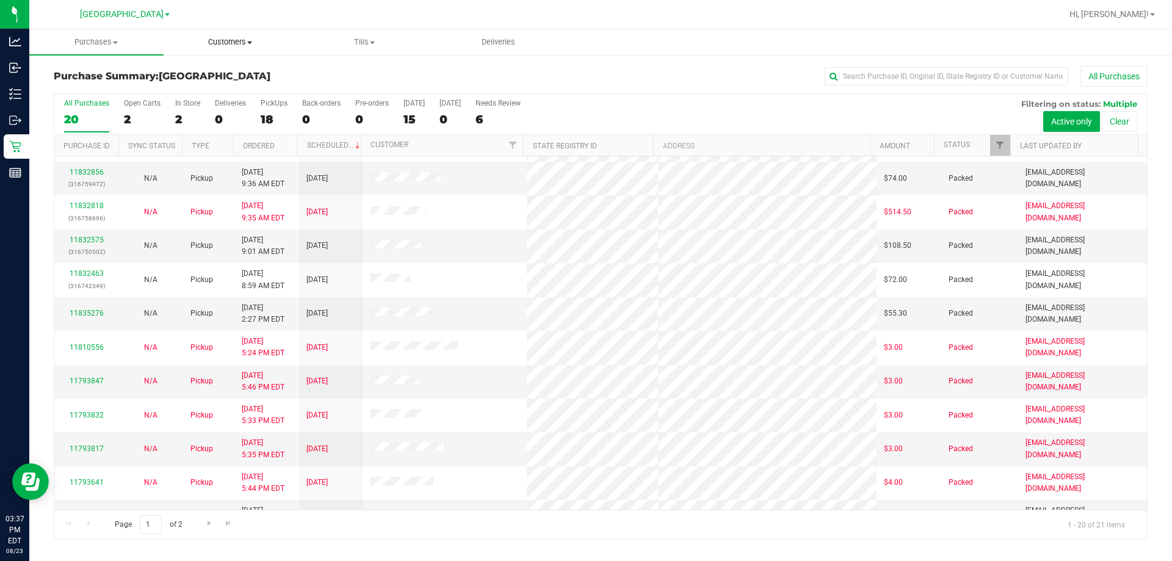
click at [215, 43] on span "Customers" at bounding box center [230, 42] width 133 height 11
click at [192, 73] on span "All customers" at bounding box center [208, 73] width 88 height 10
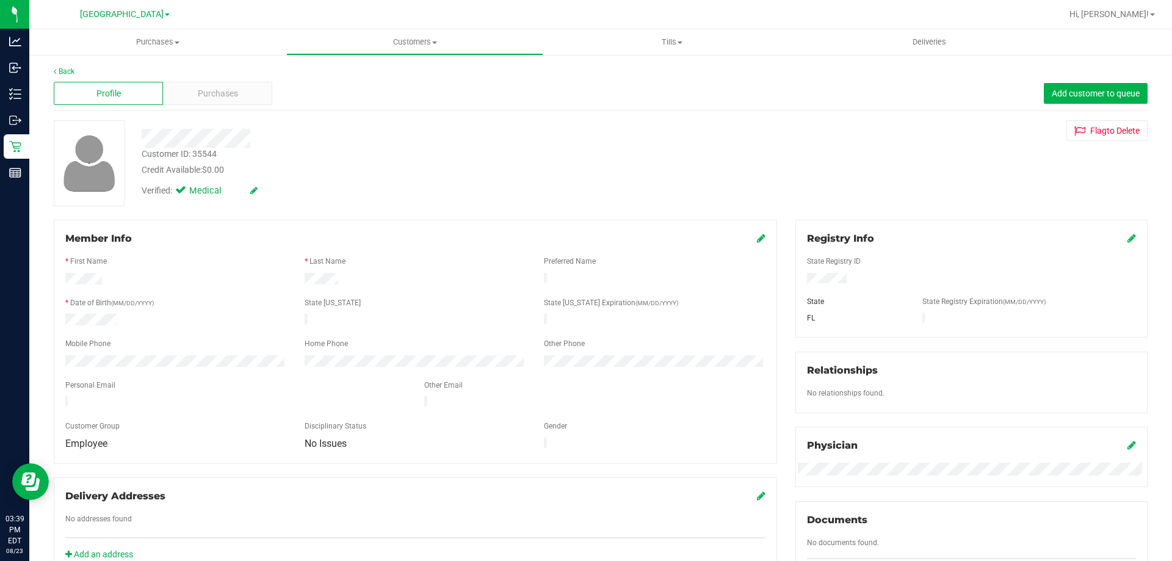
click at [419, 132] on div at bounding box center [410, 138] width 556 height 19
drag, startPoint x: 467, startPoint y: 159, endPoint x: 382, endPoint y: 0, distance: 180.5
click at [467, 158] on div "Customer ID: 35544 Credit Available: $0.00" at bounding box center [410, 162] width 556 height 29
drag, startPoint x: 391, startPoint y: 206, endPoint x: 305, endPoint y: 193, distance: 86.5
click at [386, 206] on div "Back Profile Purchases Add customer to queue Customer ID: 35544 Credit Availabl…" at bounding box center [601, 503] width 1094 height 874
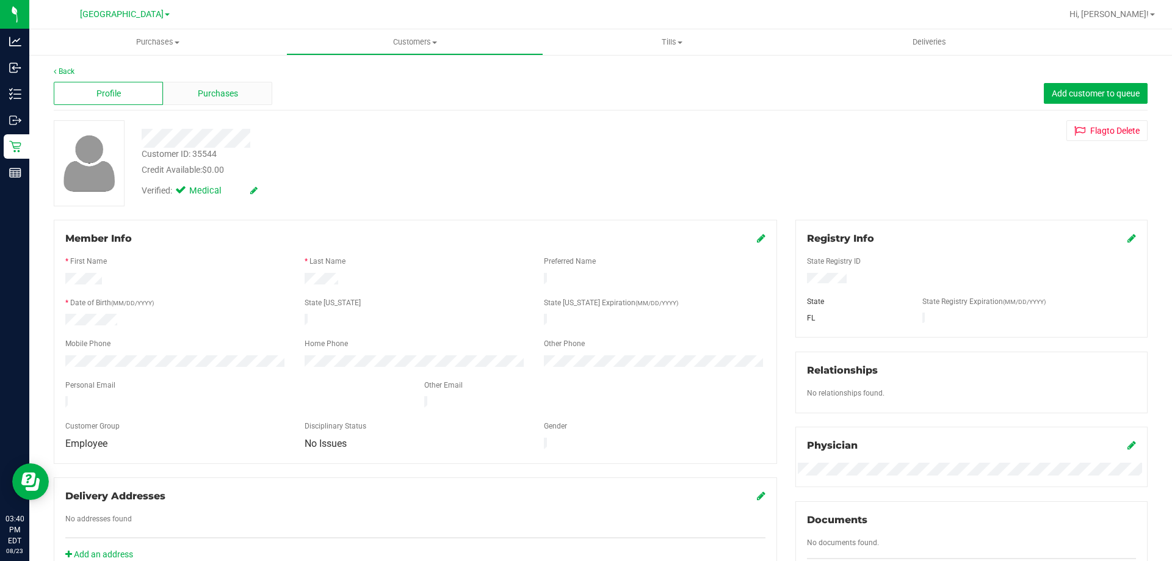
click at [253, 95] on div "Purchases" at bounding box center [217, 93] width 109 height 23
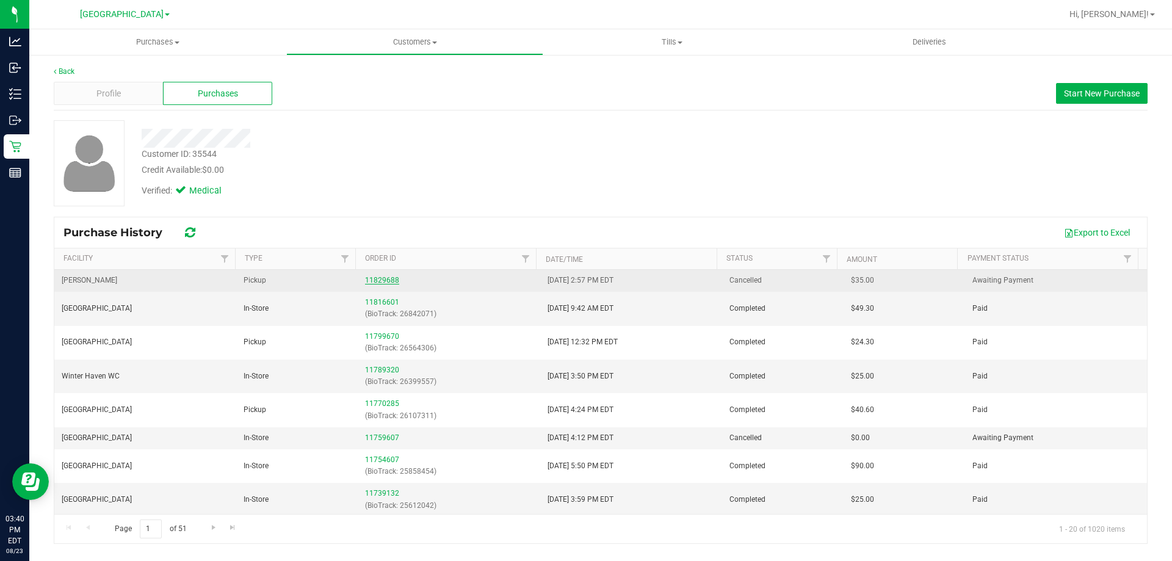
click at [379, 280] on link "11829688" at bounding box center [382, 280] width 34 height 9
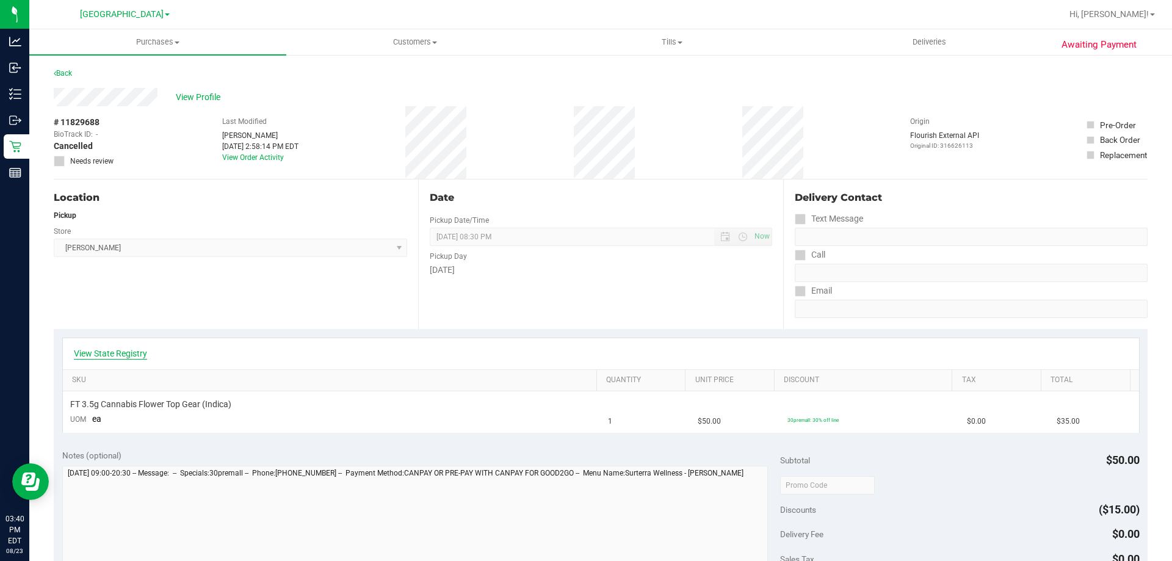
click at [132, 354] on link "View State Registry" at bounding box center [110, 353] width 73 height 12
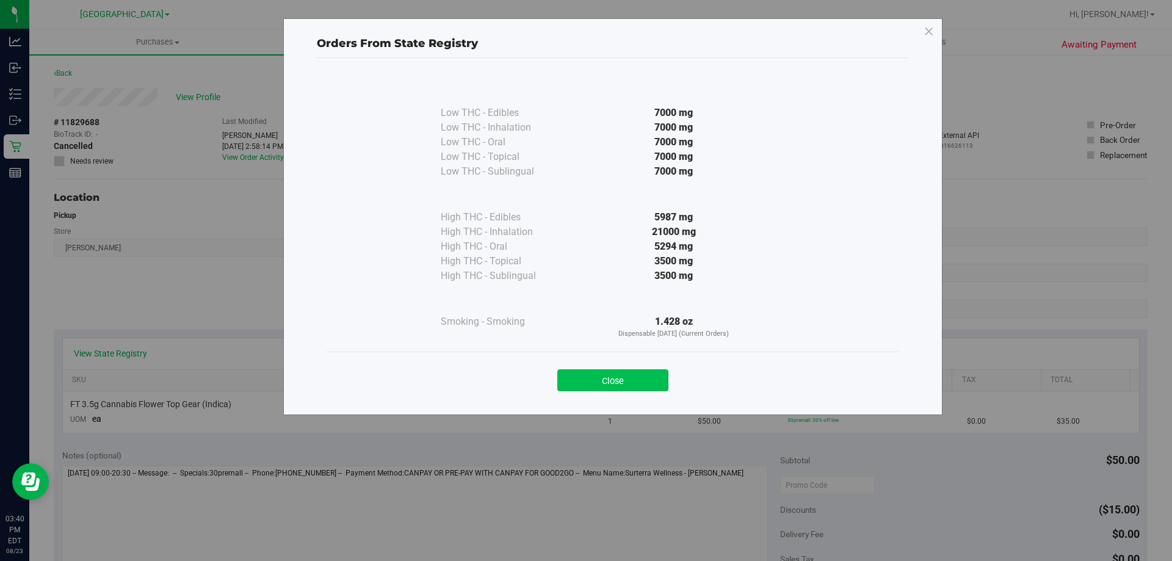
click at [584, 379] on button "Close" at bounding box center [612, 380] width 111 height 22
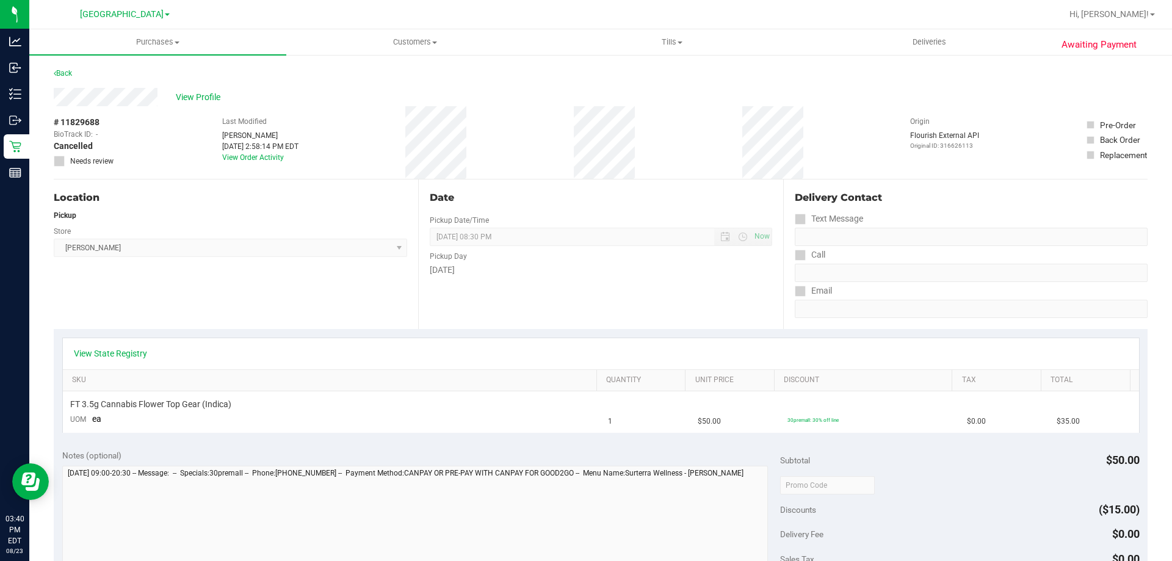
click at [248, 286] on div "Location Pickup Store Brandon WC Select Store Bonita Springs WC Boynton Beach W…" at bounding box center [236, 255] width 365 height 150
click at [195, 98] on span "View Profile" at bounding box center [200, 97] width 49 height 13
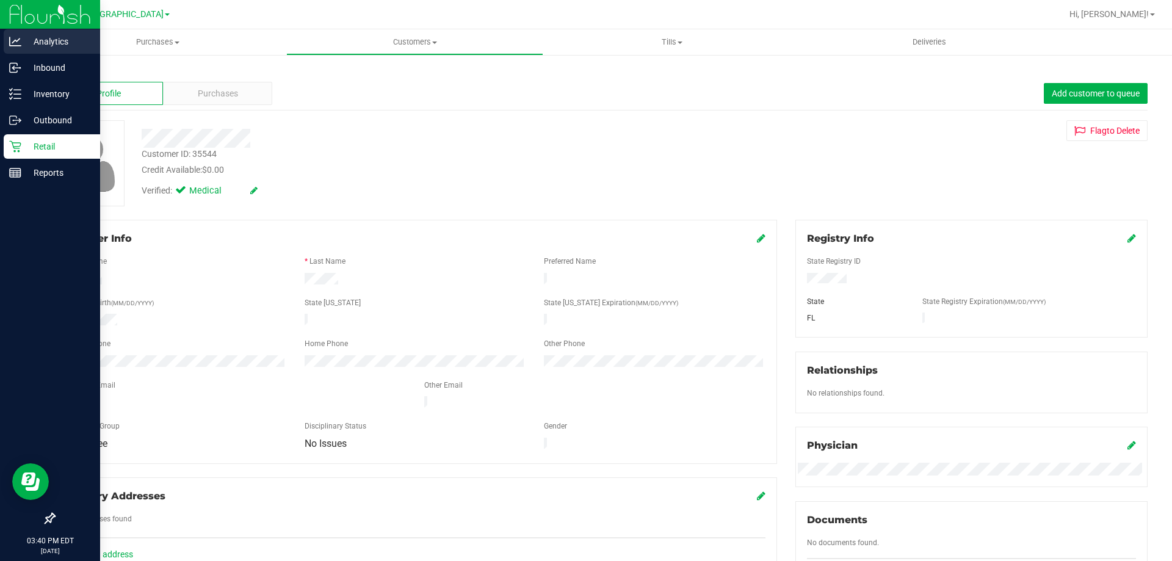
click at [52, 42] on p "Analytics" at bounding box center [57, 41] width 73 height 15
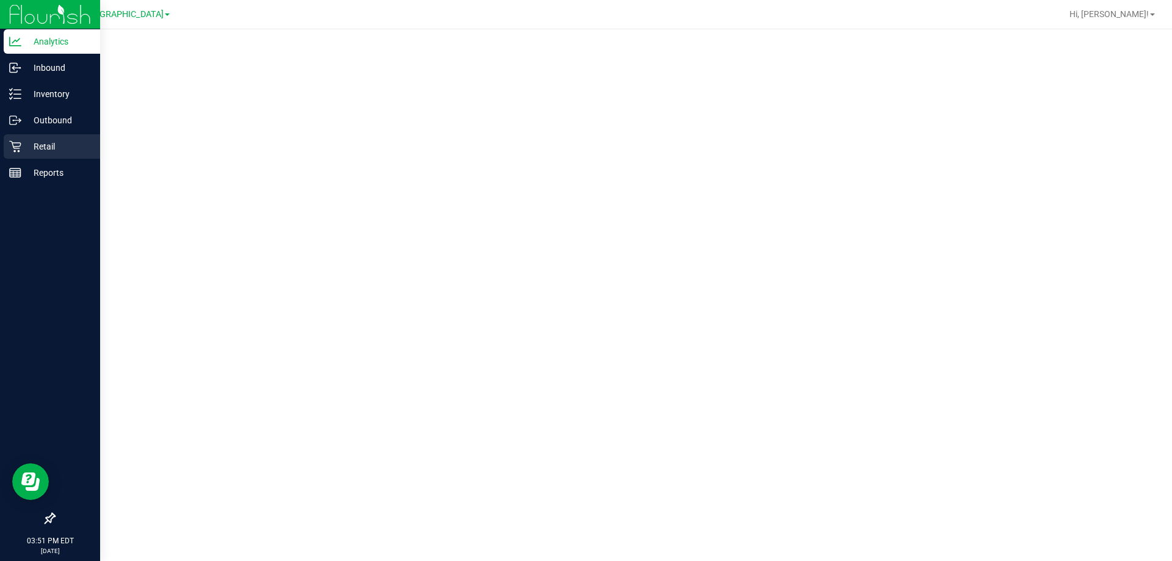
click at [32, 140] on p "Retail" at bounding box center [57, 146] width 73 height 15
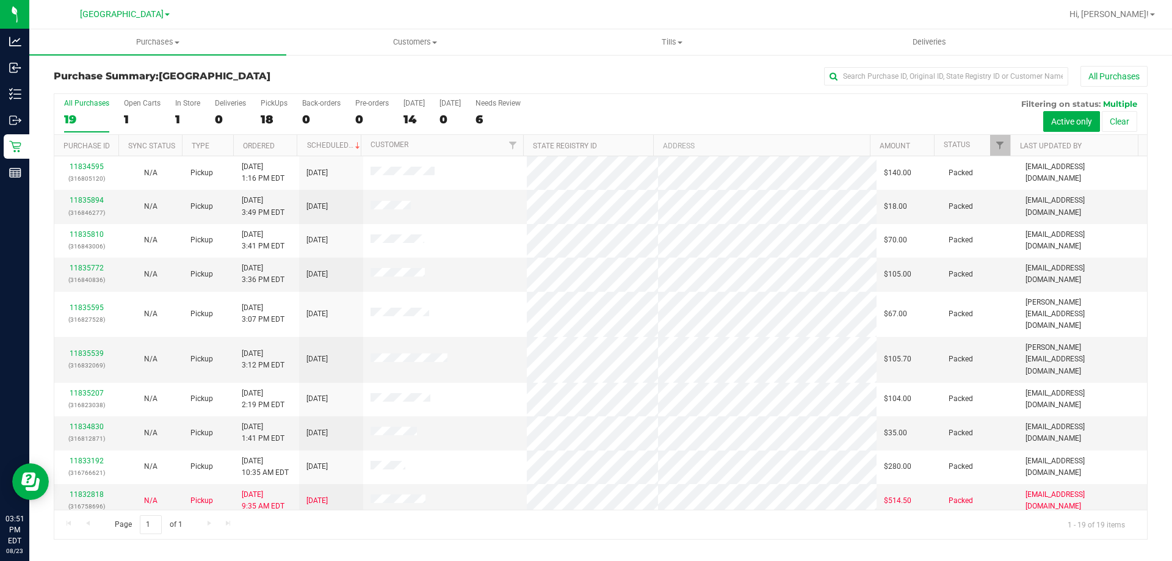
click at [632, 115] on div "All Purchases 19 Open Carts 1 In Store 1 Deliveries 0 PickUps 18 Back-orders 0 …" at bounding box center [600, 114] width 1093 height 41
click at [601, 94] on div "All Purchases 19 Open Carts 1 In Store 1 Deliveries 0 PickUps 18 Back-orders 0 …" at bounding box center [600, 99] width 1093 height 10
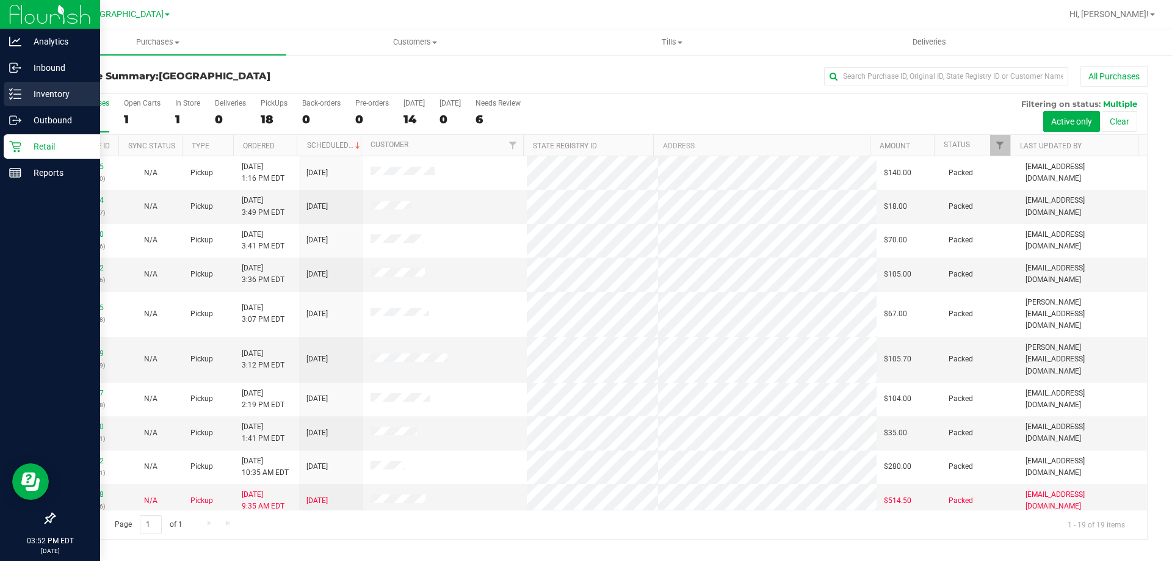
click at [24, 99] on p "Inventory" at bounding box center [57, 94] width 73 height 15
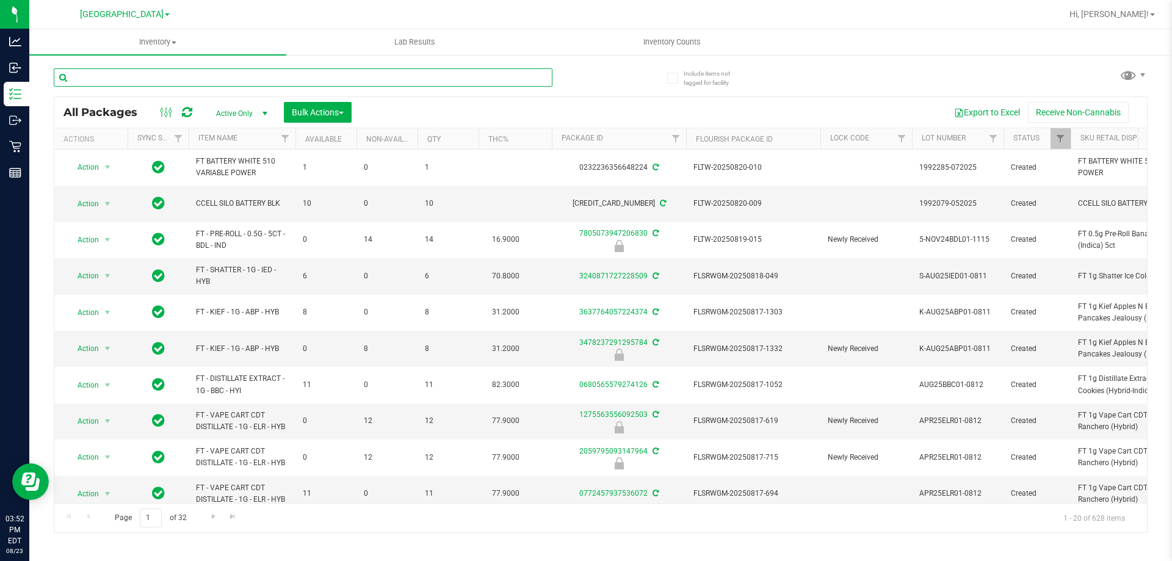
click at [95, 79] on input "text" at bounding box center [303, 77] width 499 height 18
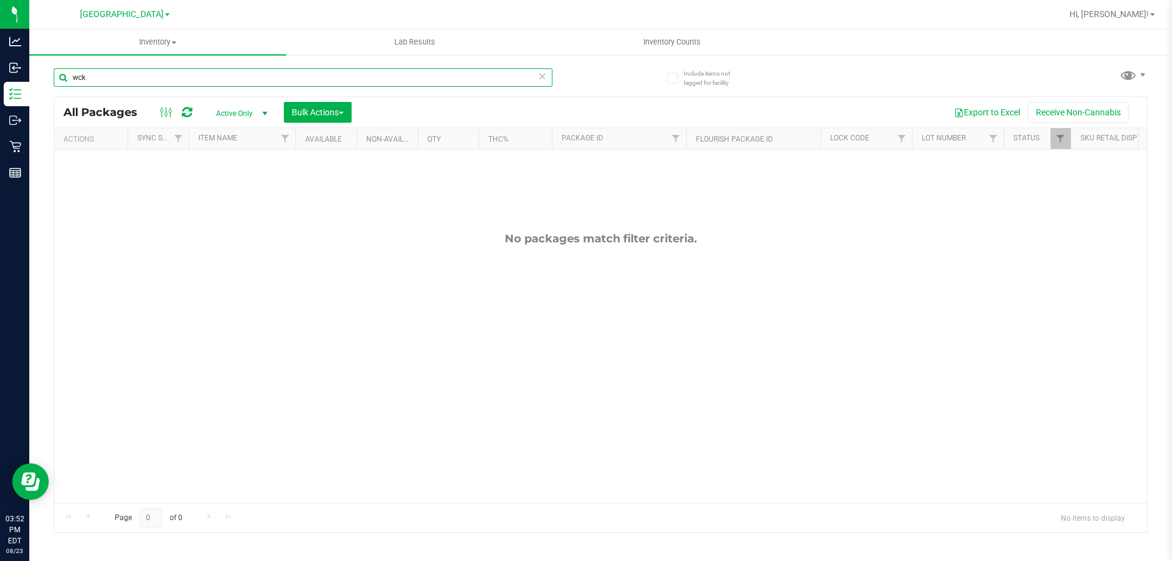
click at [46, 85] on div "Include items not tagged for facility wck All Packages Active Only Active Only …" at bounding box center [600, 240] width 1143 height 372
type input "wedding cake"
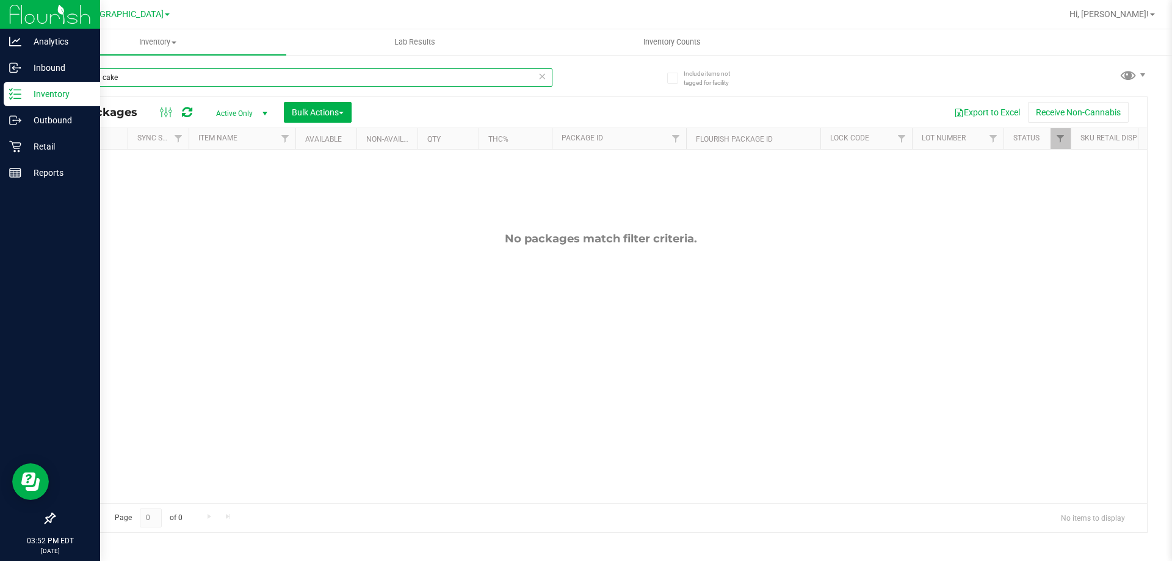
drag, startPoint x: 135, startPoint y: 79, endPoint x: 0, endPoint y: 96, distance: 136.1
click at [0, 96] on div "Analytics Inbound Inventory Outbound Retail Reports 03:52 PM EDT 08/23/2025 08/…" at bounding box center [586, 280] width 1172 height 561
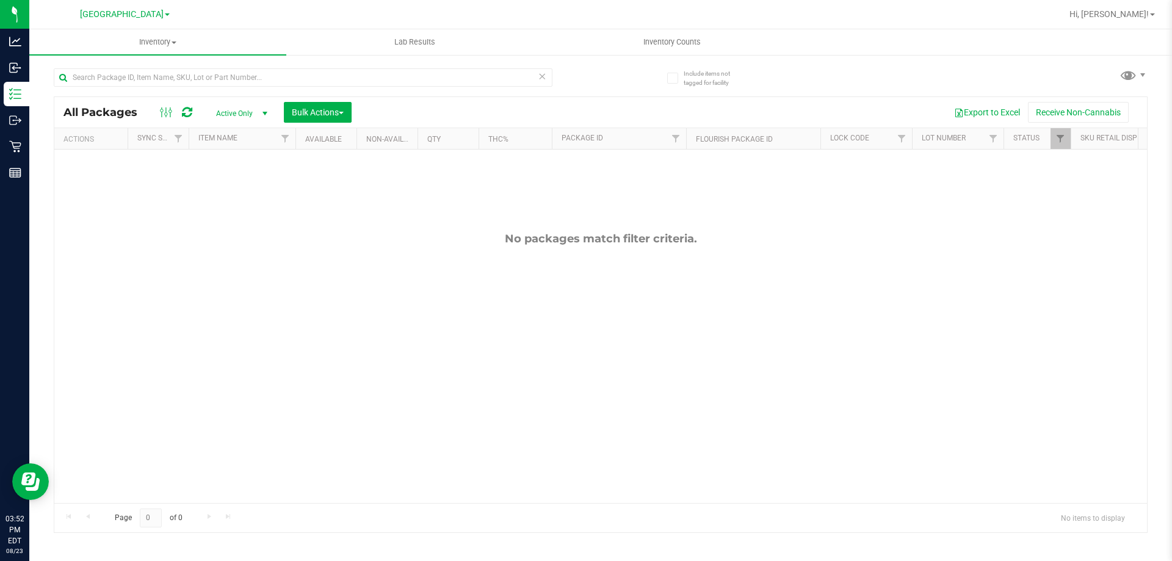
click at [500, 283] on div "No packages match filter criteria." at bounding box center [600, 368] width 1093 height 436
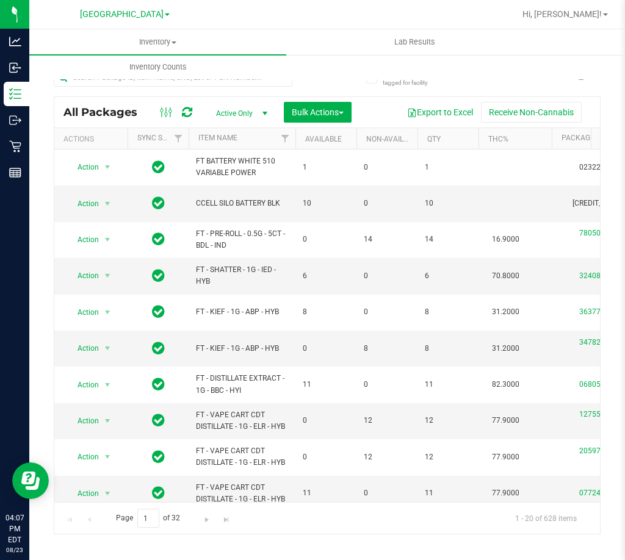
click at [315, 7] on div at bounding box center [367, 14] width 296 height 24
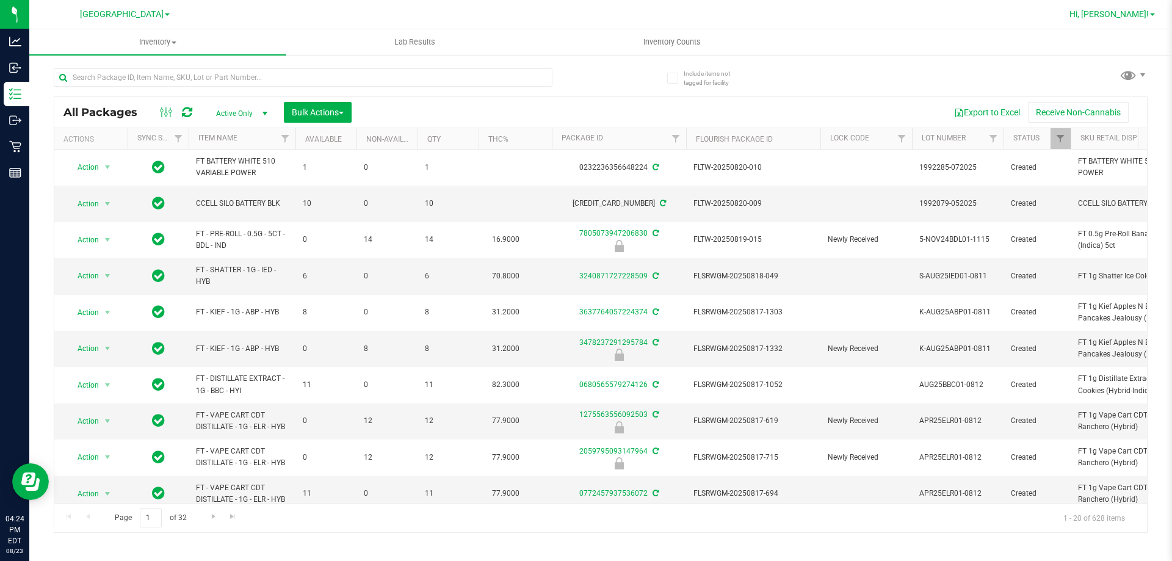
click at [1128, 13] on span "Hi, Lisette!" at bounding box center [1109, 14] width 79 height 10
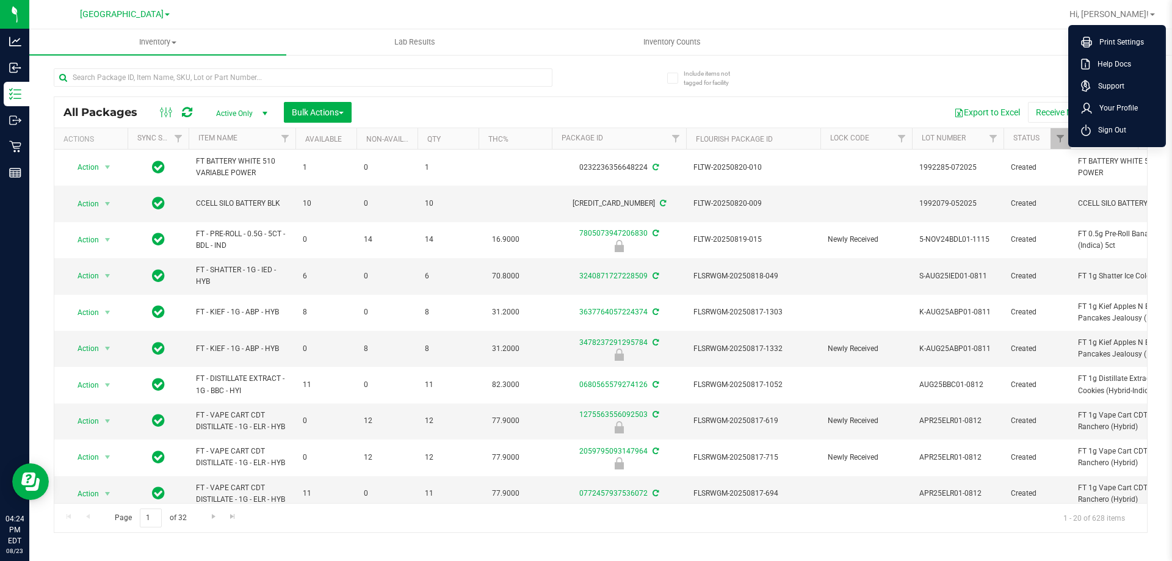
drag, startPoint x: 1101, startPoint y: 129, endPoint x: 825, endPoint y: 46, distance: 288.4
click at [1100, 130] on span "Sign Out" at bounding box center [1108, 130] width 35 height 12
